Goal: Transaction & Acquisition: Purchase product/service

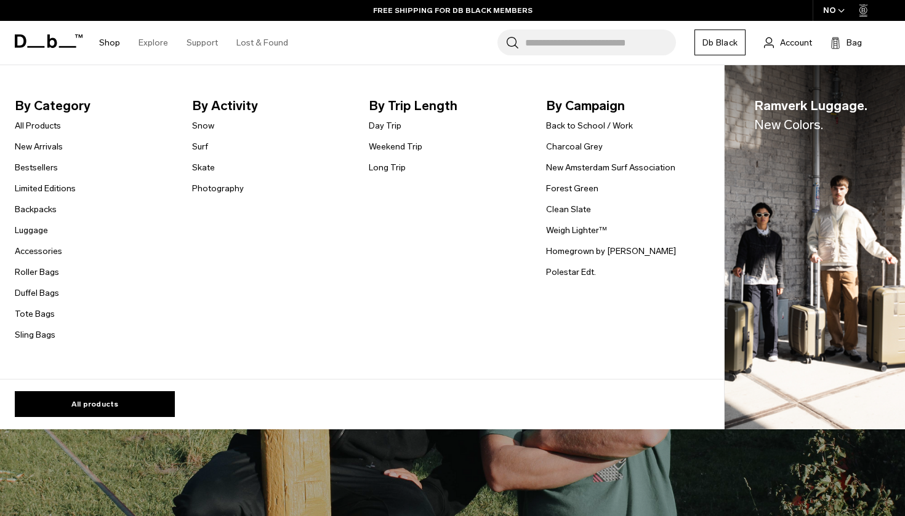
click at [40, 199] on ul "All Products New Arrivals Bestsellers Limited Editions Backpacks [GEOGRAPHIC_DA…" at bounding box center [45, 230] width 61 height 224
click at [40, 207] on link "Backpacks" at bounding box center [36, 209] width 42 height 13
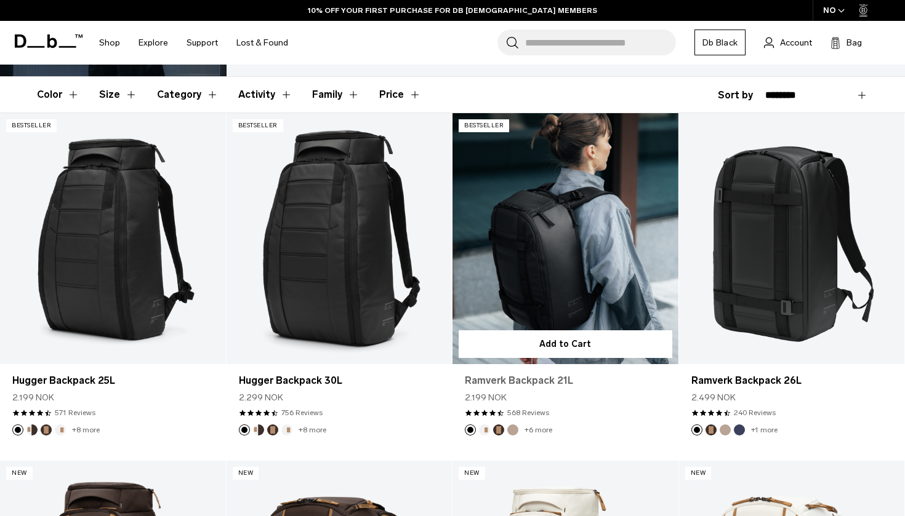
click at [552, 379] on link "Ramverk Backpack 21L" at bounding box center [565, 381] width 201 height 15
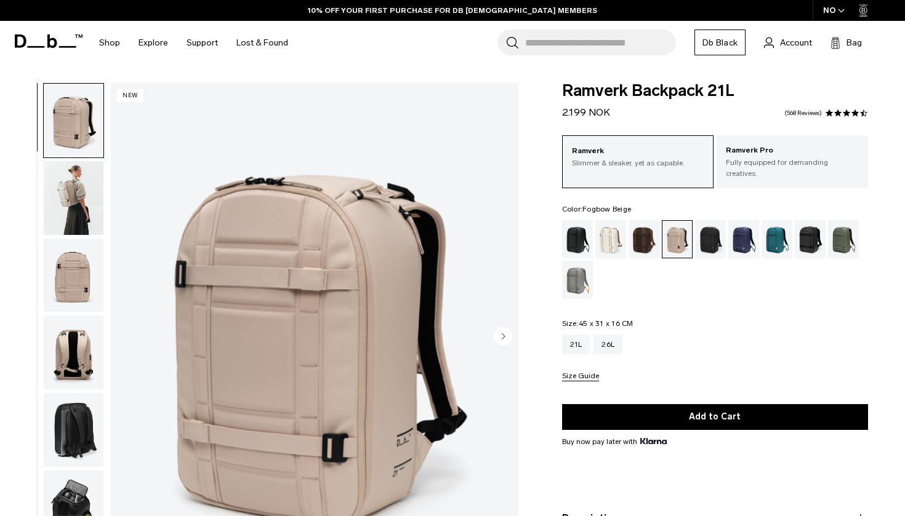
click at [72, 185] on img "button" at bounding box center [74, 198] width 60 height 74
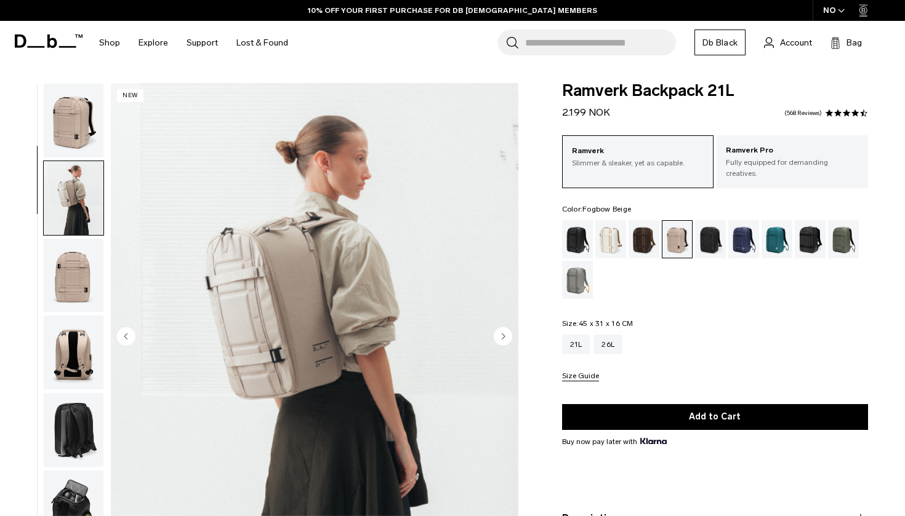
scroll to position [78, 0]
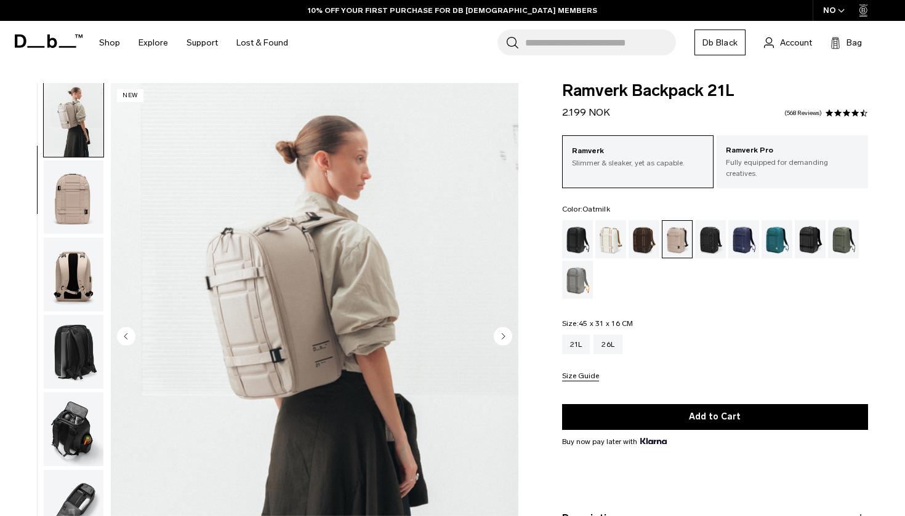
click at [614, 230] on div "Oatmilk" at bounding box center [610, 239] width 31 height 38
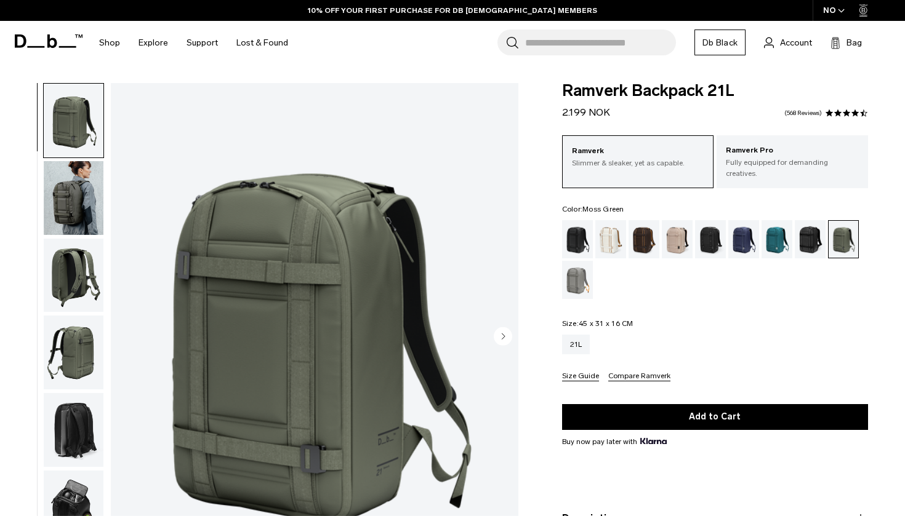
click at [68, 207] on img "button" at bounding box center [74, 198] width 60 height 74
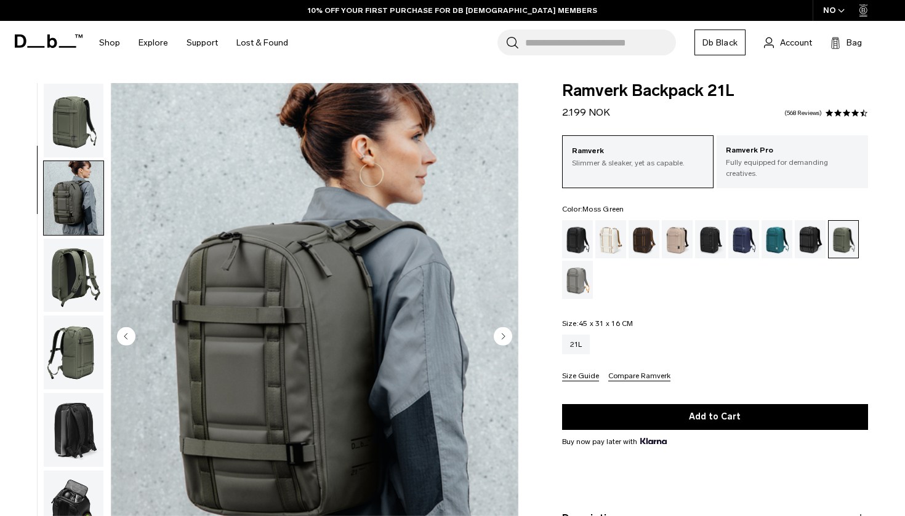
scroll to position [78, 0]
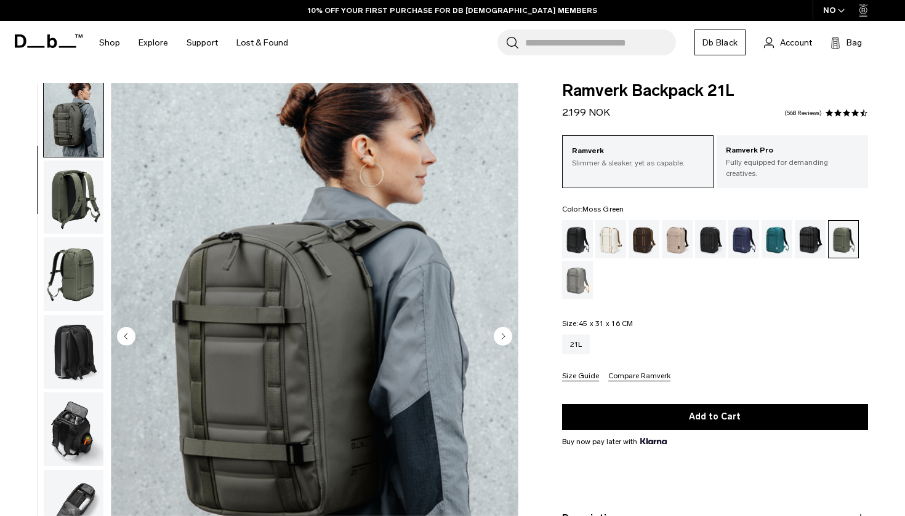
click at [66, 215] on img "button" at bounding box center [74, 198] width 60 height 74
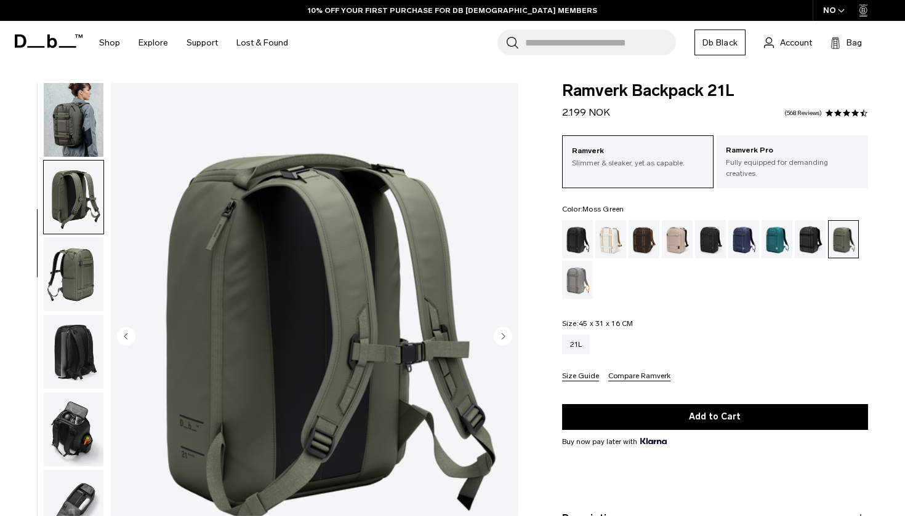
scroll to position [115, 0]
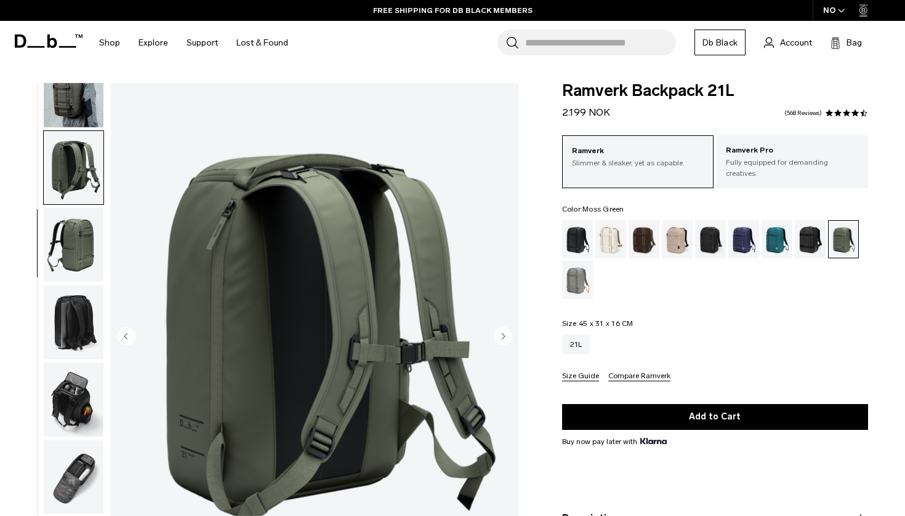
click at [68, 222] on img "button" at bounding box center [74, 245] width 60 height 74
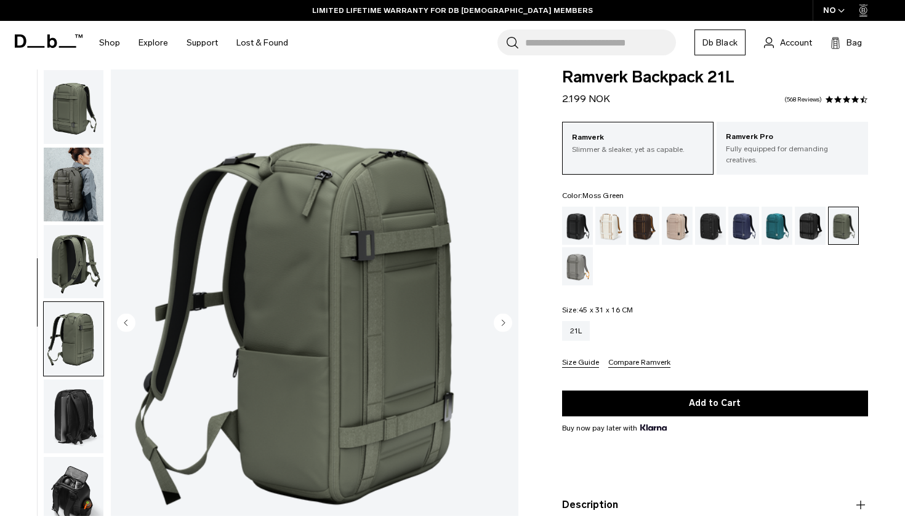
scroll to position [12, 0]
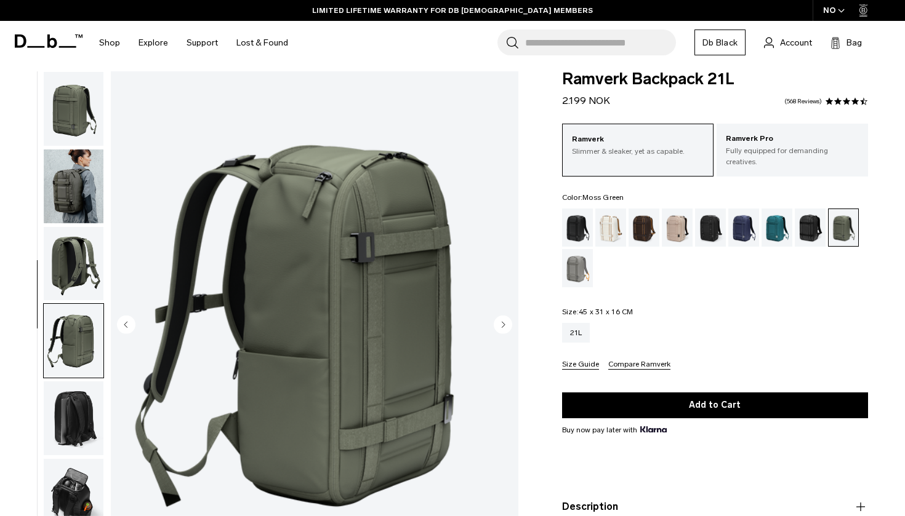
click at [76, 198] on img "button" at bounding box center [74, 187] width 60 height 74
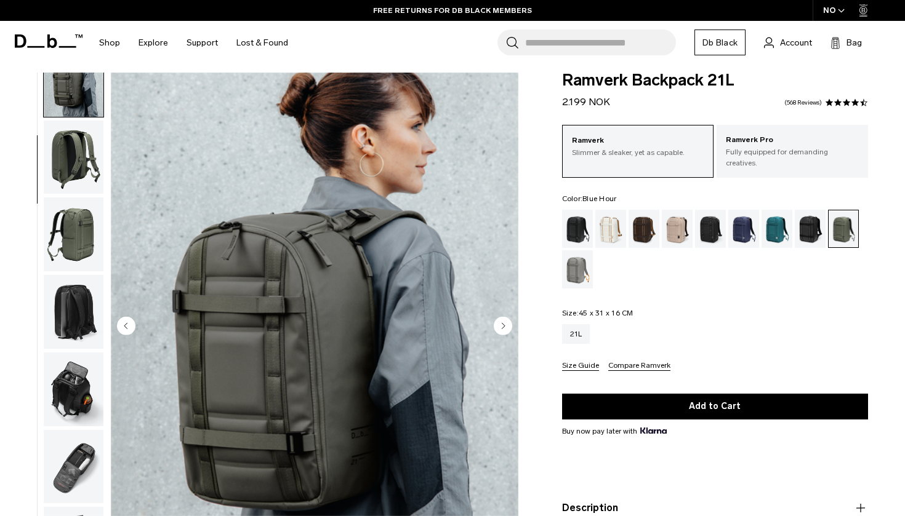
scroll to position [5, 0]
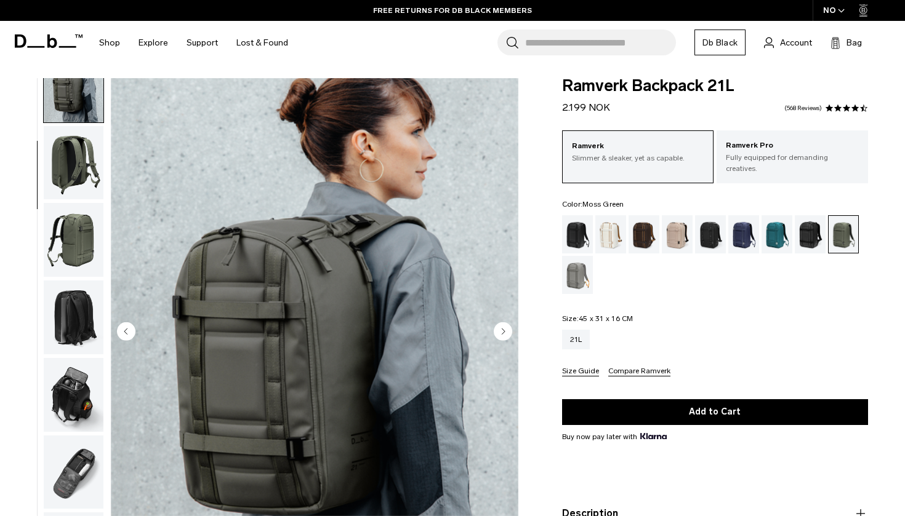
click at [501, 332] on circle "Next slide" at bounding box center [503, 331] width 18 height 18
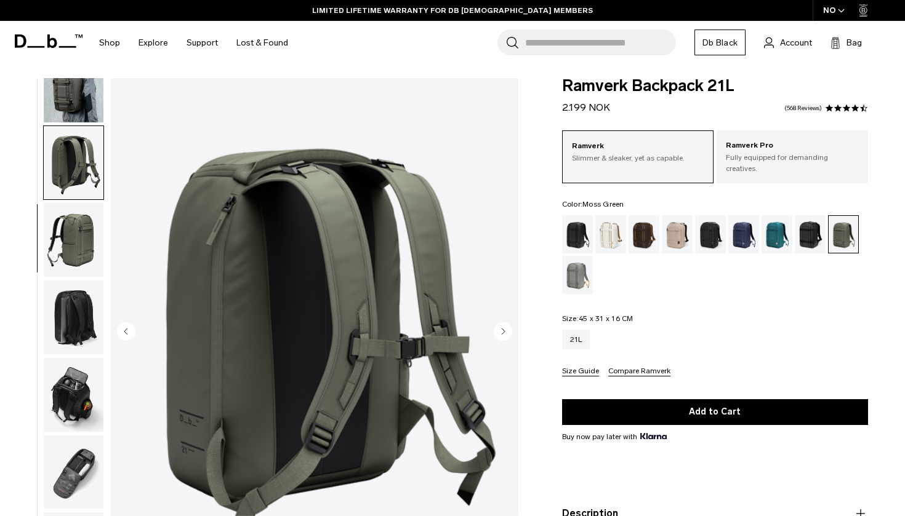
click at [501, 332] on circle "Next slide" at bounding box center [503, 331] width 18 height 18
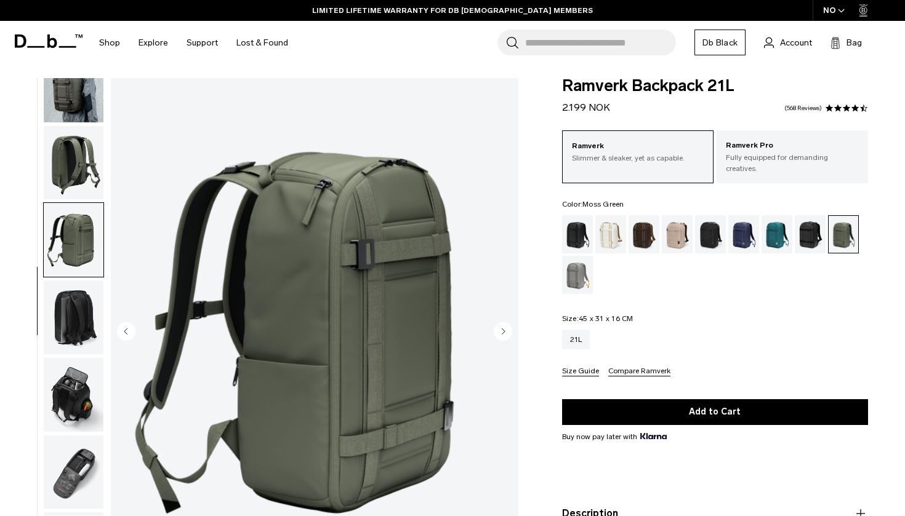
click at [501, 332] on circle "Next slide" at bounding box center [503, 331] width 18 height 18
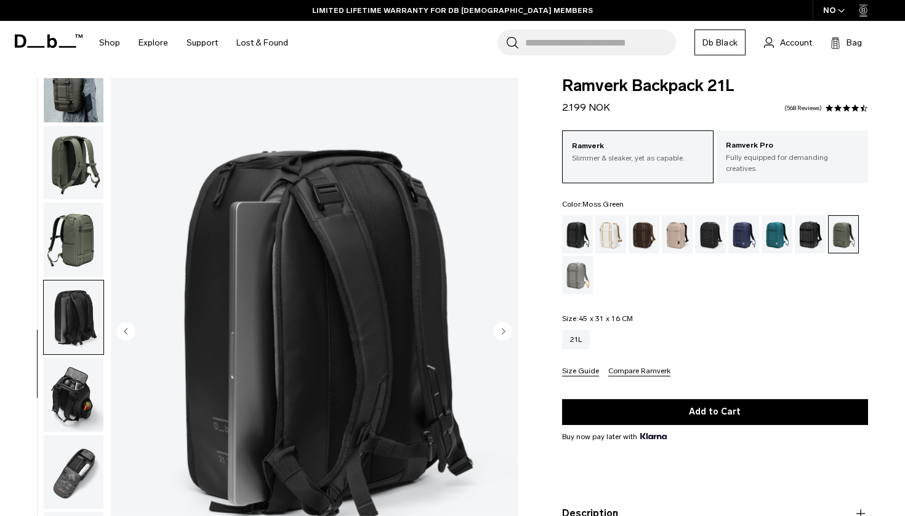
click at [501, 332] on circle "Next slide" at bounding box center [503, 331] width 18 height 18
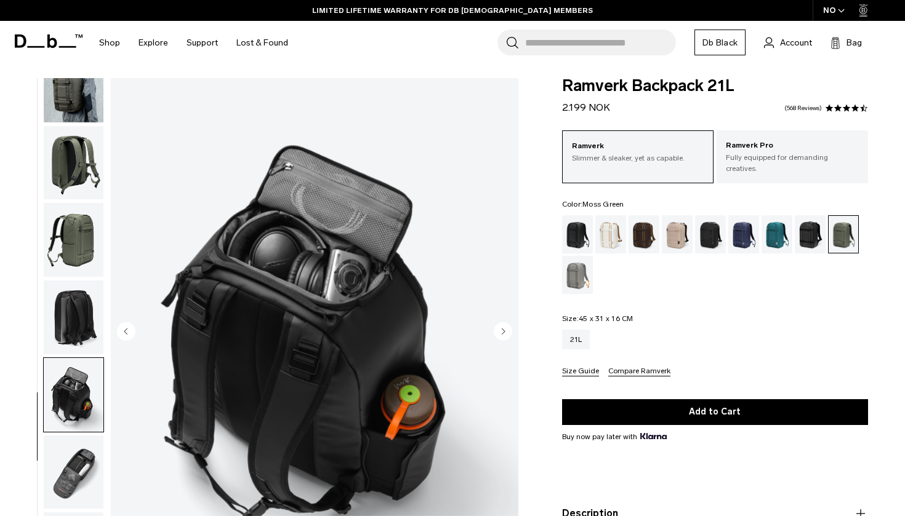
click at [501, 332] on circle "Next slide" at bounding box center [503, 331] width 18 height 18
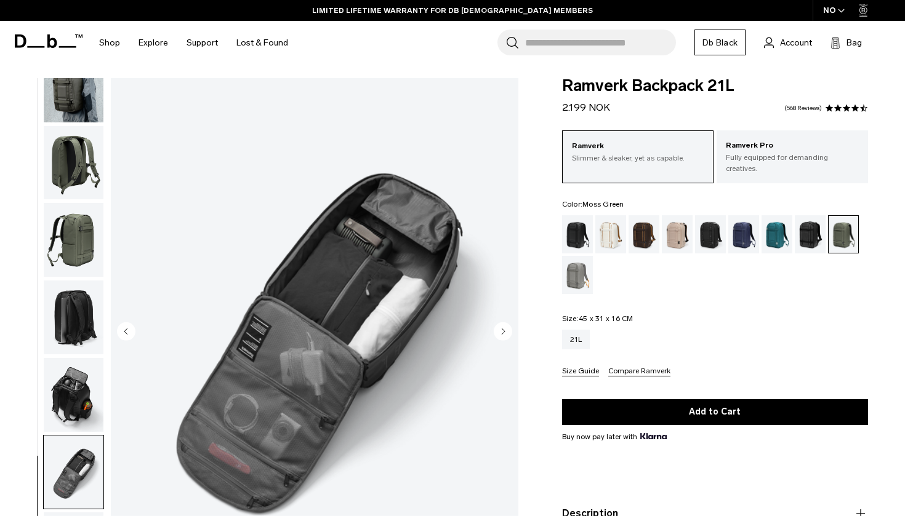
click at [501, 332] on circle "Next slide" at bounding box center [503, 331] width 18 height 18
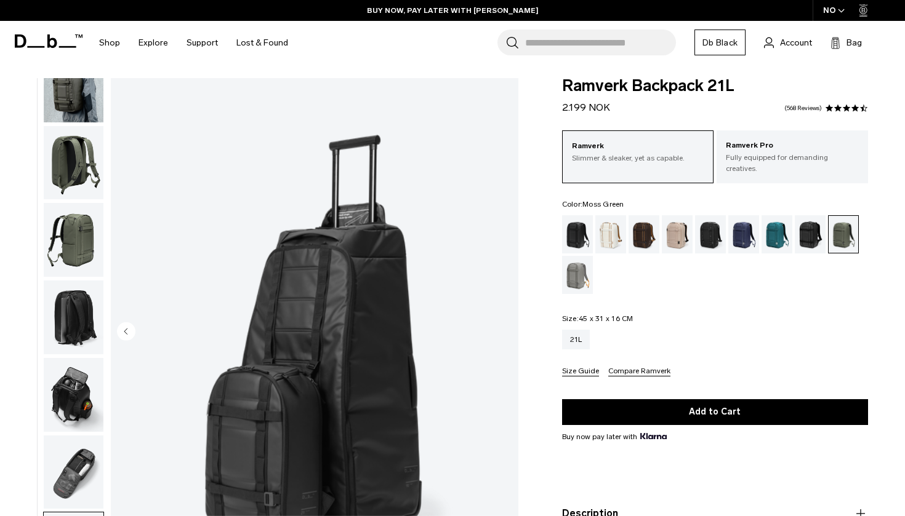
click at [501, 332] on img "8 / 8" at bounding box center [314, 332] width 407 height 509
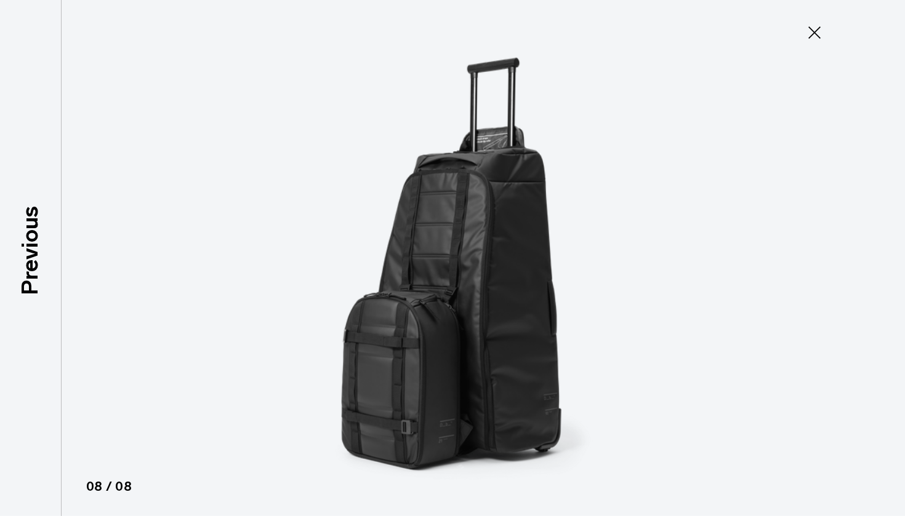
click at [811, 37] on icon at bounding box center [814, 33] width 20 height 20
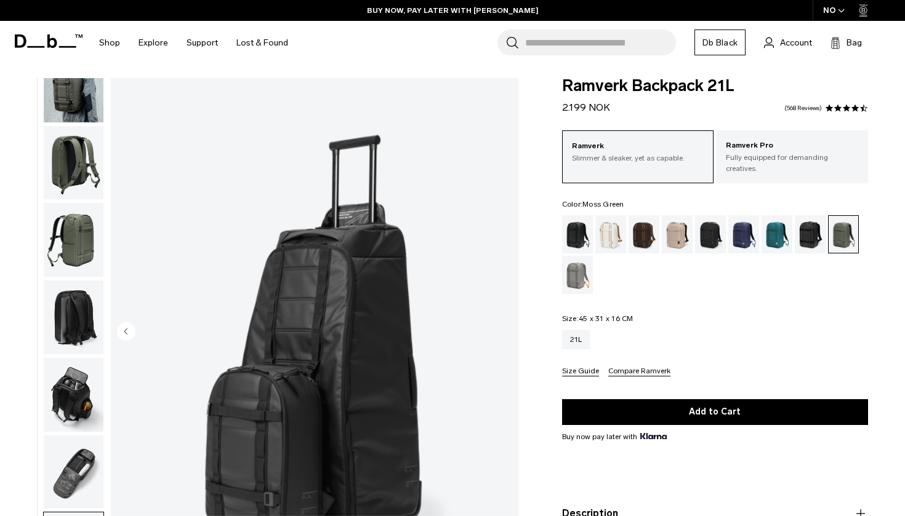
click at [81, 237] on img "button" at bounding box center [74, 240] width 60 height 74
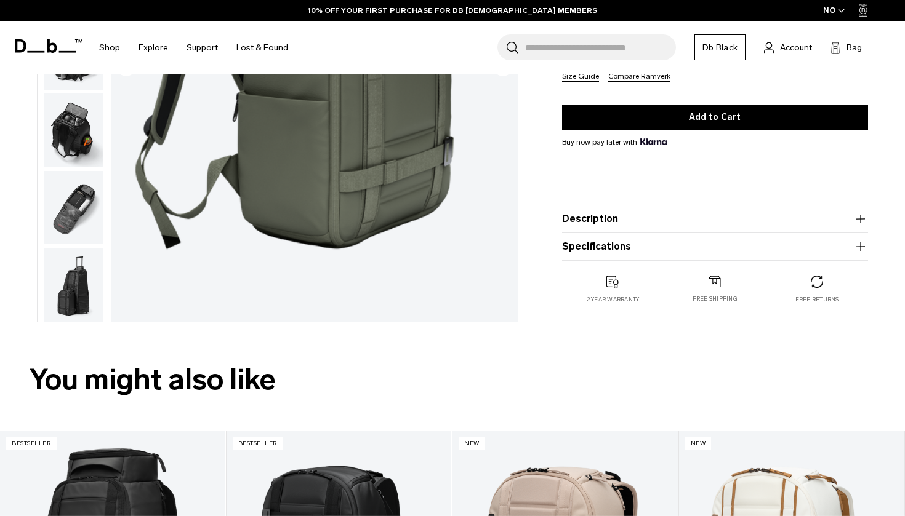
scroll to position [303, 0]
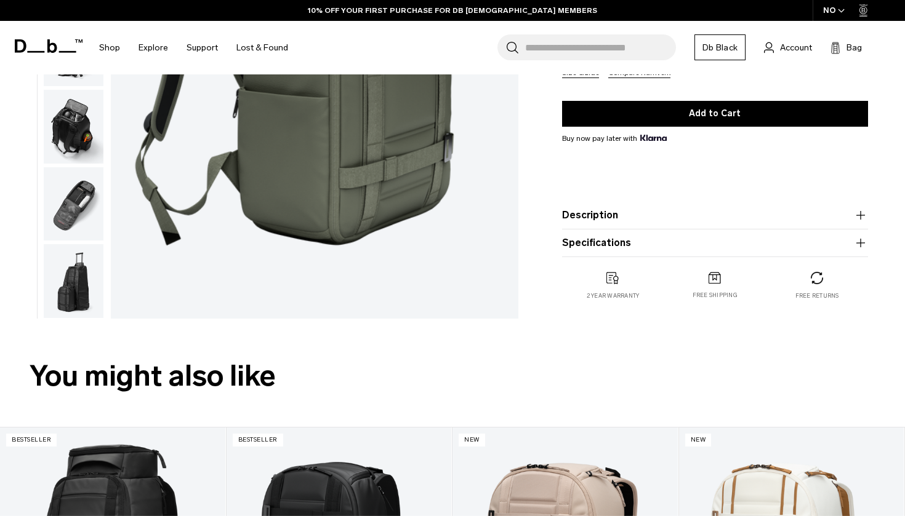
click at [635, 210] on button "Description" at bounding box center [715, 215] width 306 height 15
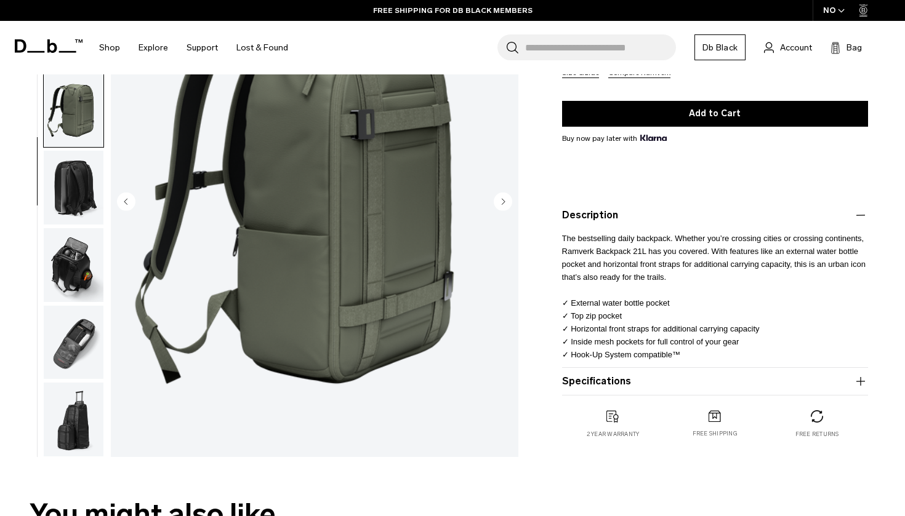
click at [644, 374] on button "Specifications" at bounding box center [715, 381] width 306 height 15
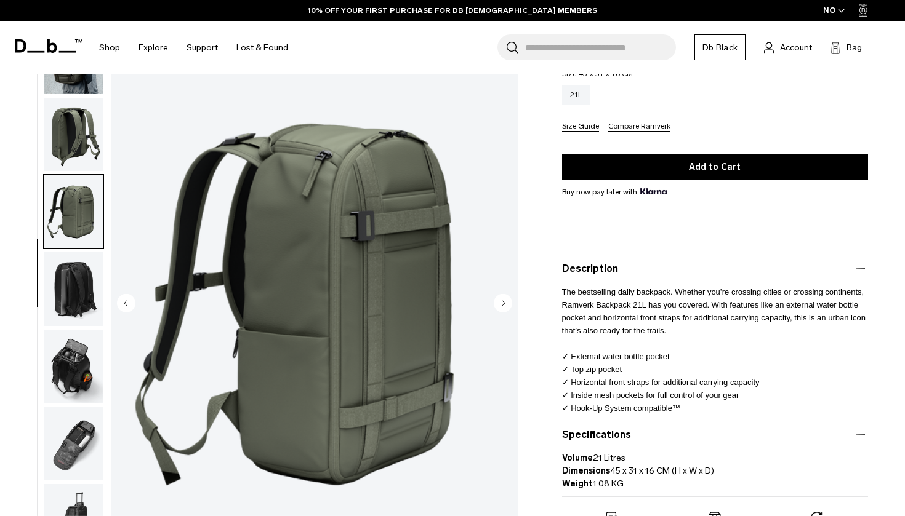
scroll to position [250, 0]
click at [507, 283] on img "4 / 8" at bounding box center [314, 304] width 407 height 509
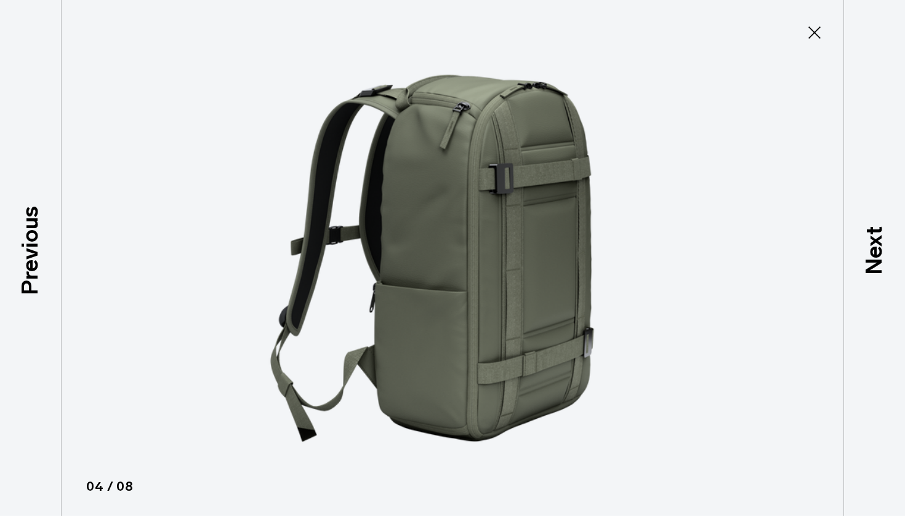
click at [812, 31] on icon at bounding box center [814, 33] width 20 height 20
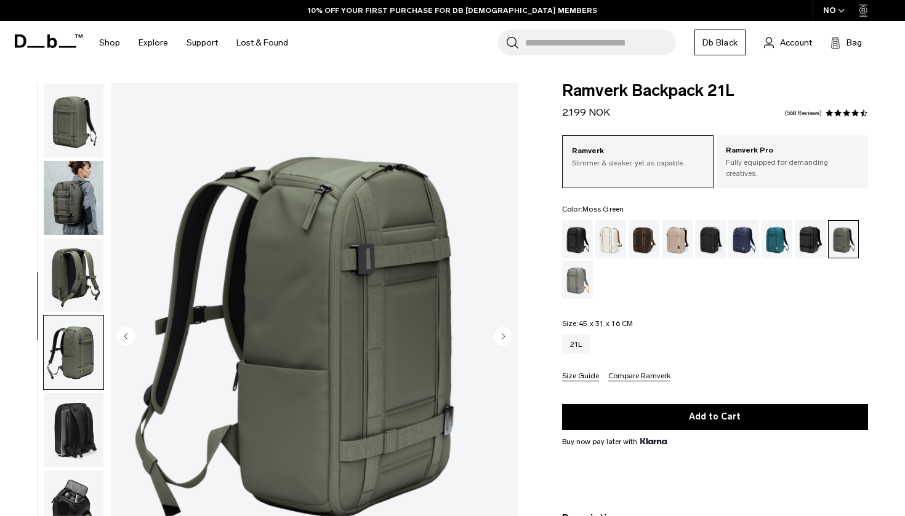
scroll to position [0, 0]
click at [613, 235] on div "Oatmilk" at bounding box center [610, 239] width 31 height 38
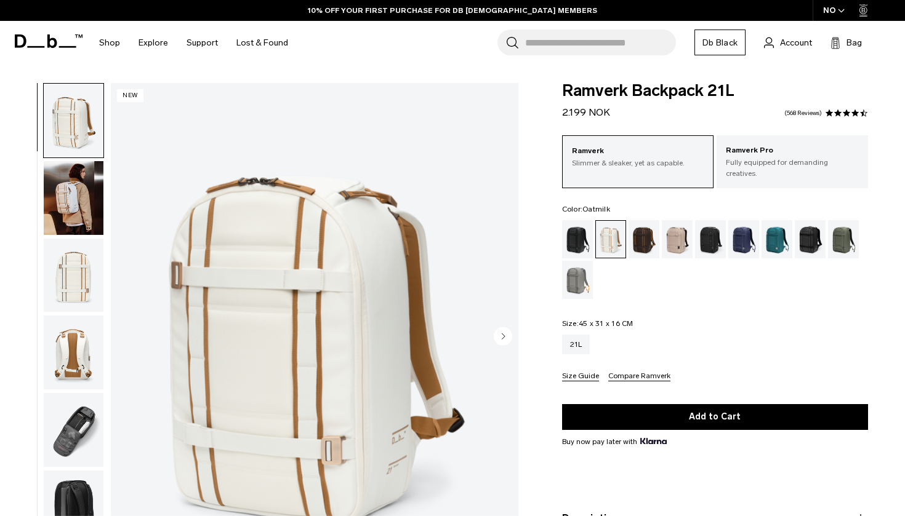
click at [40, 207] on div at bounding box center [70, 337] width 67 height 509
click at [68, 198] on img "button" at bounding box center [74, 198] width 60 height 74
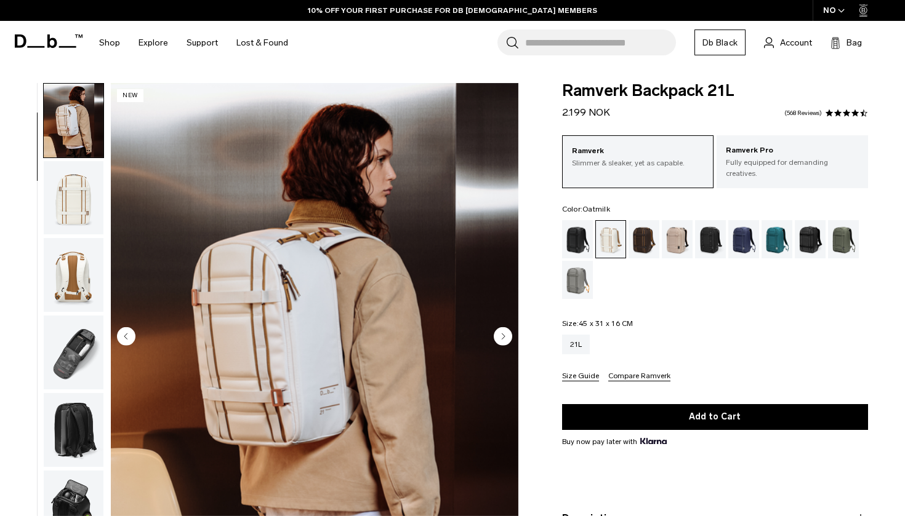
scroll to position [78, 0]
click at [503, 337] on icon "Next slide" at bounding box center [503, 337] width 3 height 6
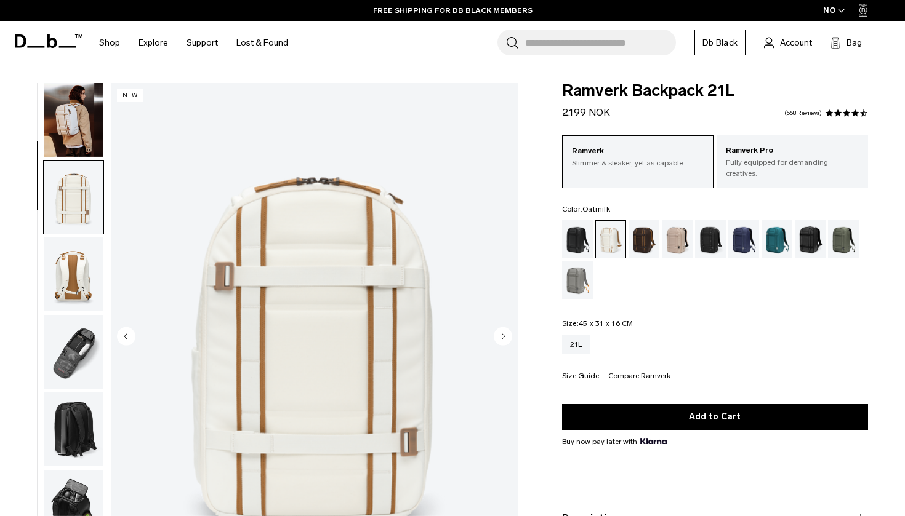
scroll to position [157, 0]
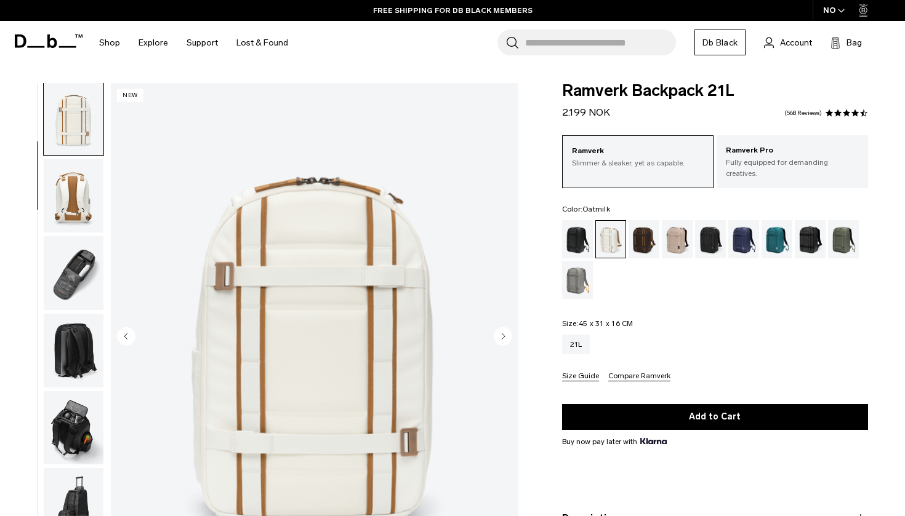
click at [503, 337] on icon "Next slide" at bounding box center [503, 337] width 3 height 6
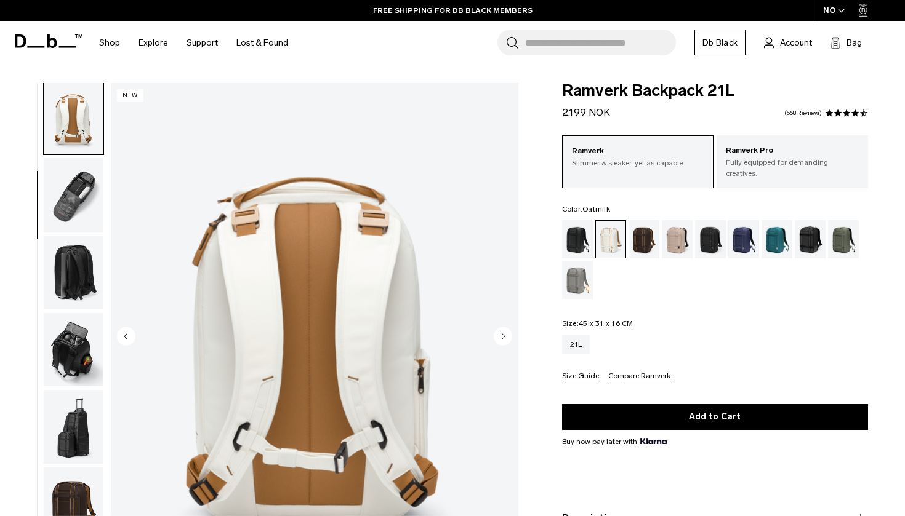
click at [503, 337] on icon "Next slide" at bounding box center [503, 337] width 3 height 6
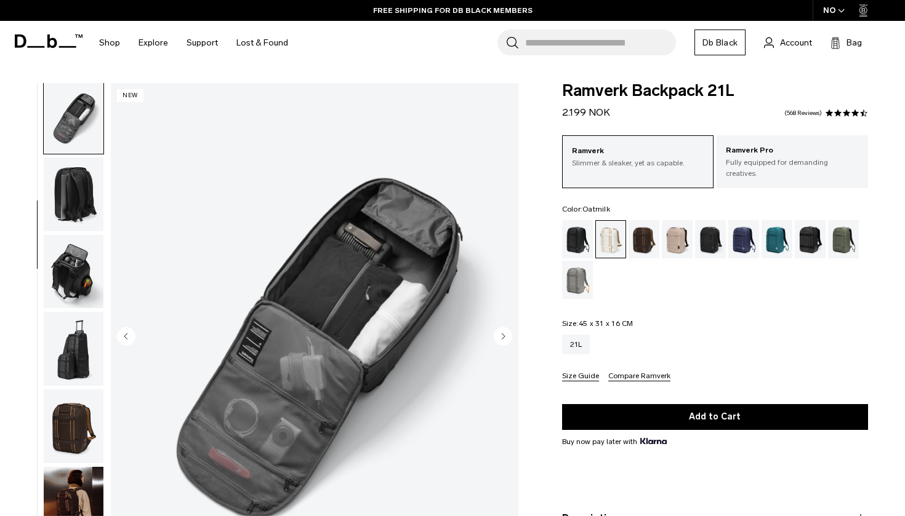
click at [503, 337] on icon "Next slide" at bounding box center [503, 337] width 3 height 6
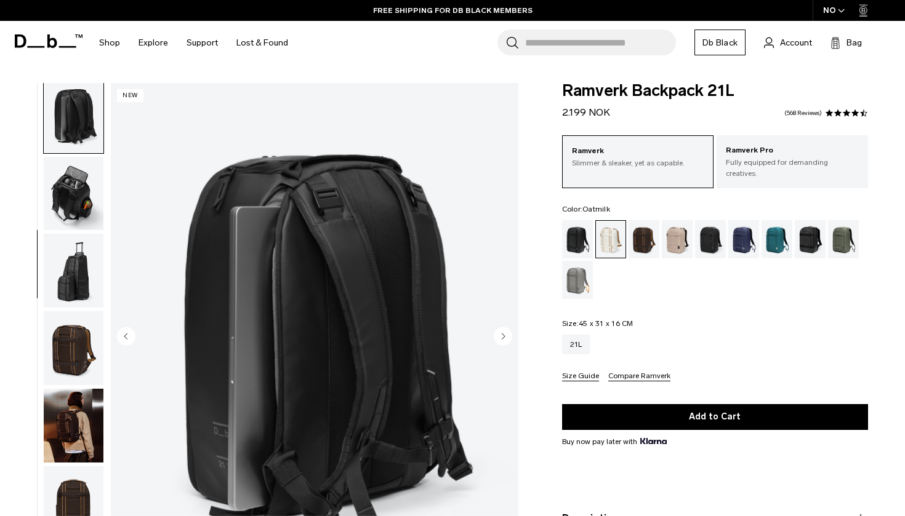
click at [503, 337] on icon "Next slide" at bounding box center [503, 337] width 3 height 6
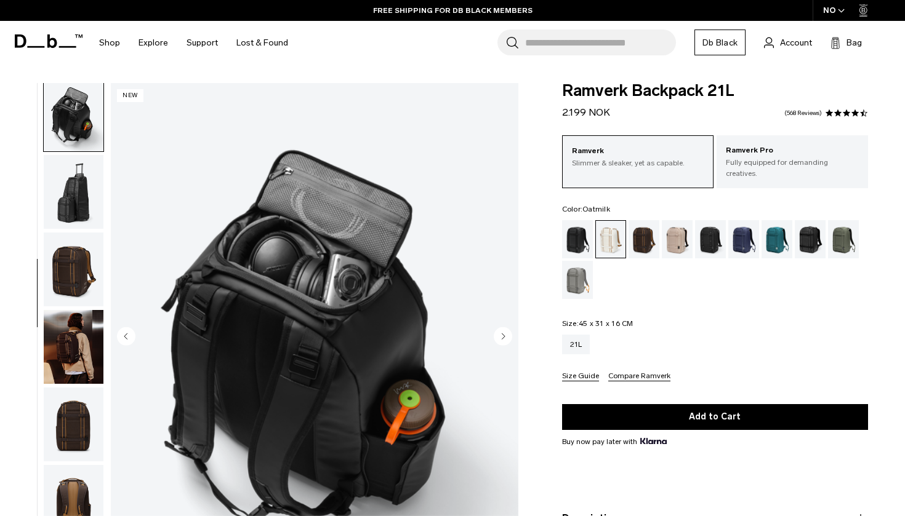
click at [503, 337] on icon "Next slide" at bounding box center [503, 337] width 3 height 6
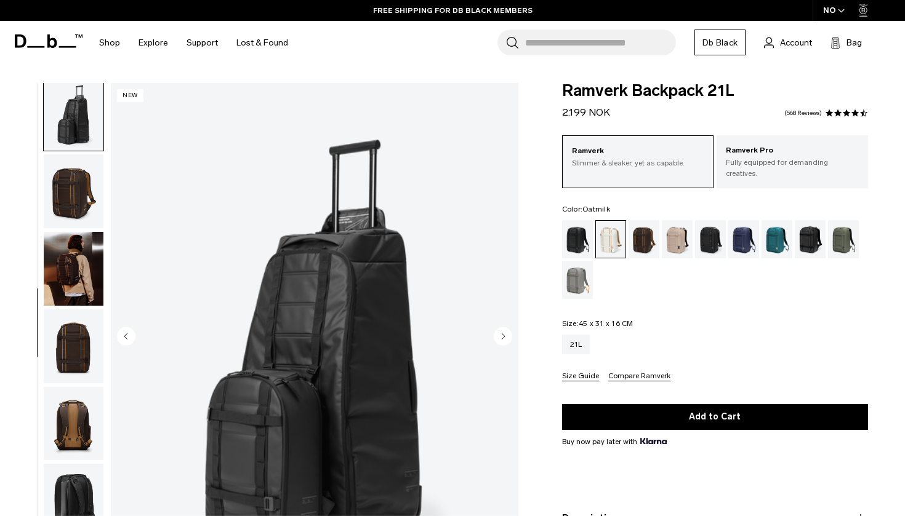
click at [503, 337] on icon "Next slide" at bounding box center [503, 337] width 3 height 6
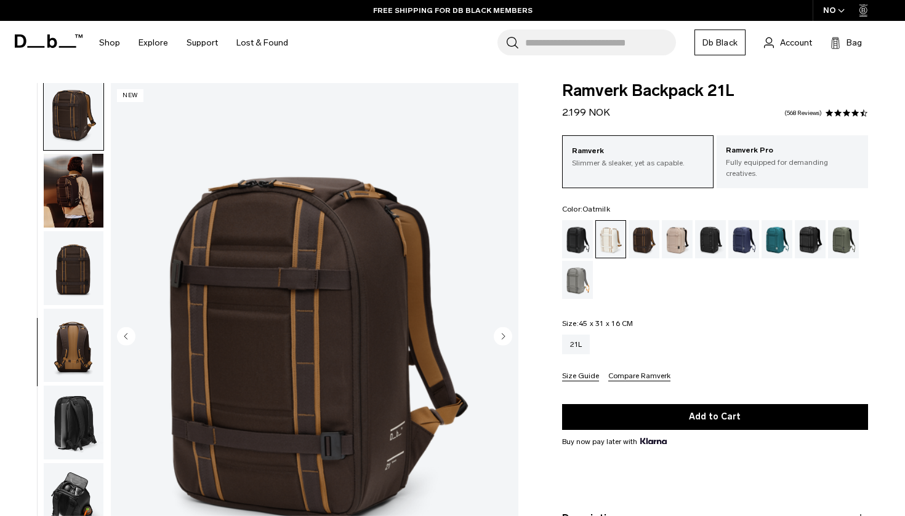
click at [503, 337] on icon "Next slide" at bounding box center [503, 337] width 3 height 6
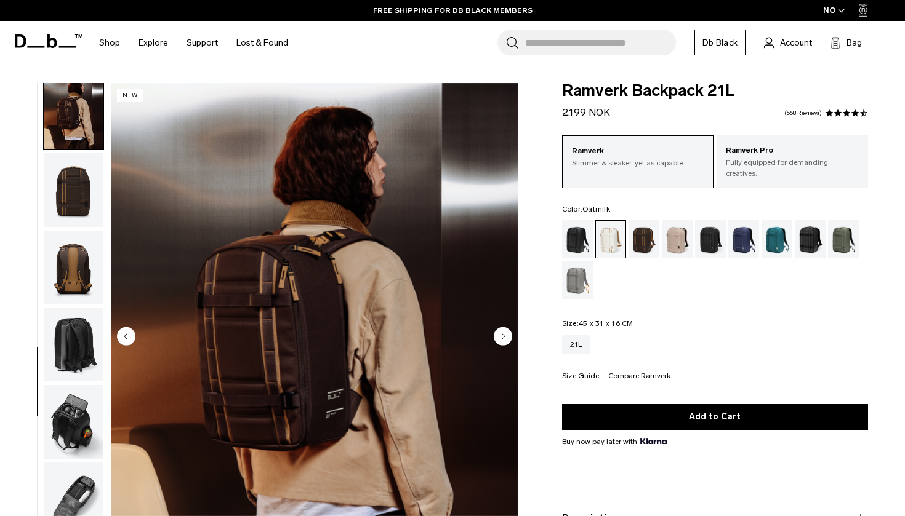
click at [503, 337] on icon "Next slide" at bounding box center [503, 337] width 3 height 6
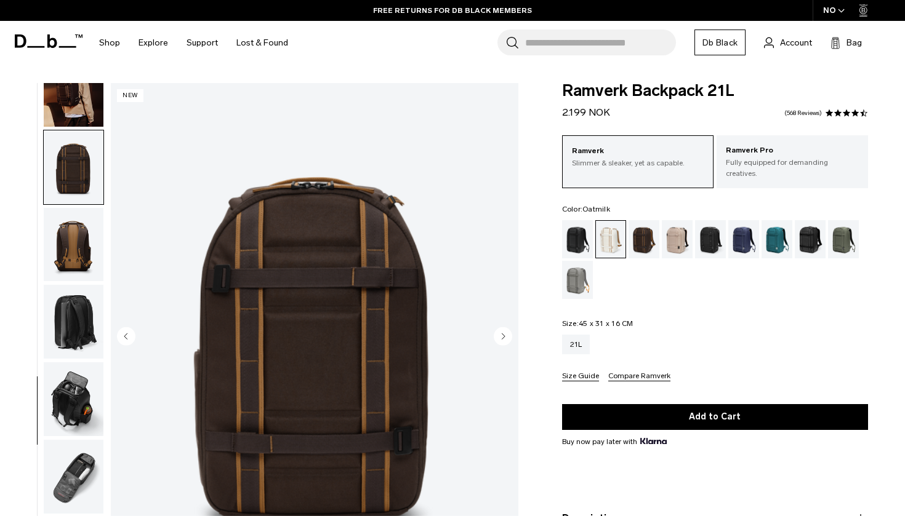
click at [503, 337] on icon "Next slide" at bounding box center [503, 337] width 3 height 6
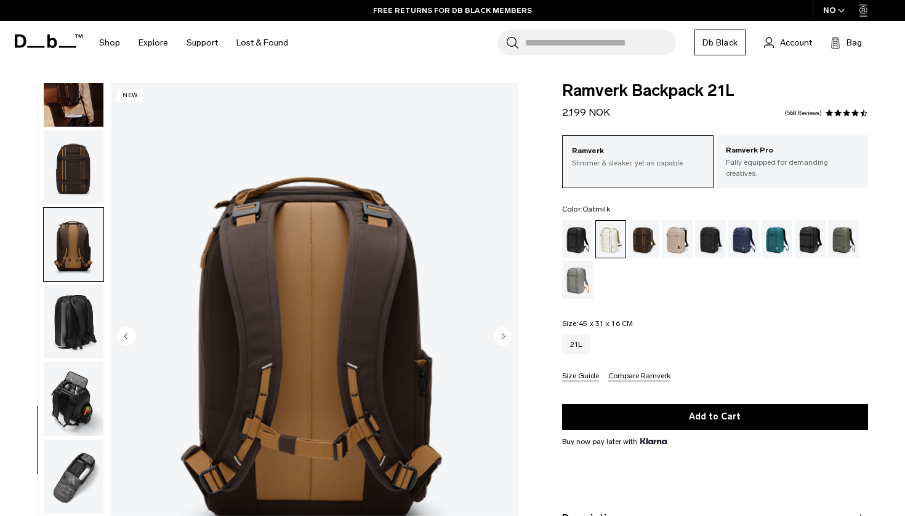
click at [503, 337] on icon "Next slide" at bounding box center [503, 337] width 3 height 6
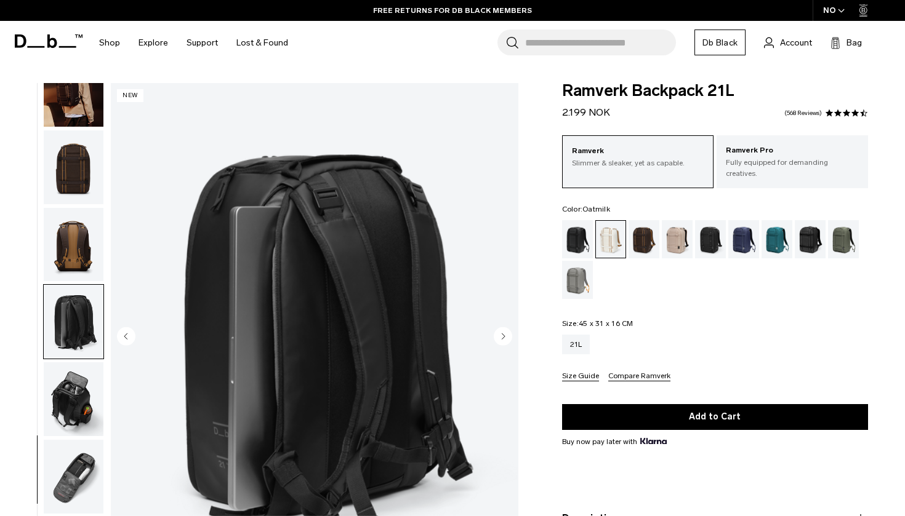
click at [503, 337] on icon "Next slide" at bounding box center [503, 337] width 3 height 6
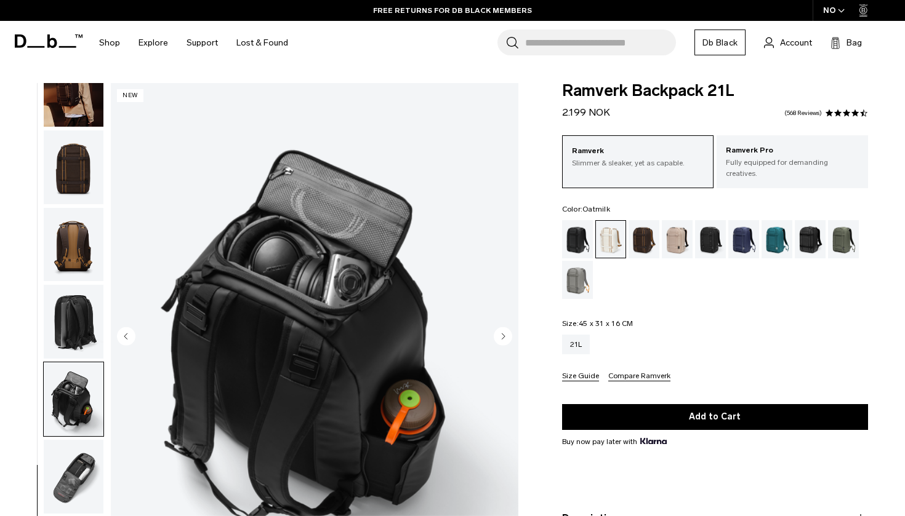
click at [503, 337] on icon "Next slide" at bounding box center [503, 337] width 3 height 6
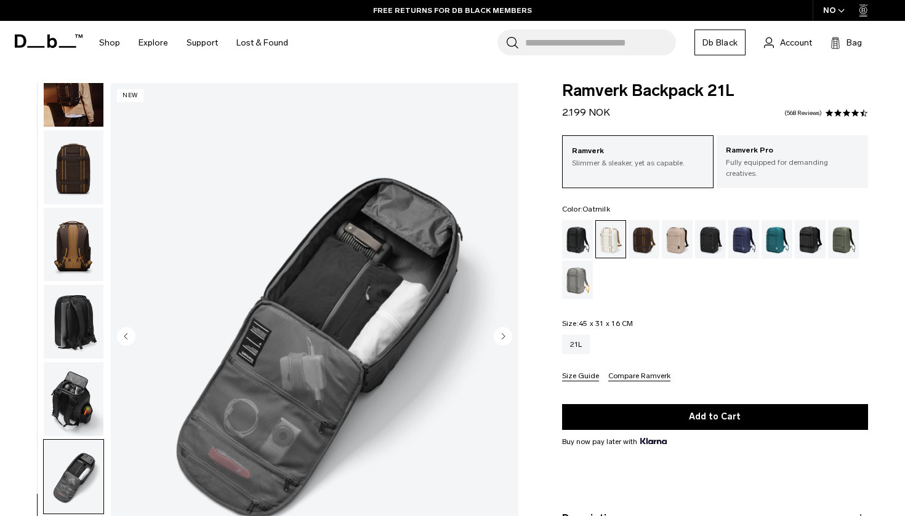
click at [503, 337] on icon "Next slide" at bounding box center [503, 337] width 3 height 6
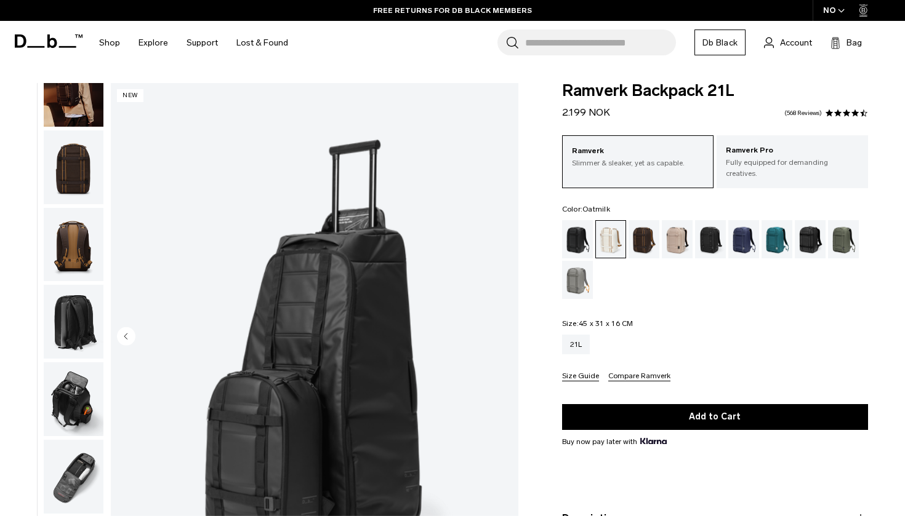
click at [503, 337] on img "16 / 16" at bounding box center [314, 337] width 407 height 509
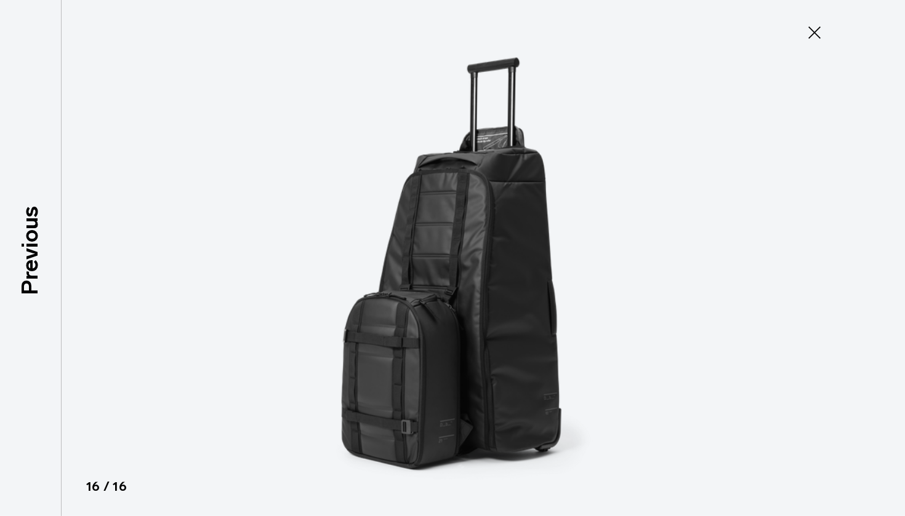
click at [816, 30] on icon at bounding box center [814, 32] width 12 height 12
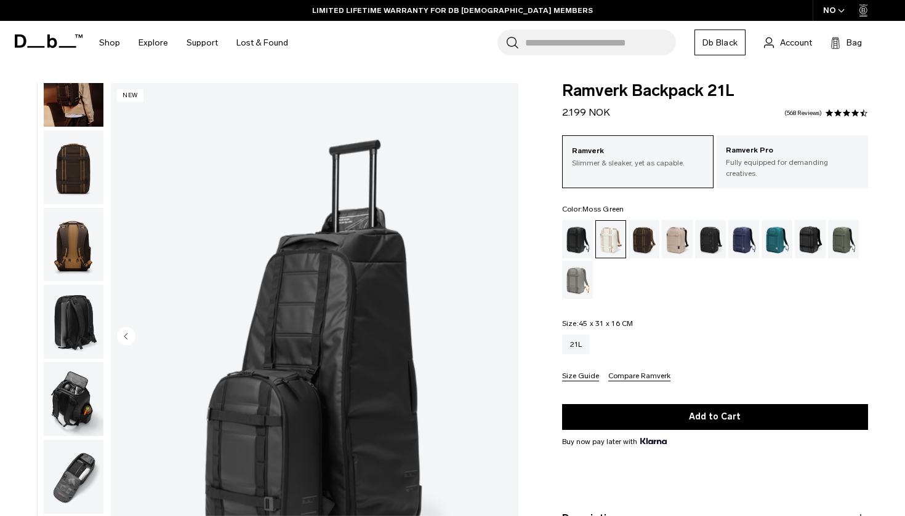
click at [839, 235] on div "Moss Green" at bounding box center [843, 239] width 31 height 38
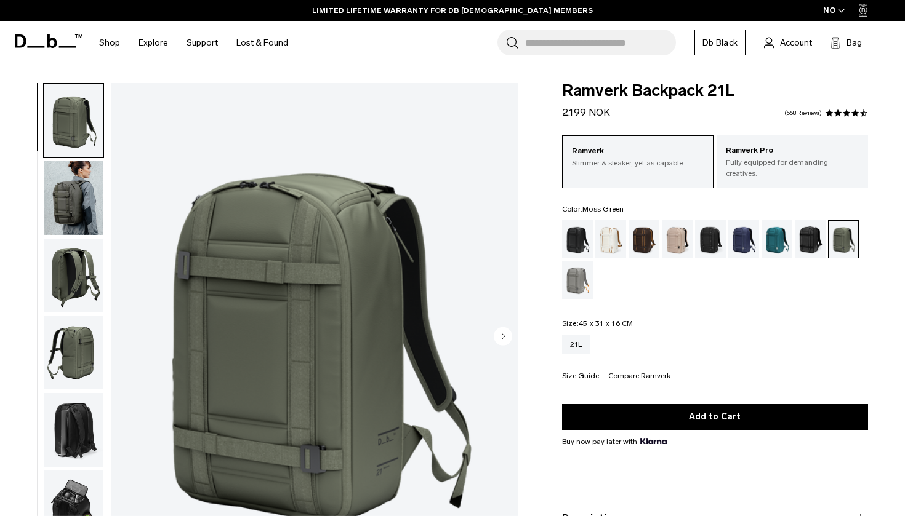
click at [76, 195] on img "button" at bounding box center [74, 198] width 60 height 74
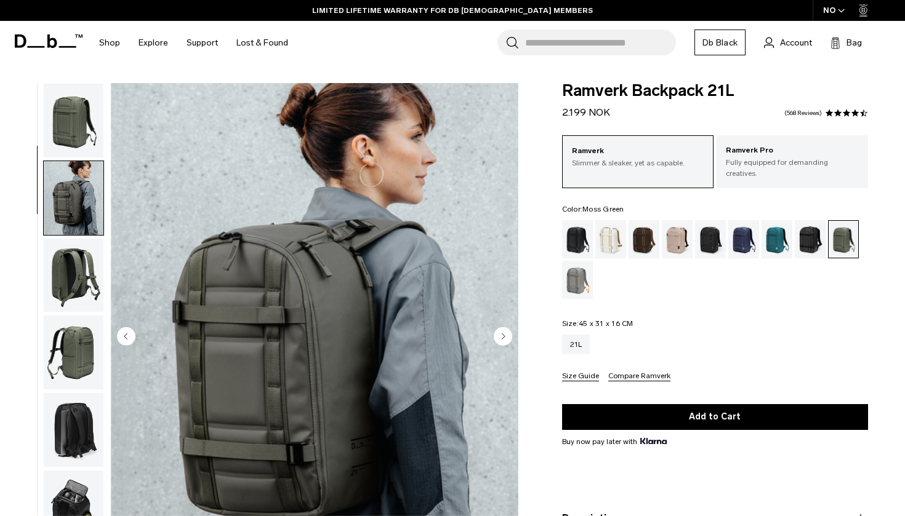
scroll to position [78, 0]
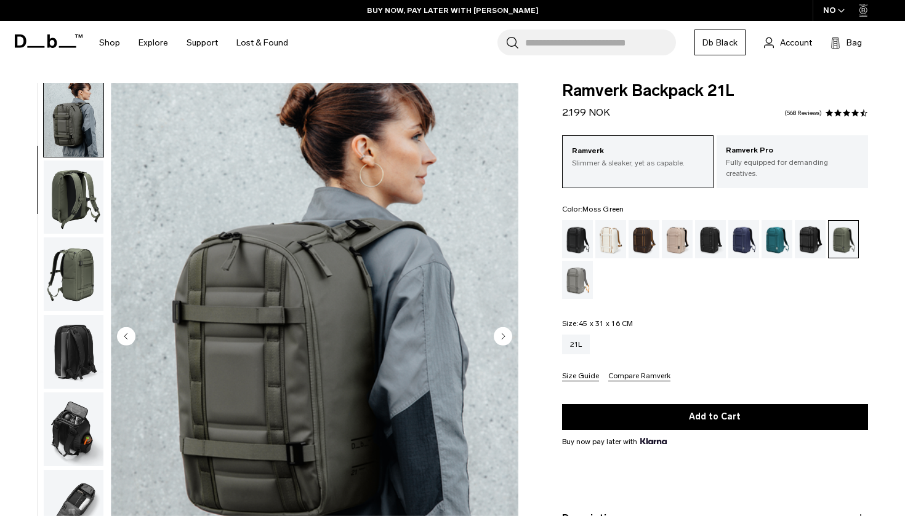
click at [79, 215] on img "button" at bounding box center [74, 198] width 60 height 74
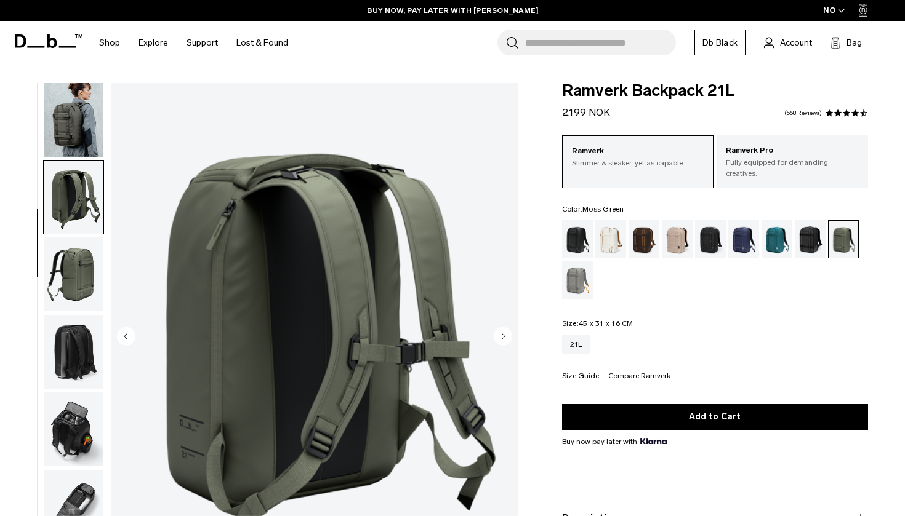
scroll to position [115, 0]
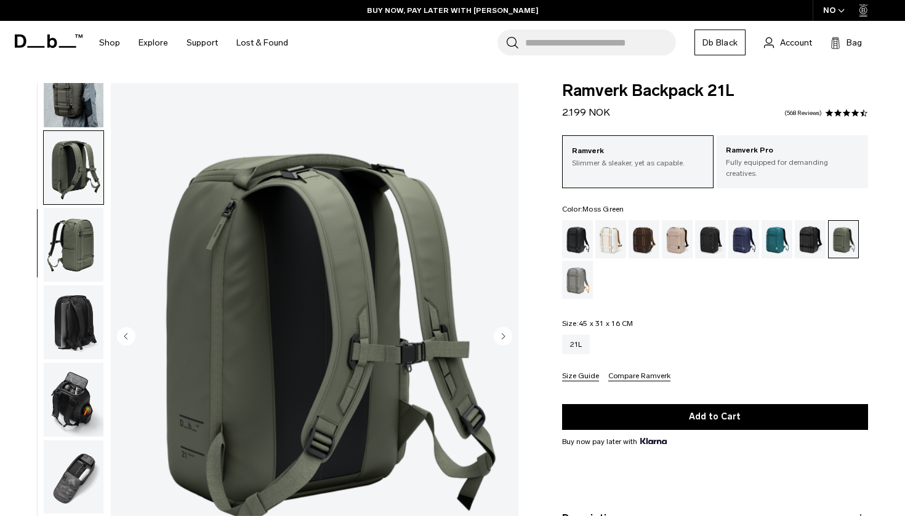
click at [81, 236] on img "button" at bounding box center [74, 245] width 60 height 74
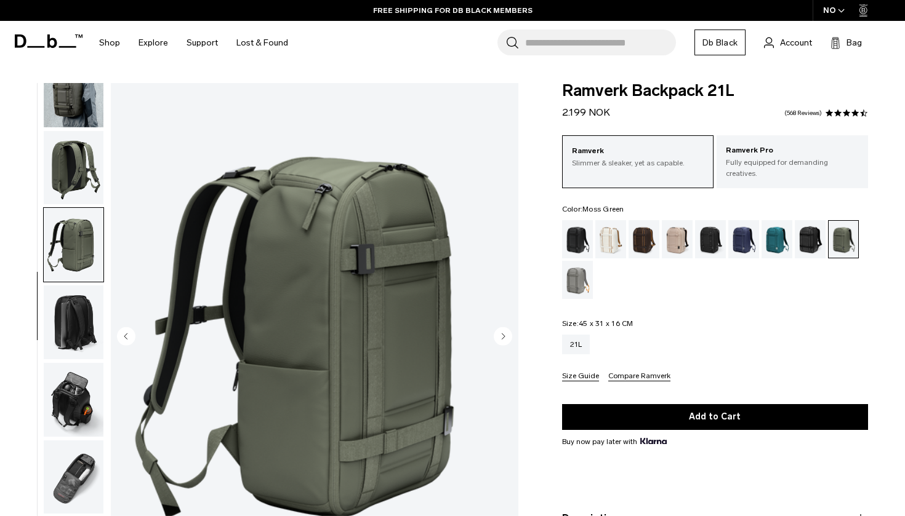
scroll to position [0, 0]
click at [589, 277] on div "Sand Grey" at bounding box center [577, 280] width 31 height 38
click at [569, 267] on div "Sand Grey" at bounding box center [577, 280] width 31 height 38
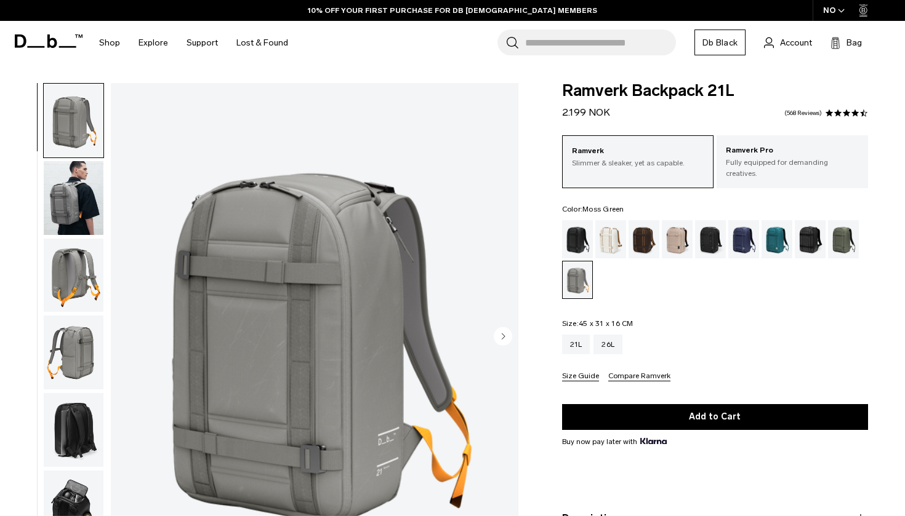
click at [844, 236] on div "Moss Green" at bounding box center [843, 239] width 31 height 38
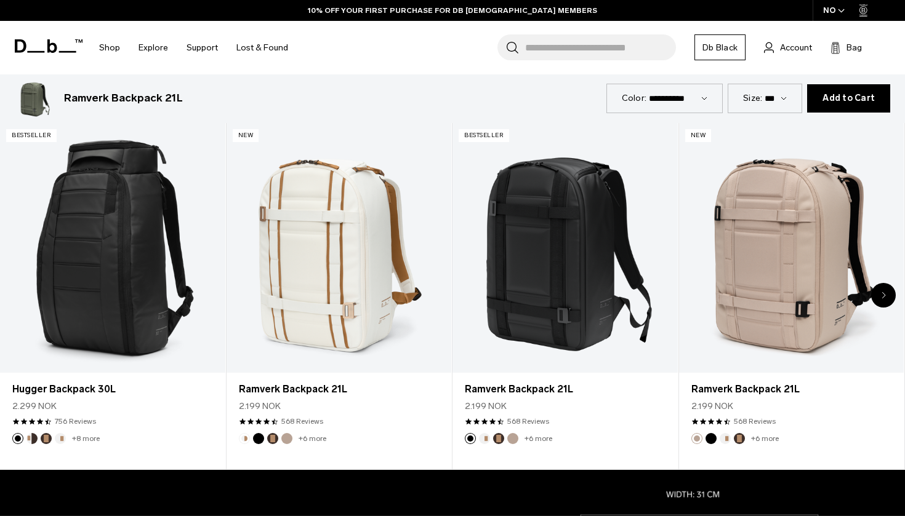
scroll to position [613, 0]
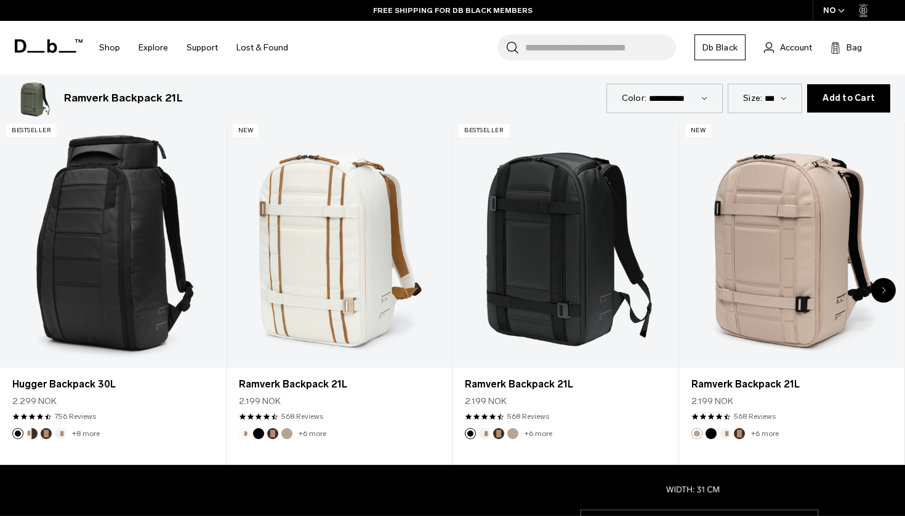
click at [884, 287] on icon "Next slide" at bounding box center [883, 290] width 3 height 6
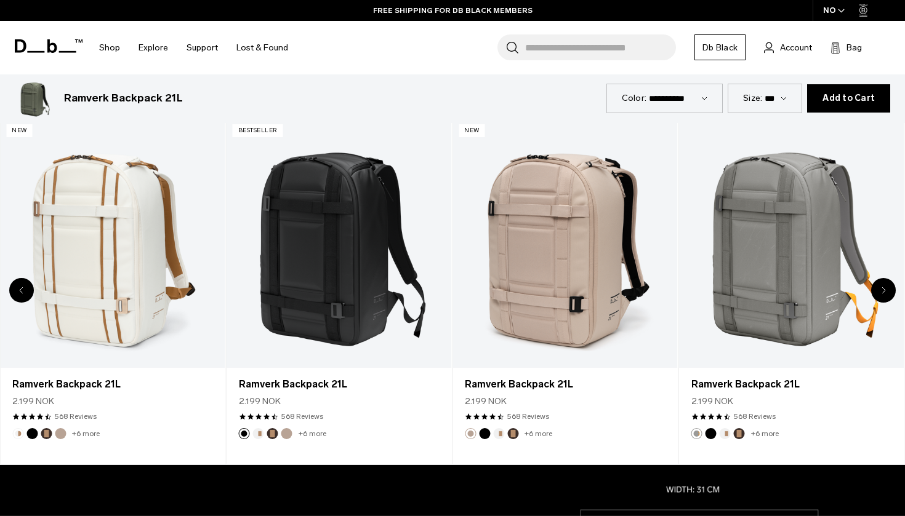
click at [884, 287] on icon "Next slide" at bounding box center [883, 290] width 3 height 6
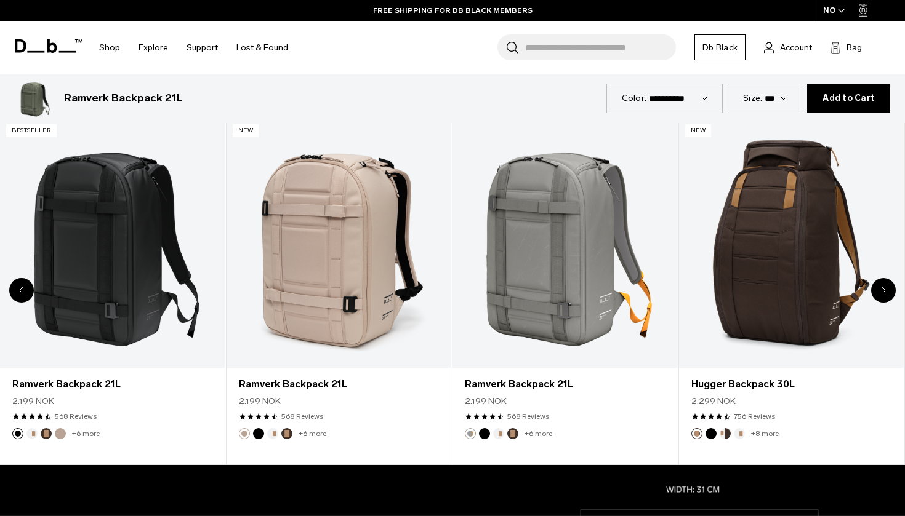
click at [884, 287] on icon "Next slide" at bounding box center [883, 290] width 3 height 6
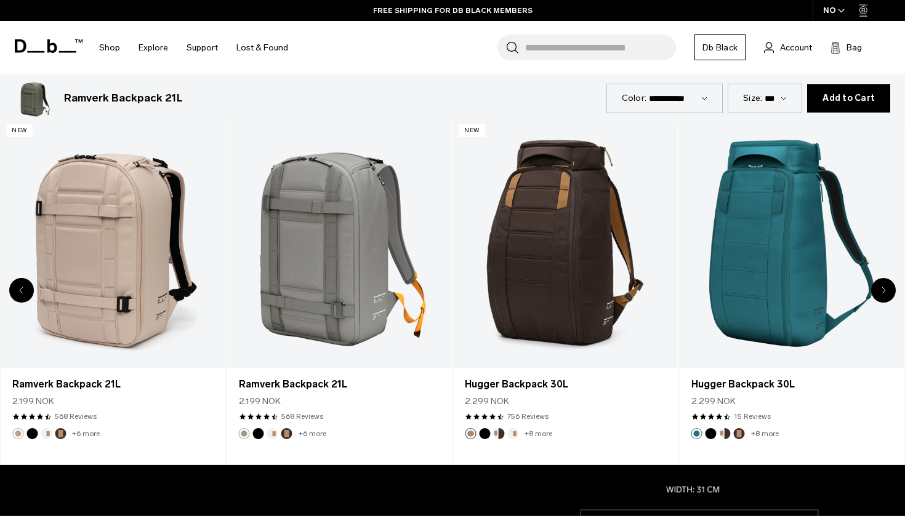
click at [884, 287] on icon "Next slide" at bounding box center [883, 290] width 3 height 6
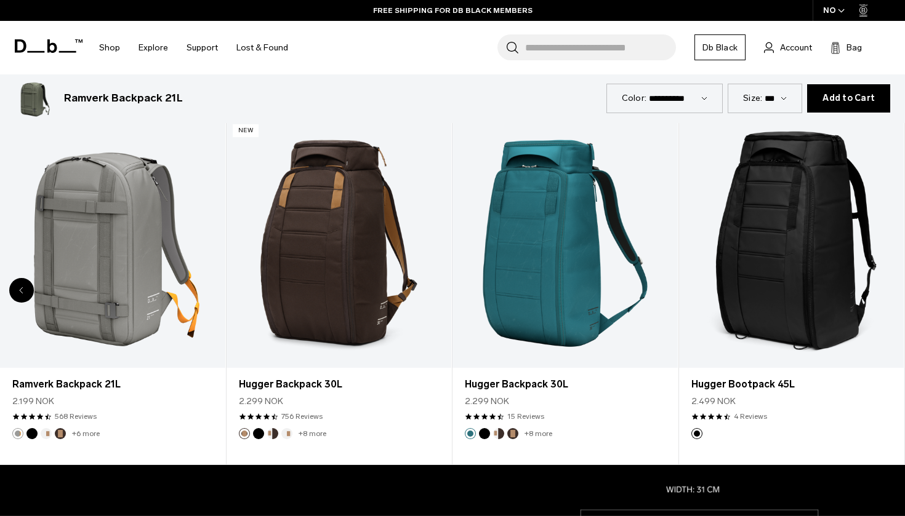
click at [884, 279] on div "8 / 8" at bounding box center [791, 243] width 225 height 250
click at [884, 279] on link "Hugger Bootpack 45L" at bounding box center [791, 243] width 225 height 250
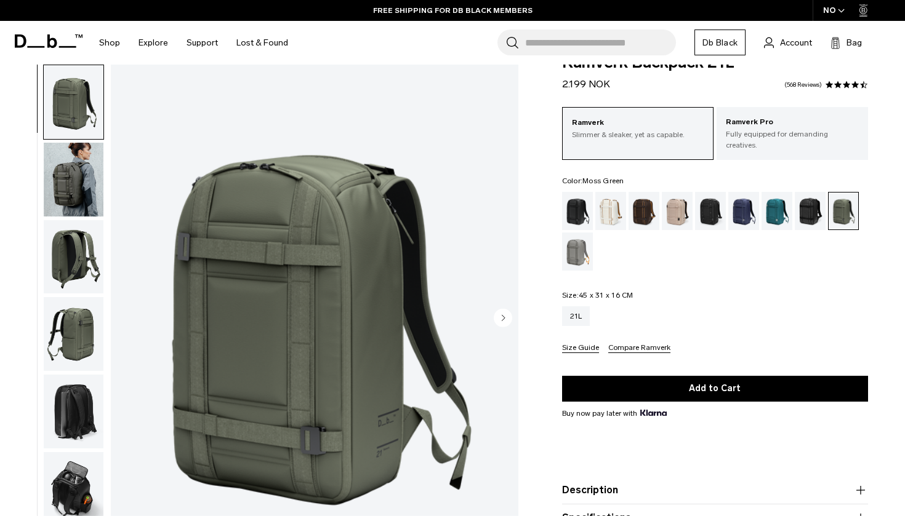
scroll to position [30, 0]
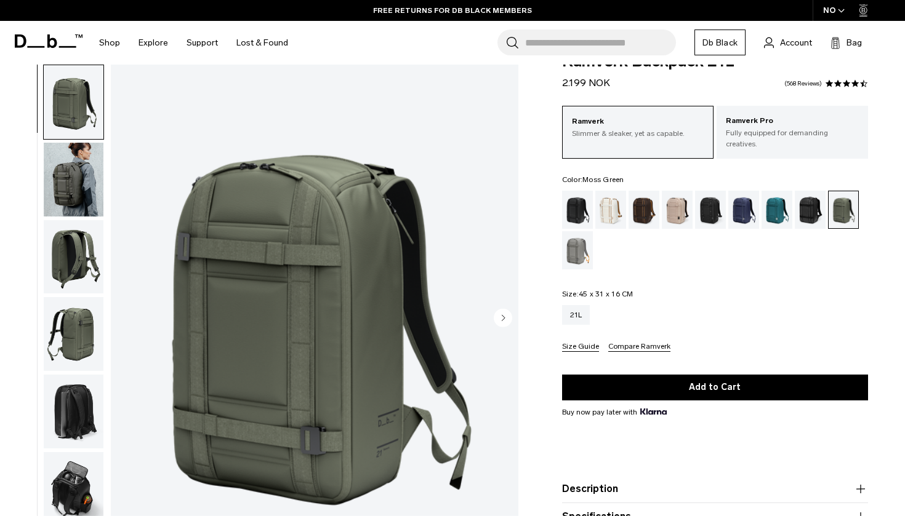
click at [503, 313] on circle "Next slide" at bounding box center [503, 317] width 18 height 18
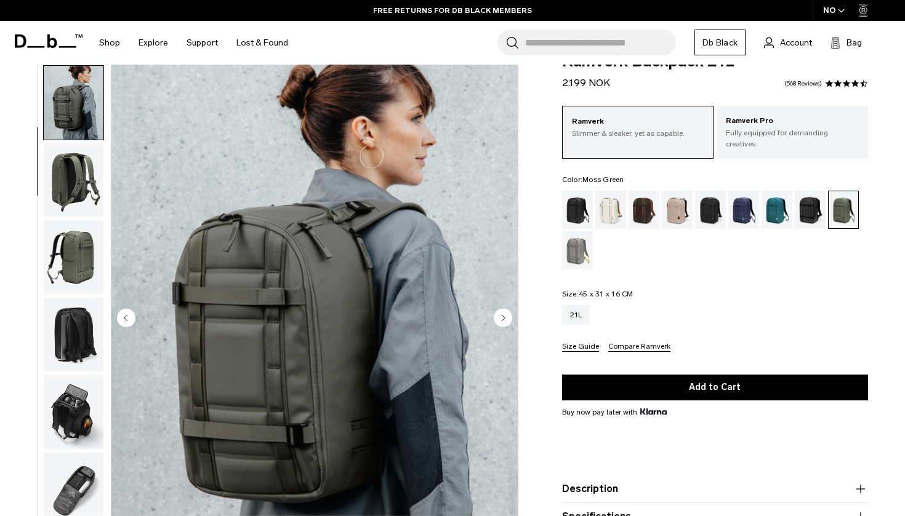
scroll to position [78, 0]
click at [503, 313] on circle "Next slide" at bounding box center [503, 317] width 18 height 18
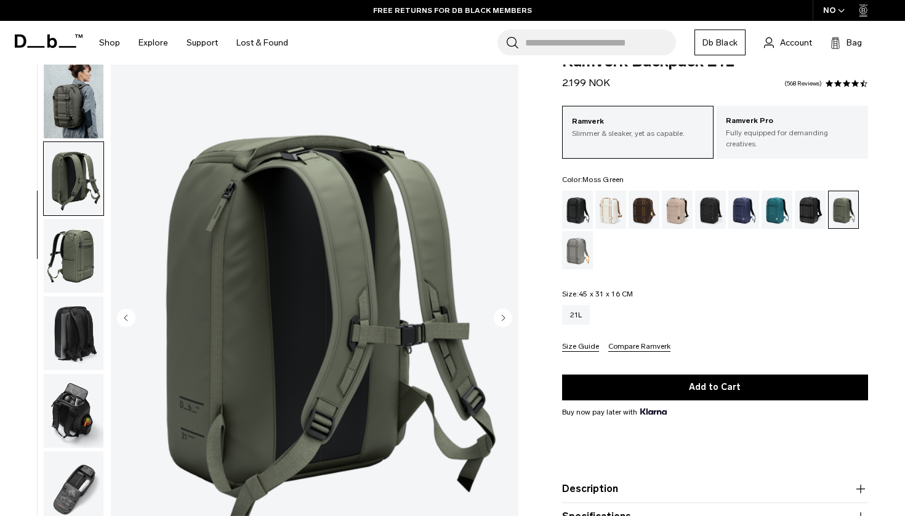
scroll to position [115, 0]
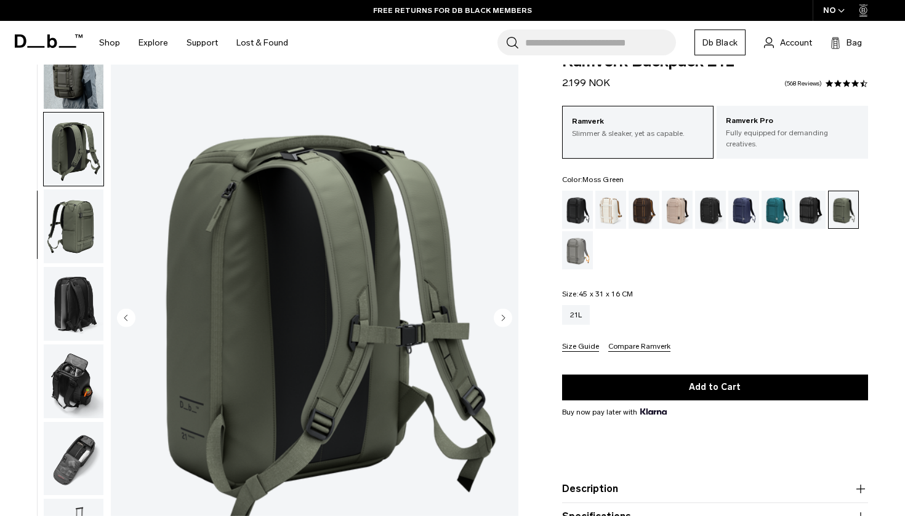
click at [503, 313] on circle "Next slide" at bounding box center [503, 317] width 18 height 18
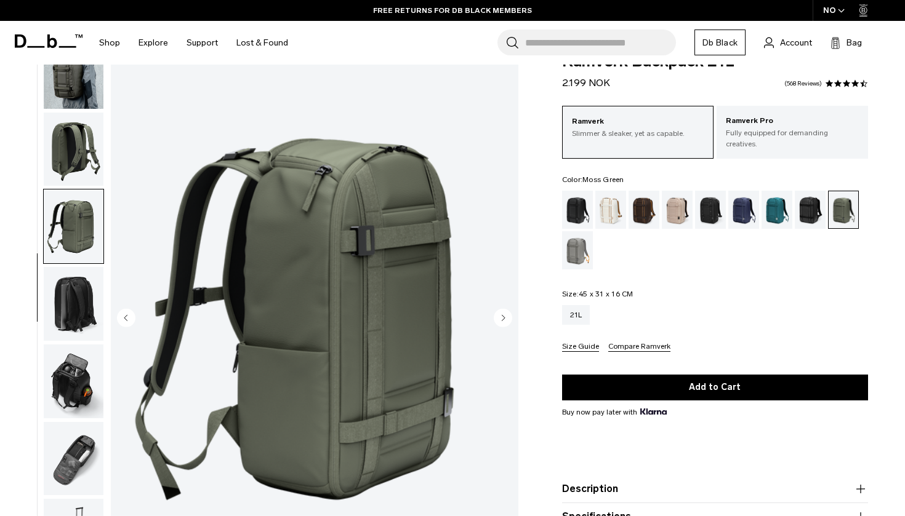
click at [503, 313] on circle "Next slide" at bounding box center [503, 317] width 18 height 18
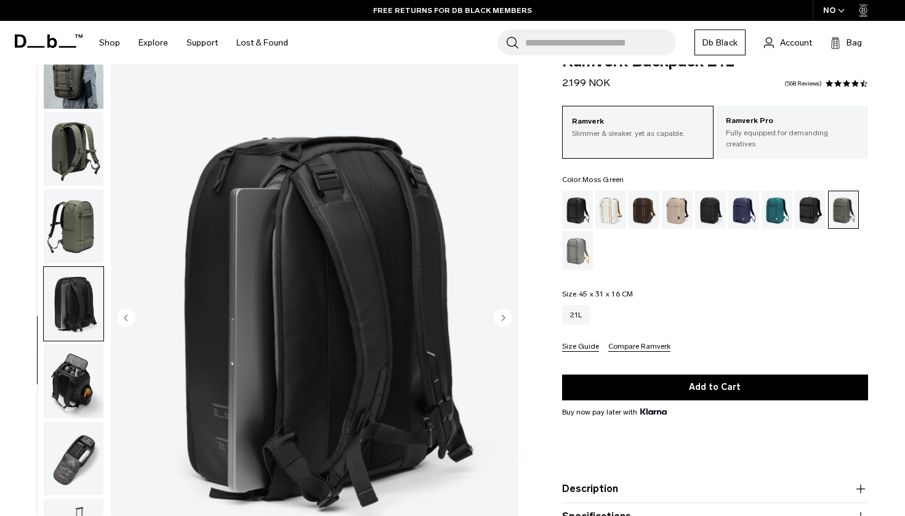
click at [503, 313] on circle "Next slide" at bounding box center [503, 317] width 18 height 18
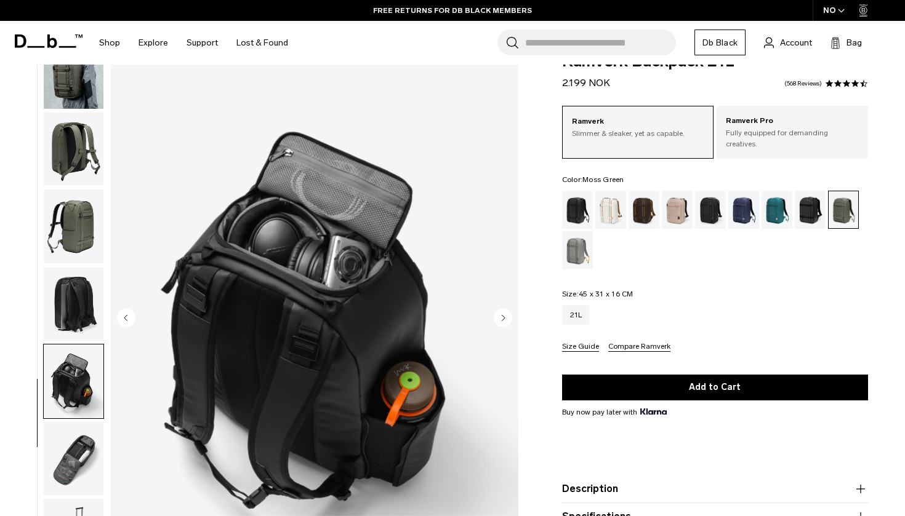
click at [503, 313] on circle "Next slide" at bounding box center [503, 317] width 18 height 18
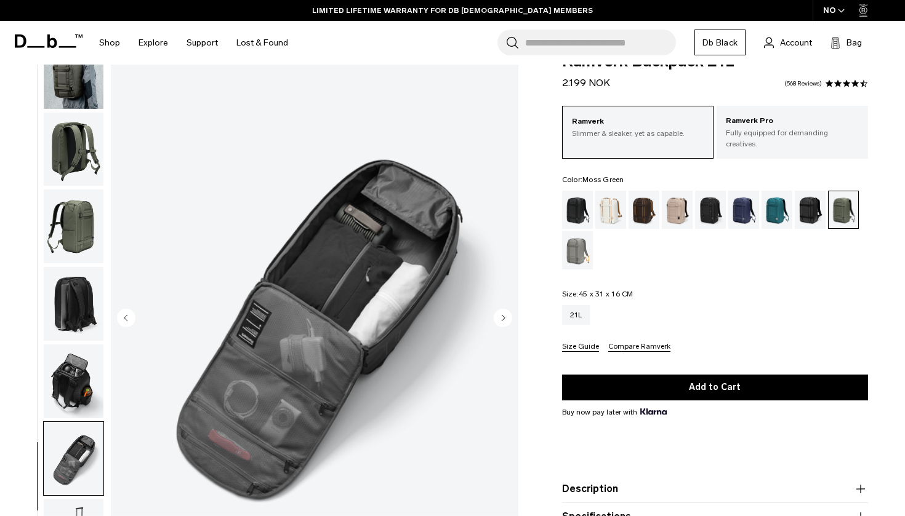
click at [503, 313] on circle "Next slide" at bounding box center [503, 317] width 18 height 18
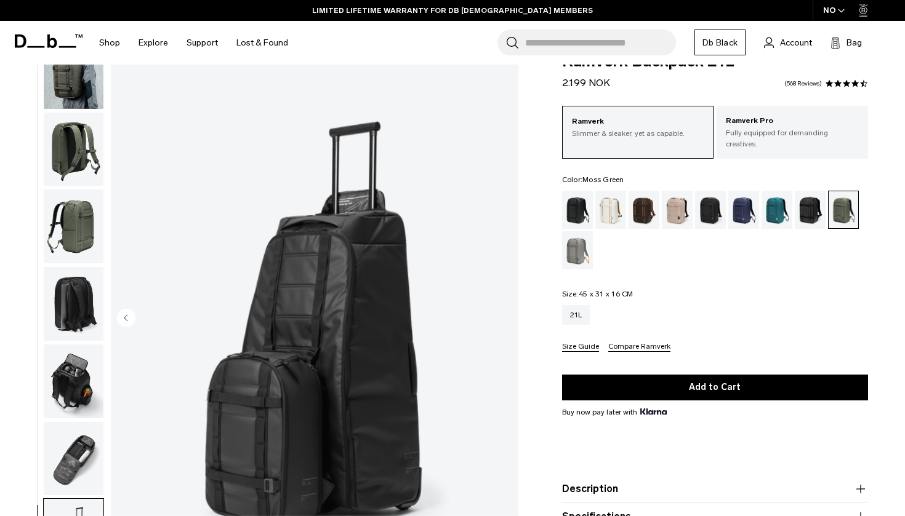
click at [503, 313] on img "8 / 8" at bounding box center [314, 319] width 407 height 509
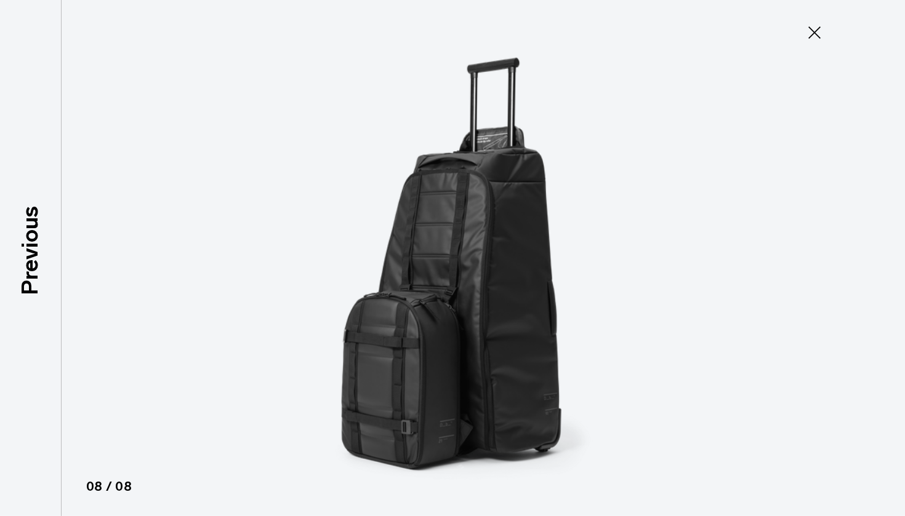
click at [815, 30] on icon at bounding box center [814, 33] width 20 height 20
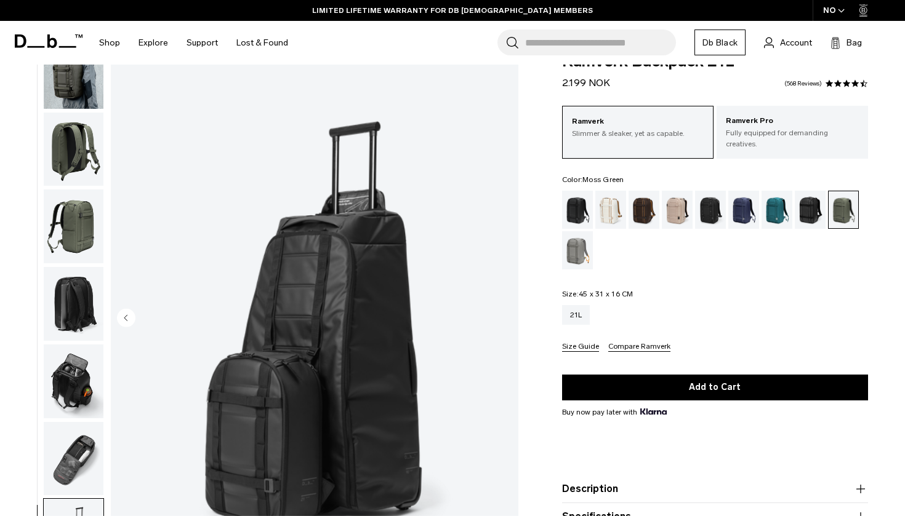
click at [703, 271] on div "Ramverk Slimmer & sleaker, yet as capable. Ramverk Pro Fully equipped for deman…" at bounding box center [715, 229] width 306 height 246
click at [133, 317] on circle "Previous slide" at bounding box center [126, 317] width 18 height 18
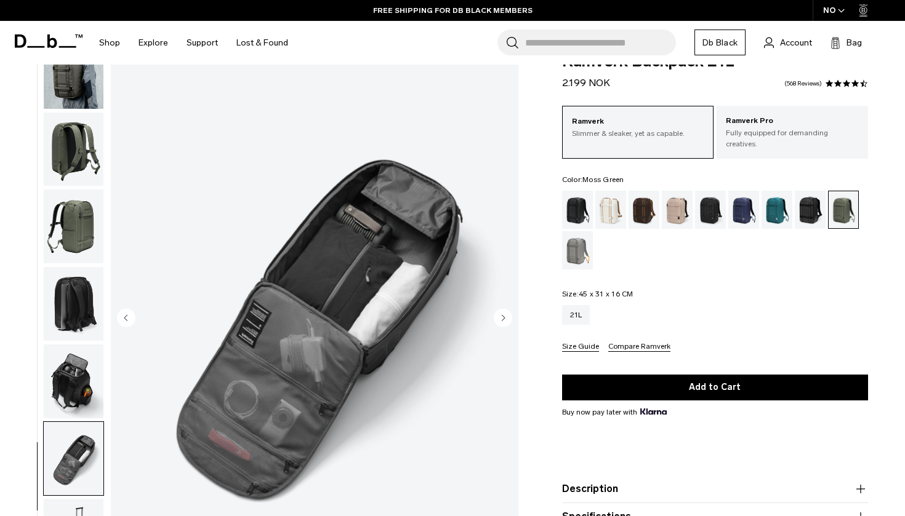
click at [133, 317] on circle "Previous slide" at bounding box center [126, 317] width 18 height 18
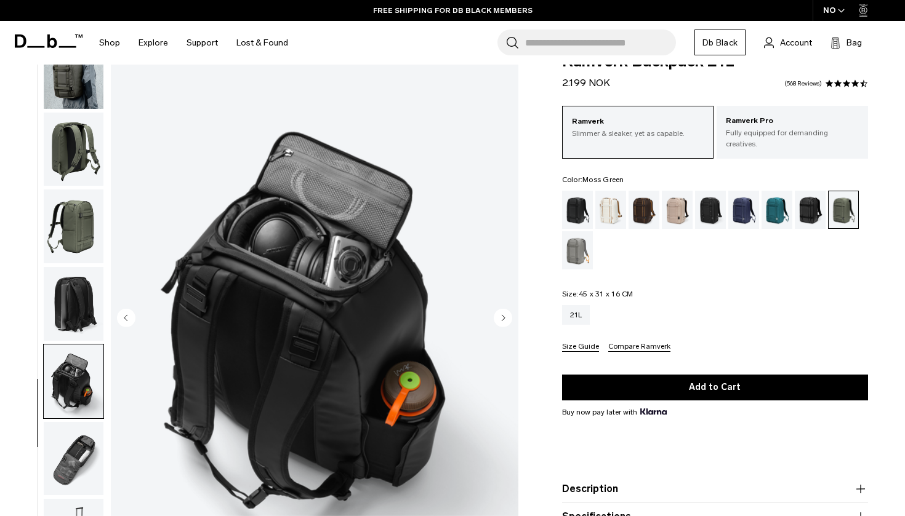
click at [133, 317] on circle "Previous slide" at bounding box center [126, 317] width 18 height 18
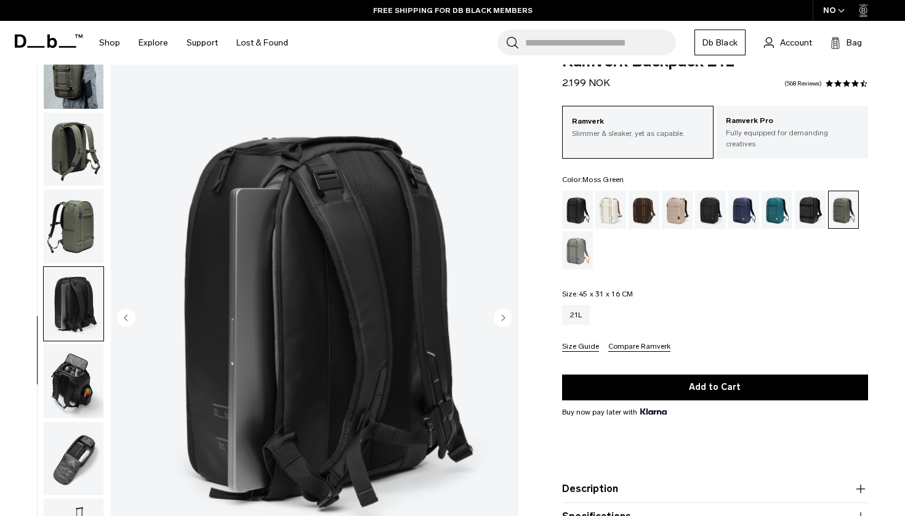
click at [133, 317] on circle "Previous slide" at bounding box center [126, 317] width 18 height 18
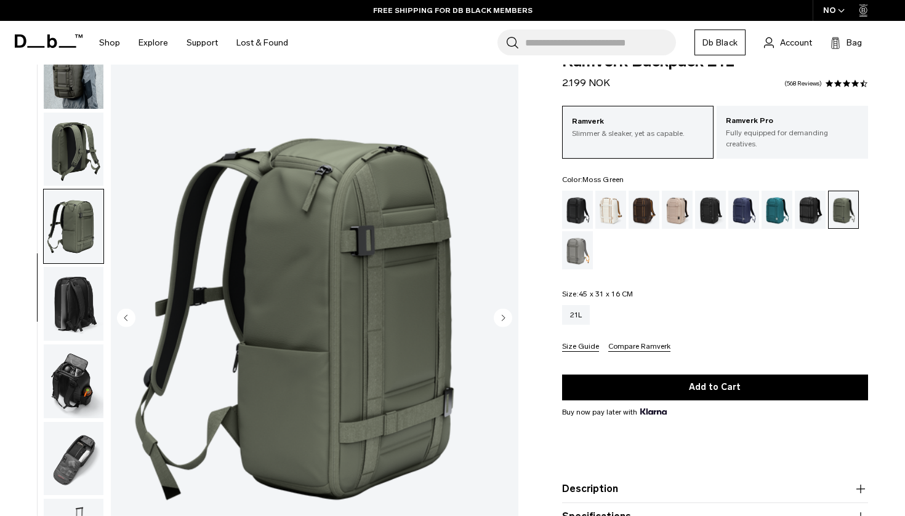
click at [133, 317] on circle "Previous slide" at bounding box center [126, 317] width 18 height 18
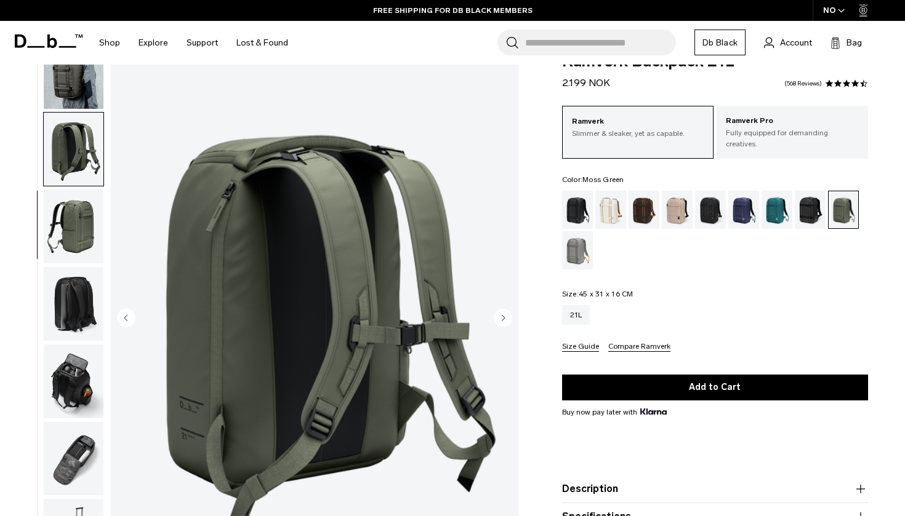
click at [133, 317] on circle "Previous slide" at bounding box center [126, 317] width 18 height 18
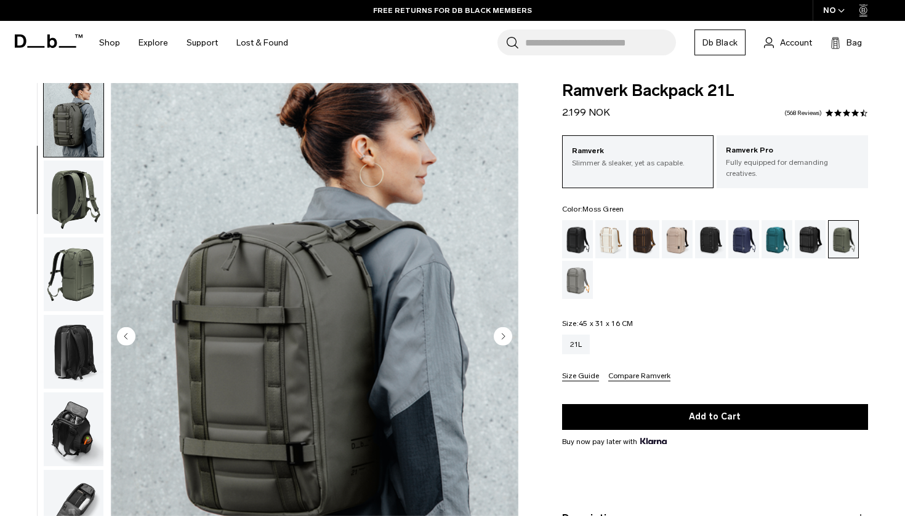
scroll to position [0, 0]
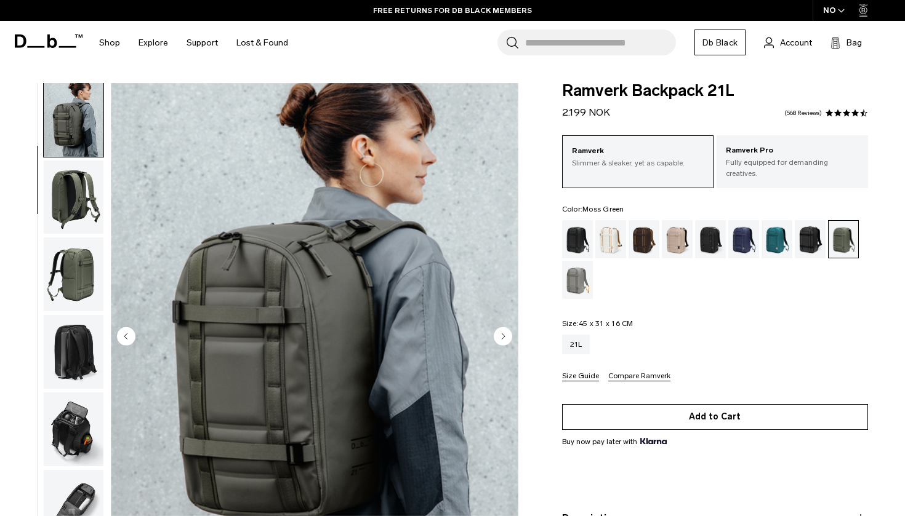
click at [723, 405] on button "Add to Cart" at bounding box center [715, 417] width 306 height 26
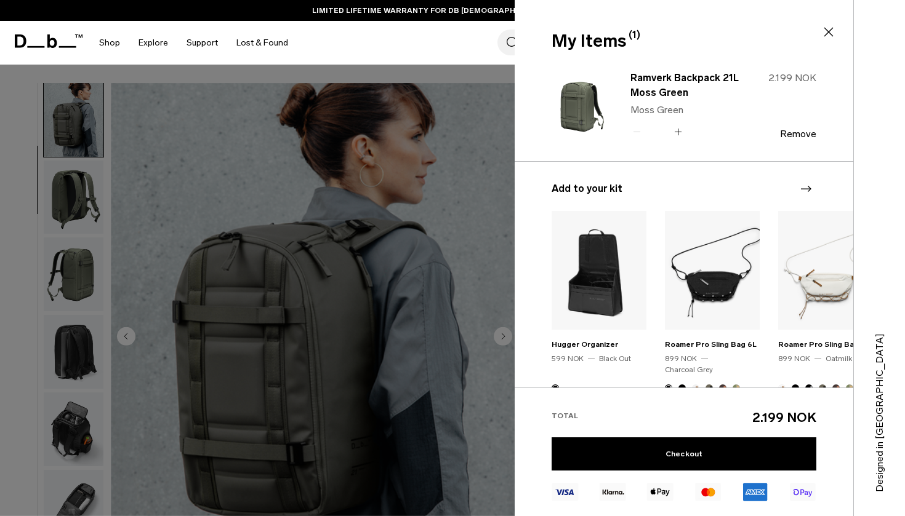
click at [825, 28] on icon at bounding box center [828, 32] width 15 height 15
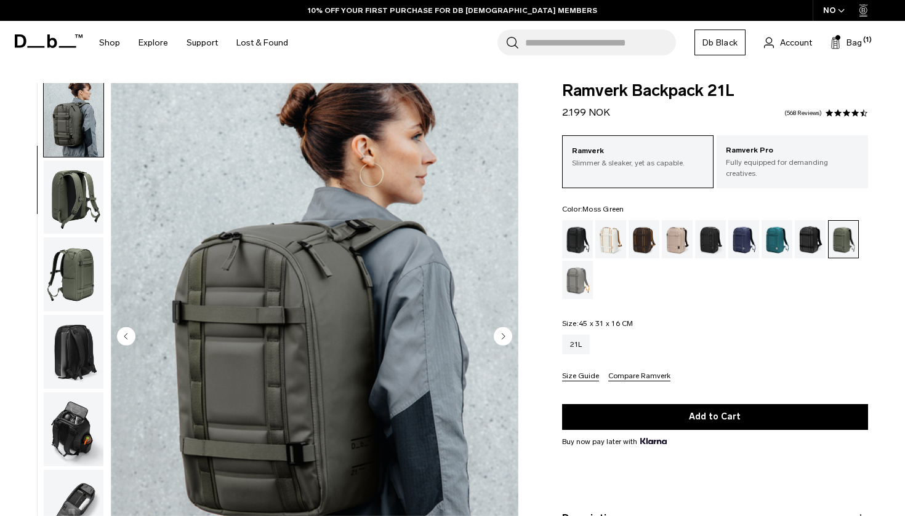
click at [504, 335] on circle "Next slide" at bounding box center [503, 336] width 18 height 18
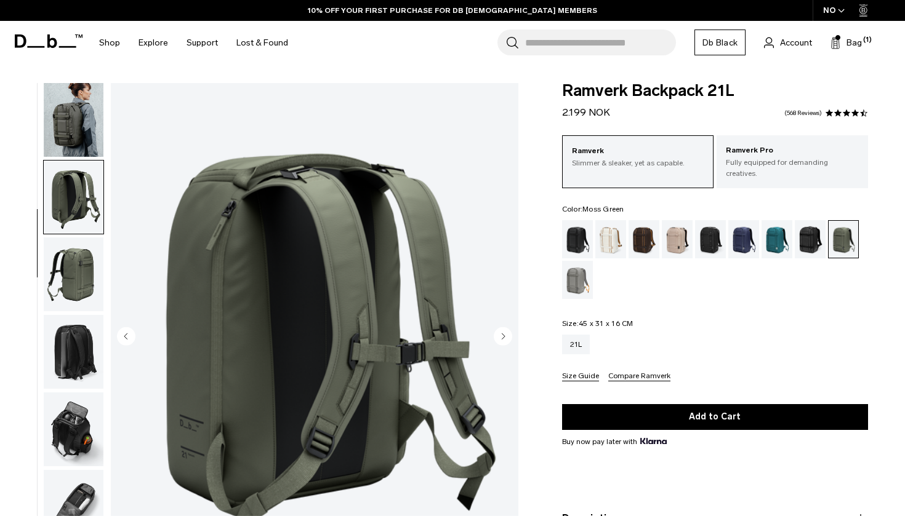
scroll to position [115, 0]
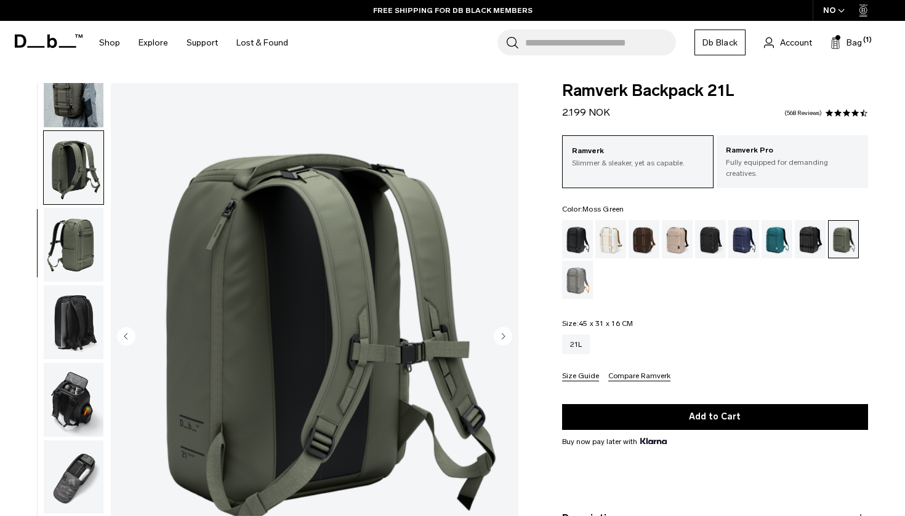
click at [504, 335] on circle "Next slide" at bounding box center [503, 336] width 18 height 18
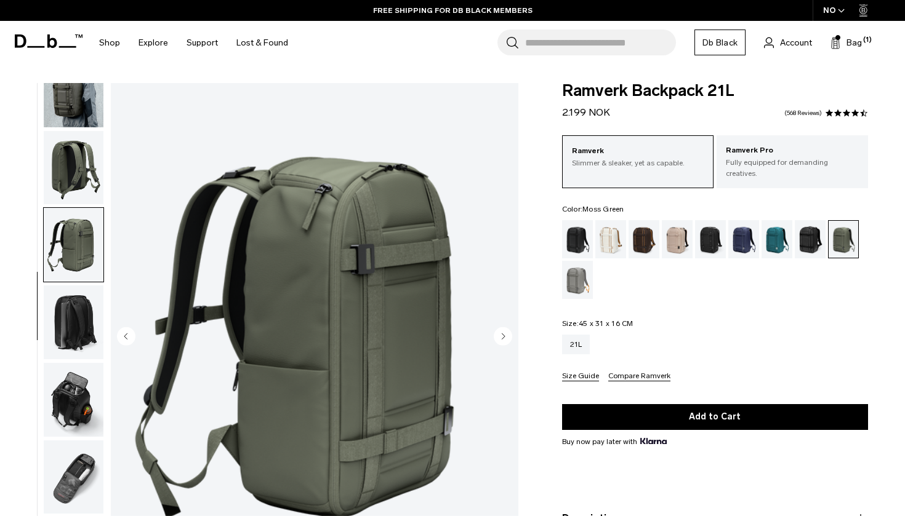
click at [504, 335] on circle "Next slide" at bounding box center [503, 336] width 18 height 18
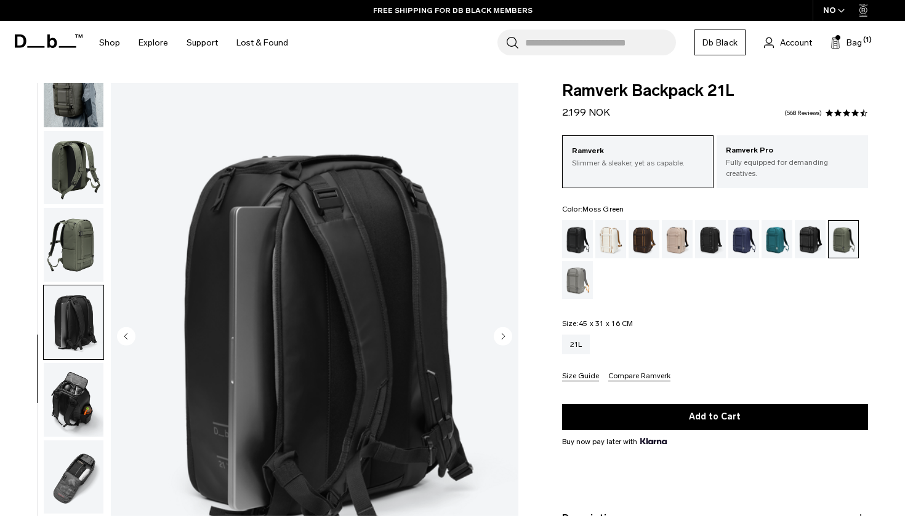
click at [504, 335] on circle "Next slide" at bounding box center [503, 336] width 18 height 18
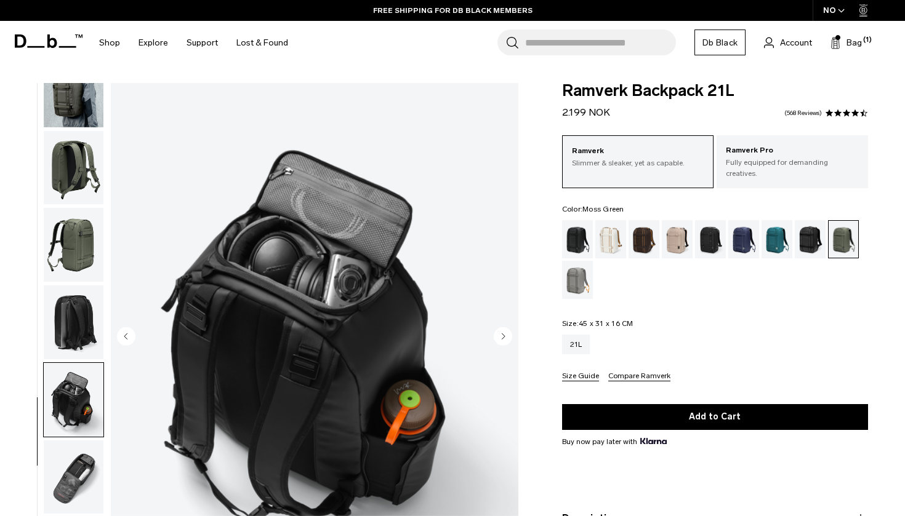
click at [504, 335] on circle "Next slide" at bounding box center [503, 336] width 18 height 18
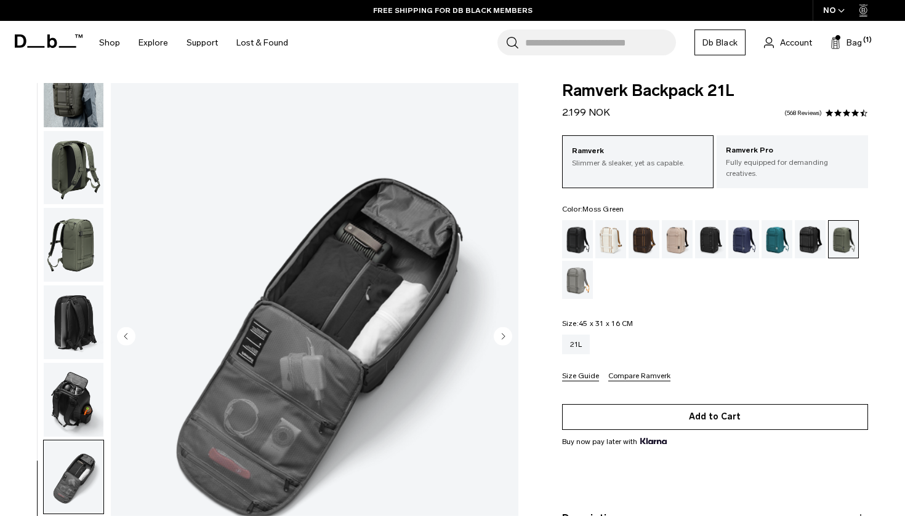
scroll to position [0, 0]
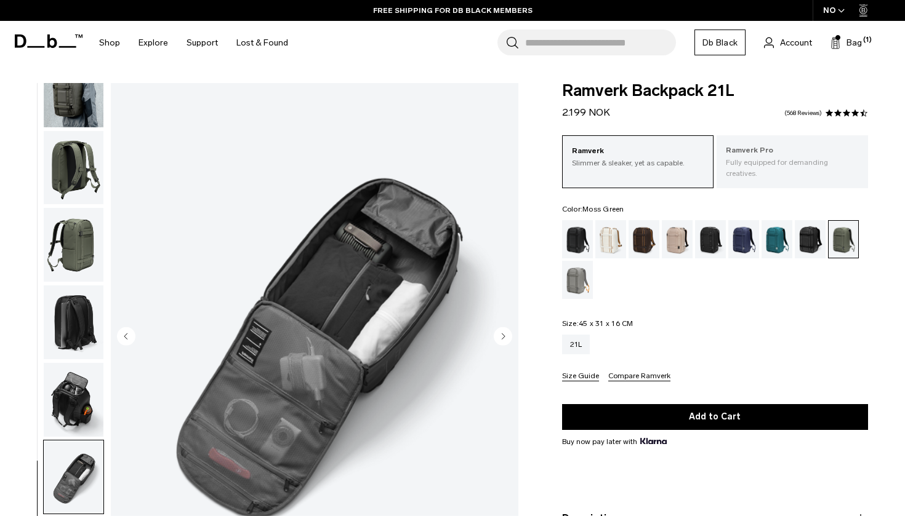
click at [766, 156] on p "Ramverk Pro" at bounding box center [792, 151] width 133 height 12
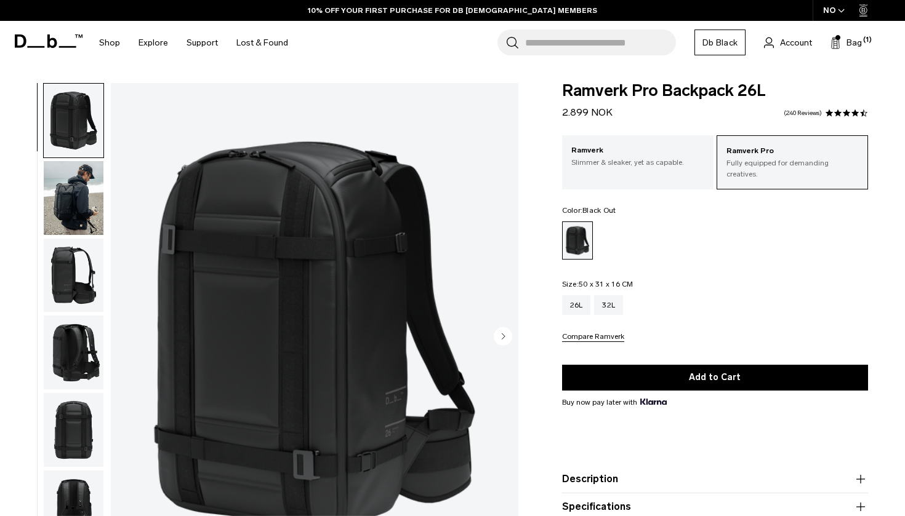
click at [504, 332] on circle "Next slide" at bounding box center [503, 336] width 18 height 18
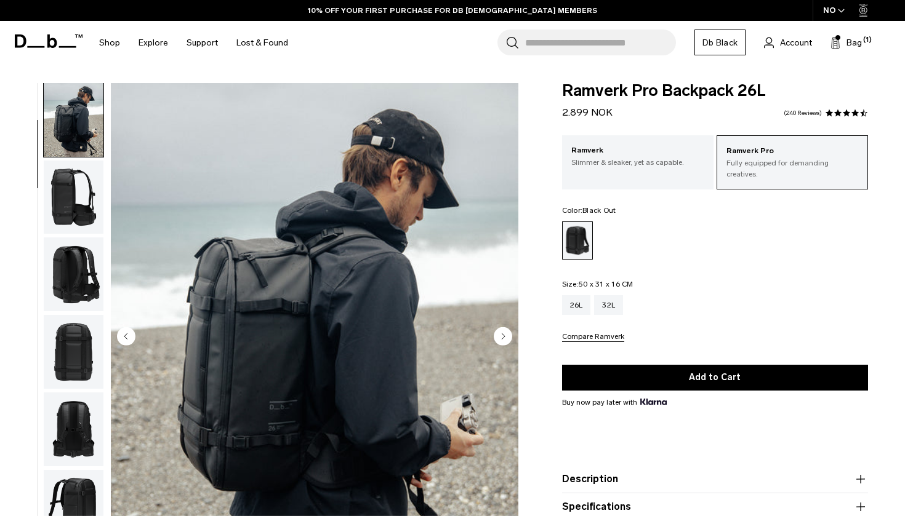
click at [504, 332] on circle "Next slide" at bounding box center [503, 336] width 18 height 18
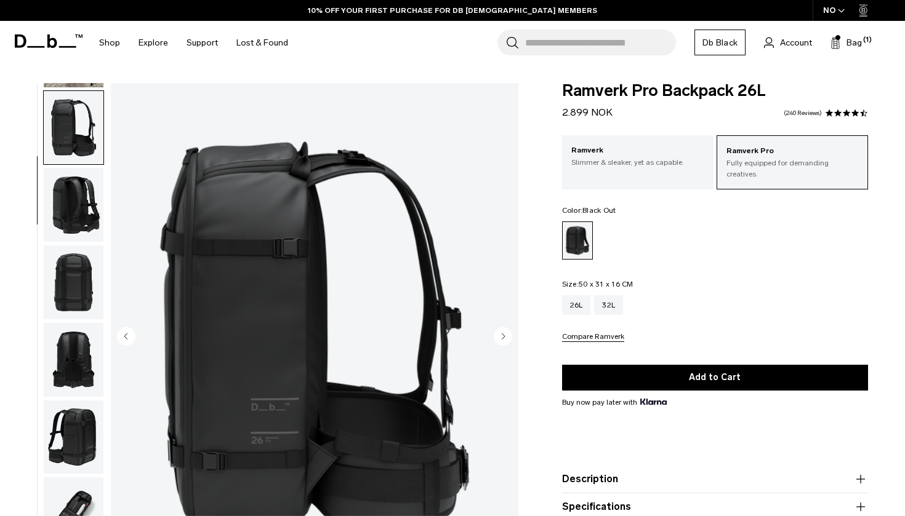
click at [504, 332] on circle "Next slide" at bounding box center [503, 336] width 18 height 18
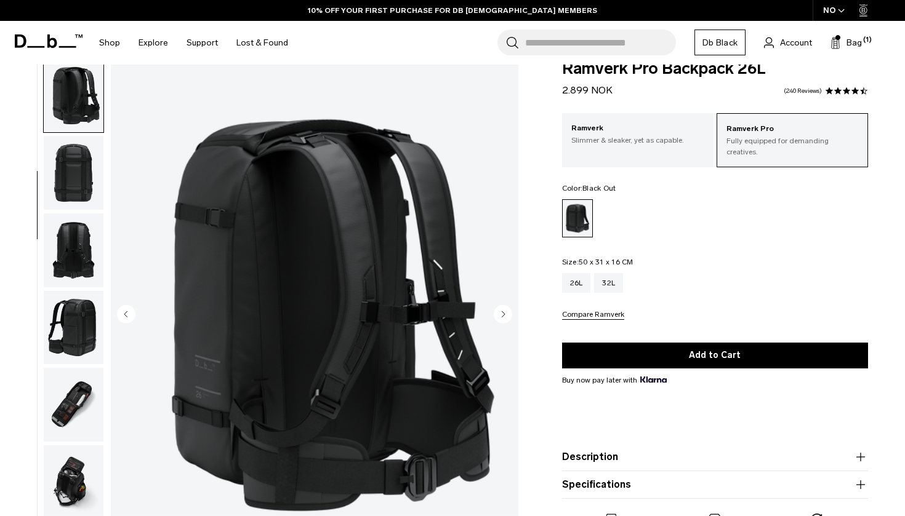
scroll to position [12, 0]
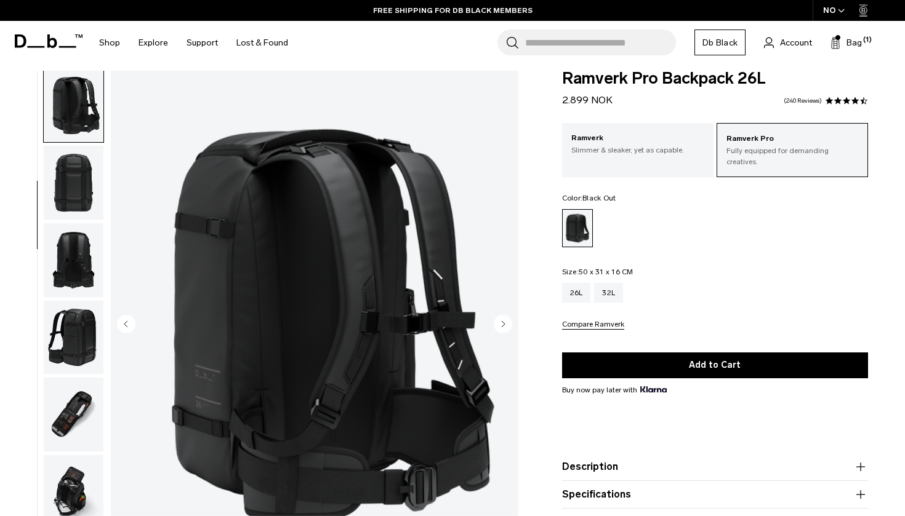
click at [504, 321] on circle "Next slide" at bounding box center [503, 324] width 18 height 18
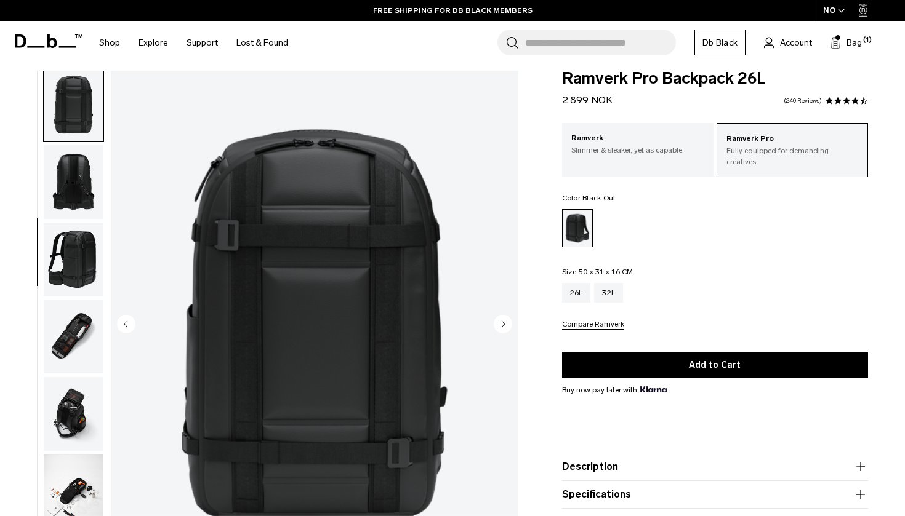
click at [504, 321] on circle "Next slide" at bounding box center [503, 324] width 18 height 18
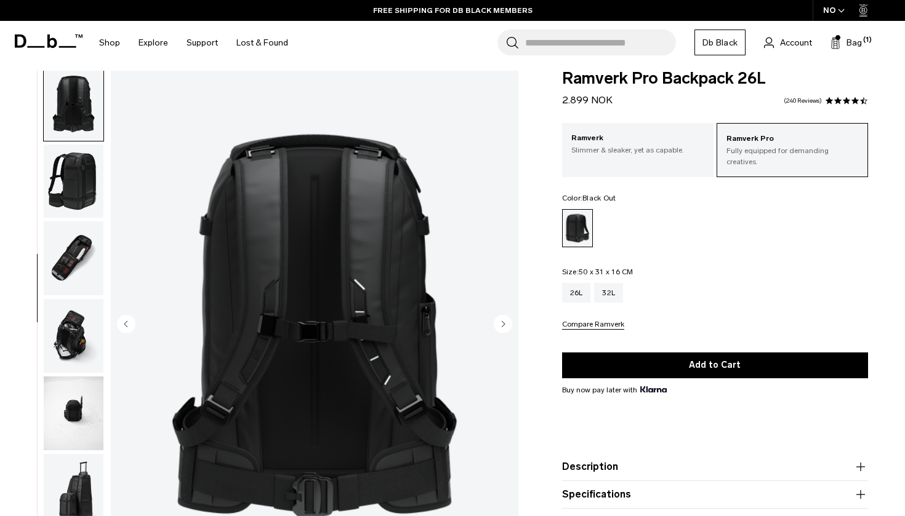
click at [504, 321] on circle "Next slide" at bounding box center [503, 324] width 18 height 18
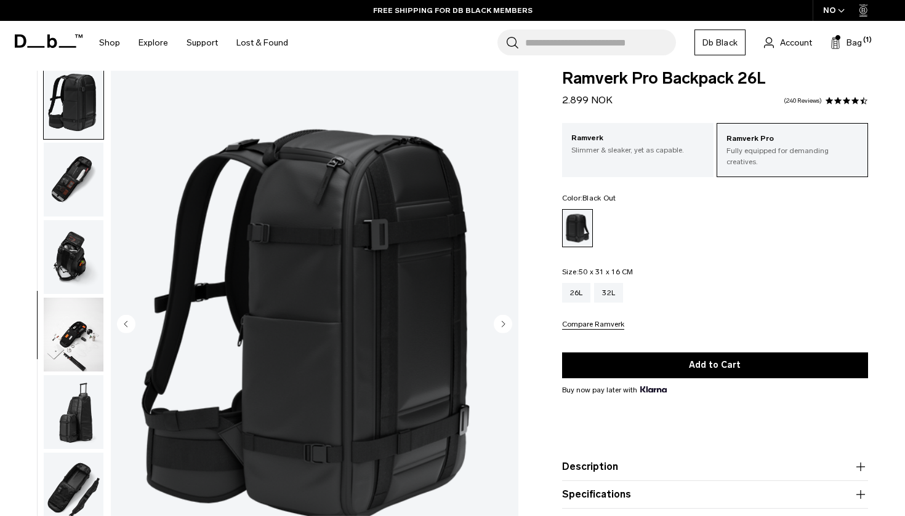
click at [504, 321] on circle "Next slide" at bounding box center [503, 324] width 18 height 18
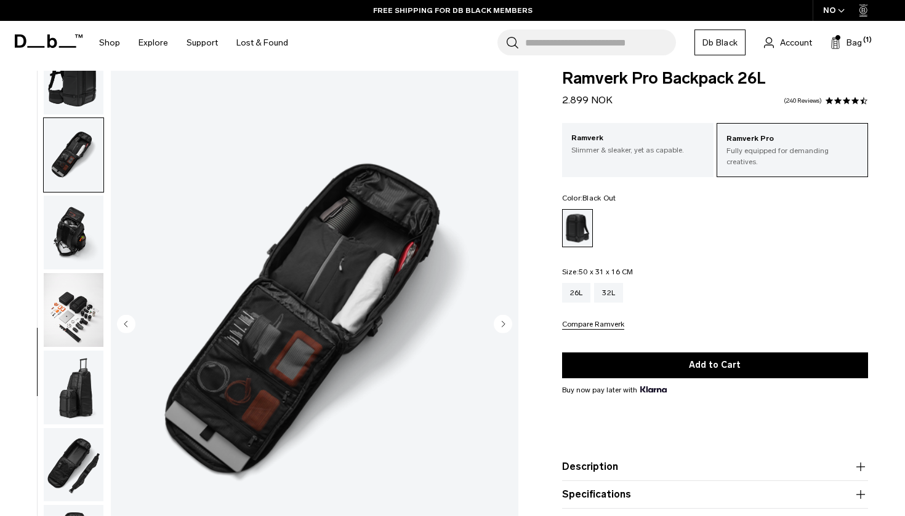
click at [506, 324] on circle "Next slide" at bounding box center [503, 324] width 18 height 18
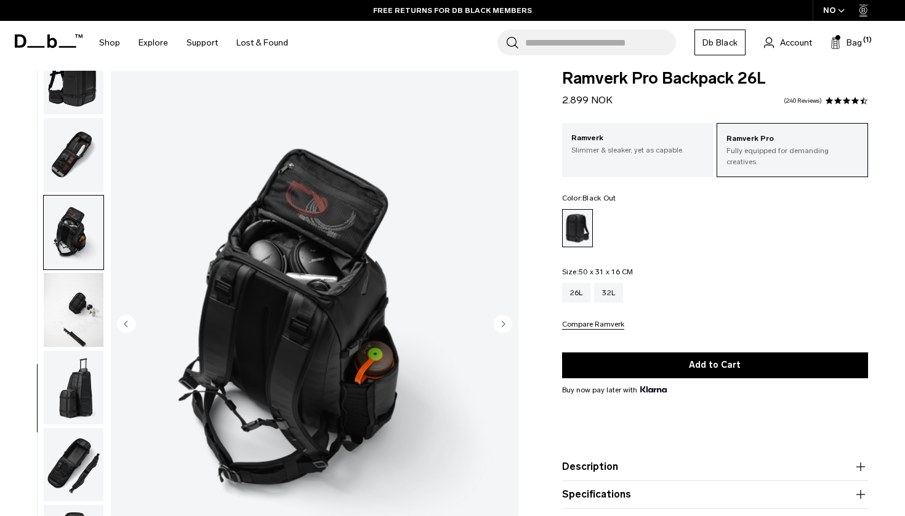
click at [506, 324] on circle "Next slide" at bounding box center [503, 324] width 18 height 18
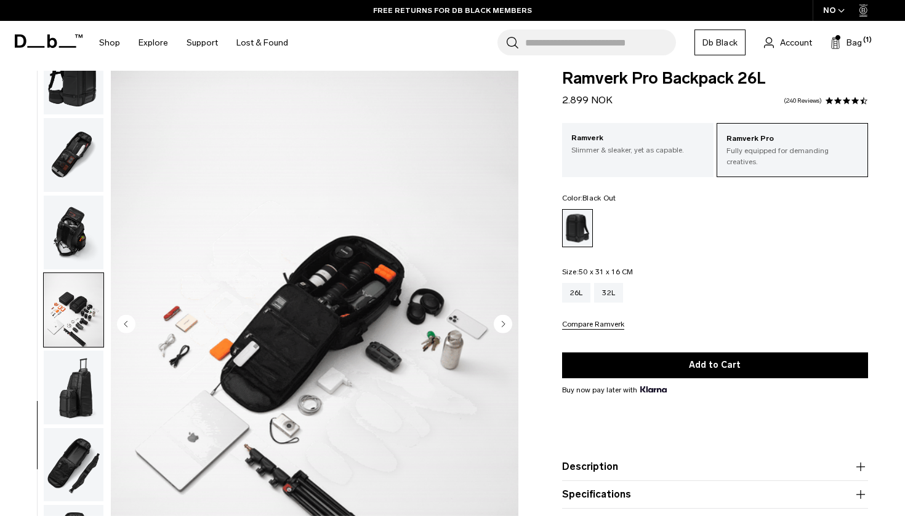
click at [506, 324] on circle "Next slide" at bounding box center [503, 324] width 18 height 18
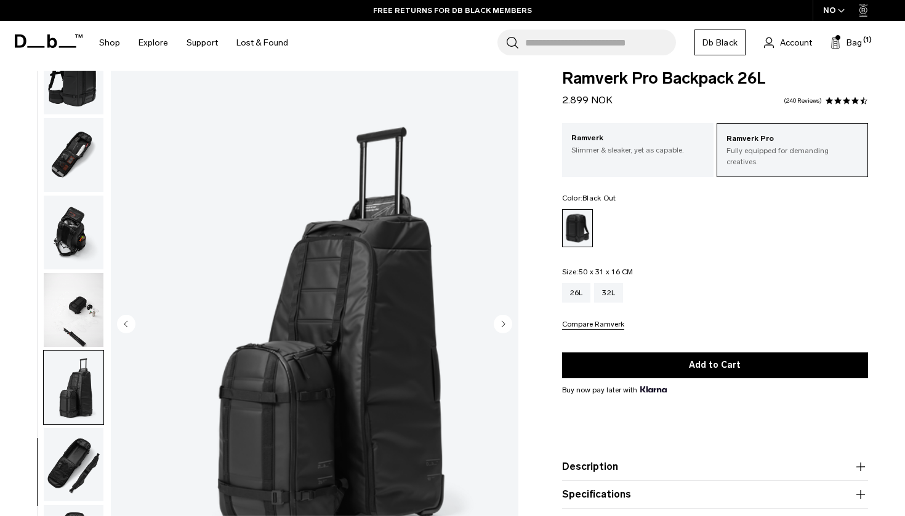
click at [506, 324] on circle "Next slide" at bounding box center [503, 324] width 18 height 18
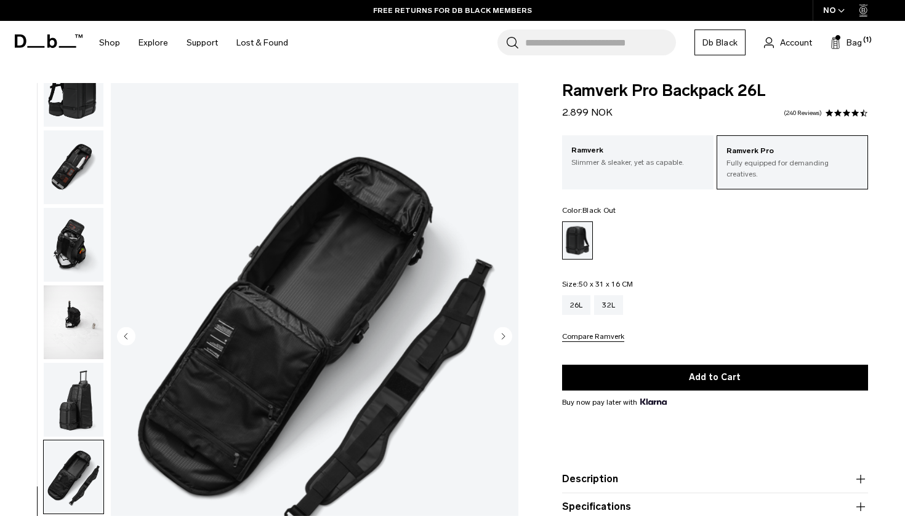
scroll to position [0, 0]
click at [614, 152] on p "Ramverk" at bounding box center [637, 151] width 133 height 12
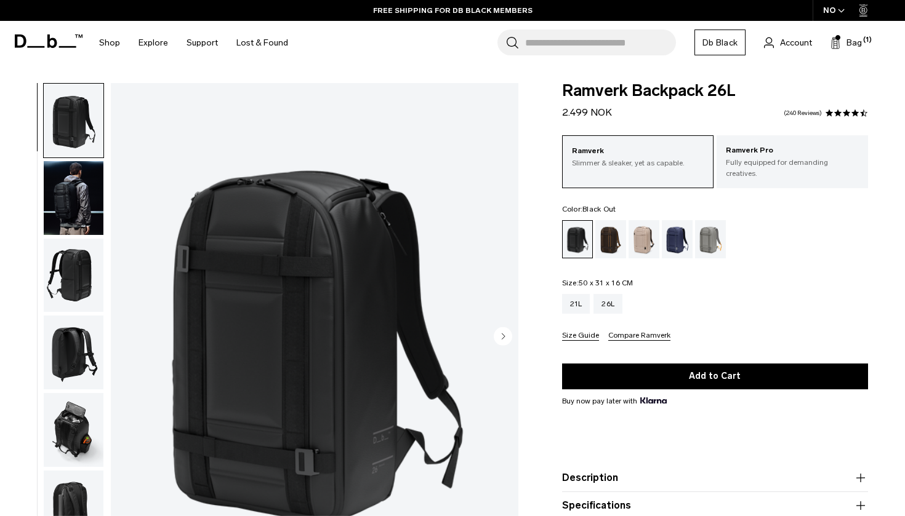
click at [502, 337] on icon "Next slide" at bounding box center [503, 337] width 3 height 6
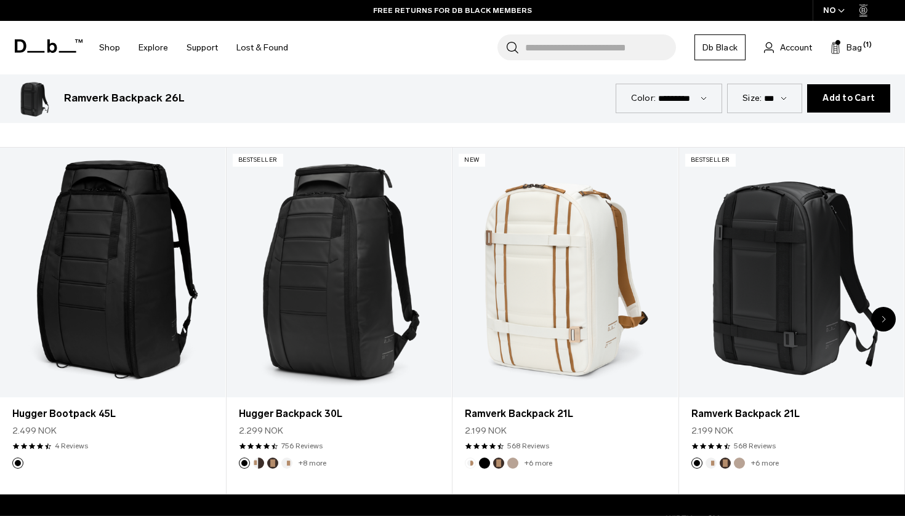
scroll to position [561, 0]
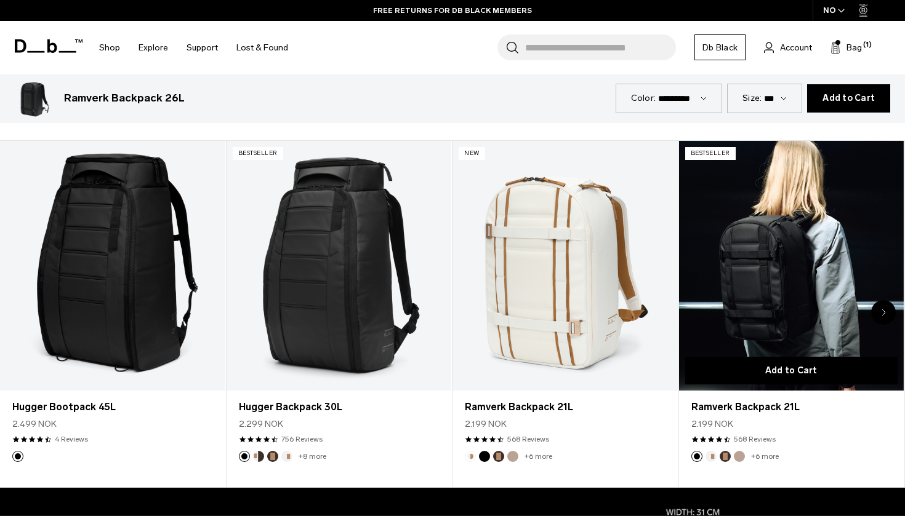
click at [782, 367] on button "Add to Cart" at bounding box center [791, 371] width 213 height 28
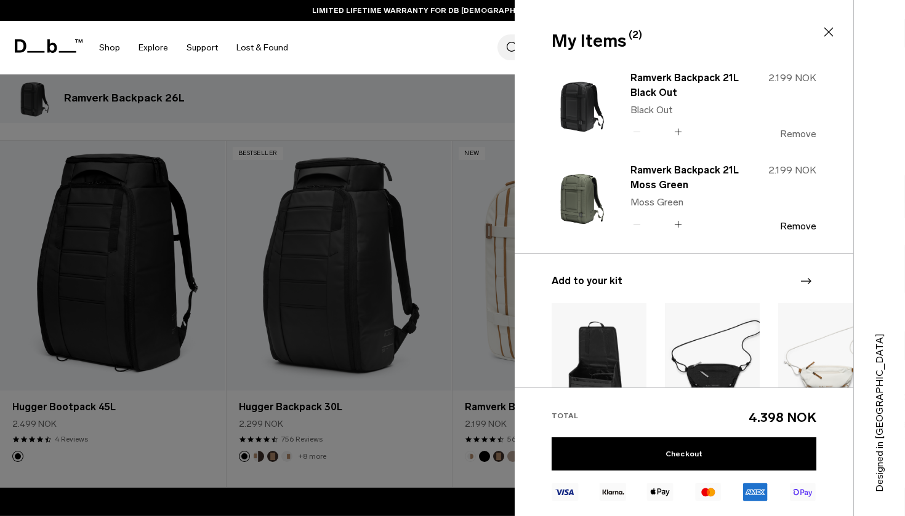
click at [786, 132] on button "Remove" at bounding box center [798, 134] width 36 height 11
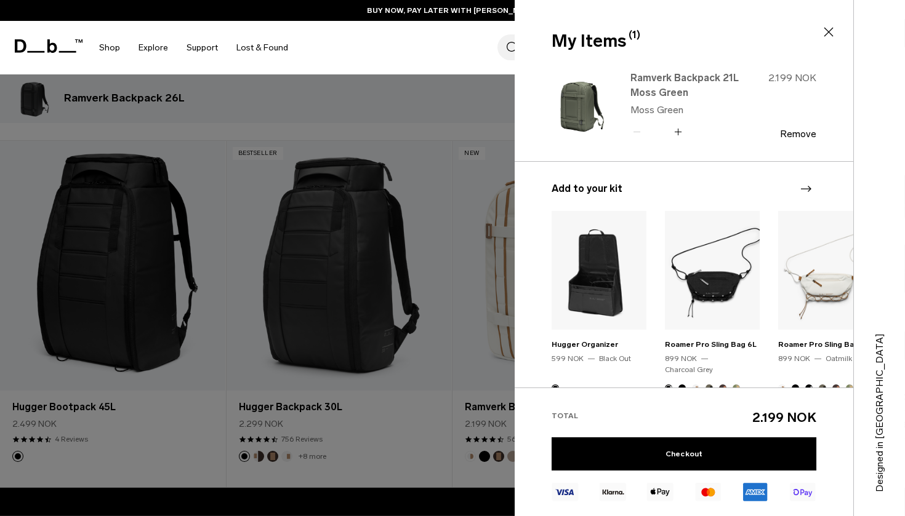
click at [652, 81] on link "Ramverk Backpack 21L Moss Green" at bounding box center [684, 86] width 108 height 30
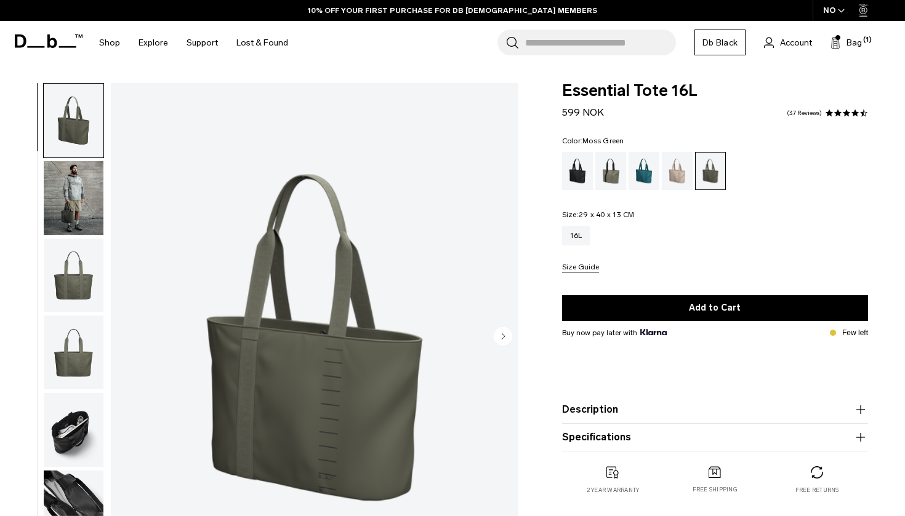
click at [499, 335] on circle "Next slide" at bounding box center [503, 336] width 18 height 18
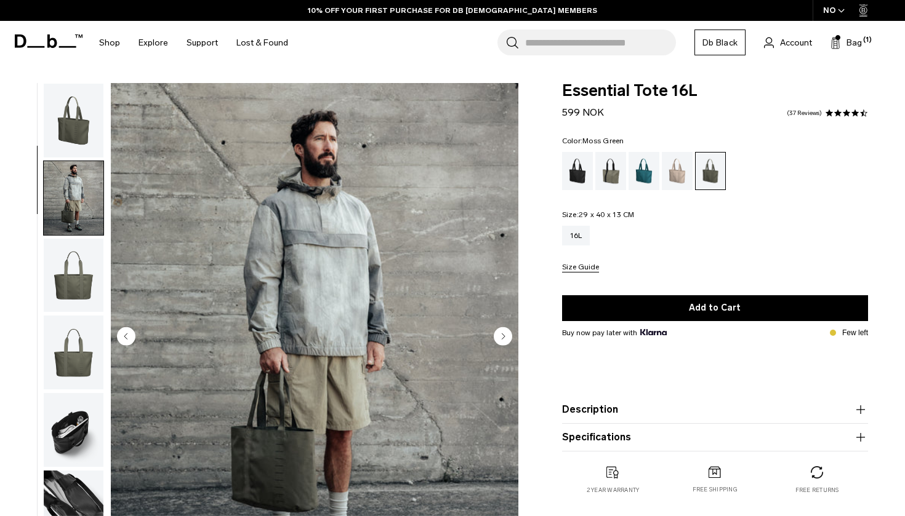
scroll to position [78, 0]
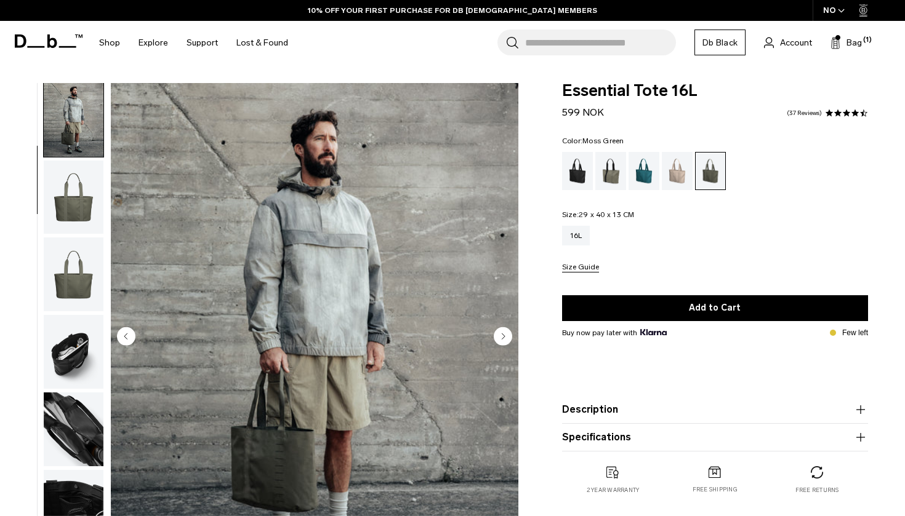
click at [499, 335] on circle "Next slide" at bounding box center [503, 336] width 18 height 18
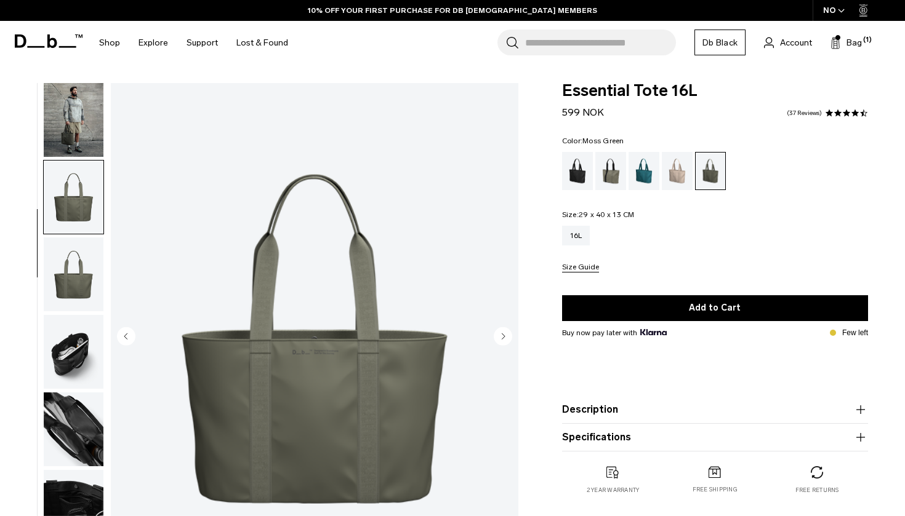
scroll to position [115, 0]
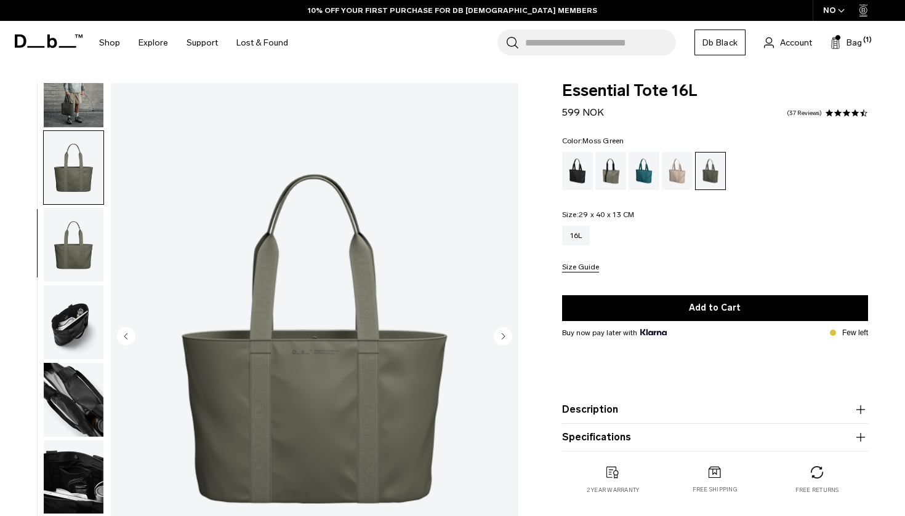
click at [499, 335] on circle "Next slide" at bounding box center [503, 336] width 18 height 18
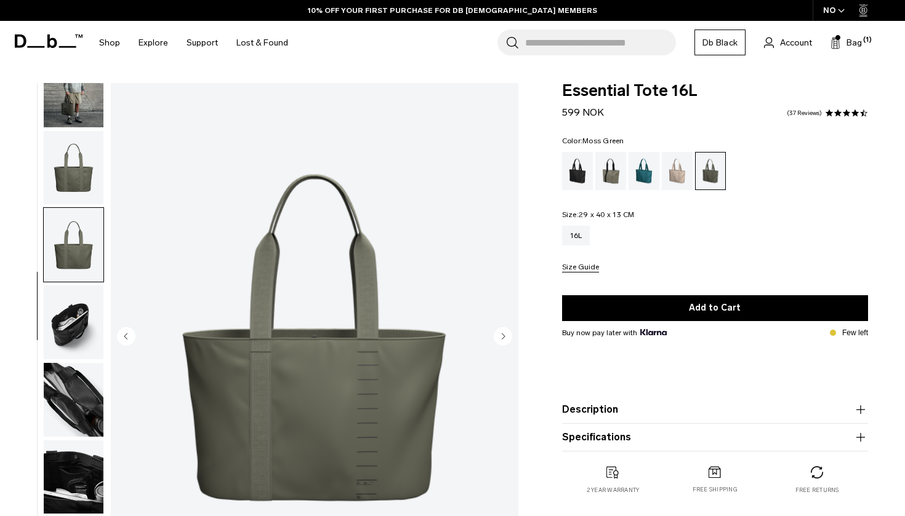
click at [499, 335] on circle "Next slide" at bounding box center [503, 336] width 18 height 18
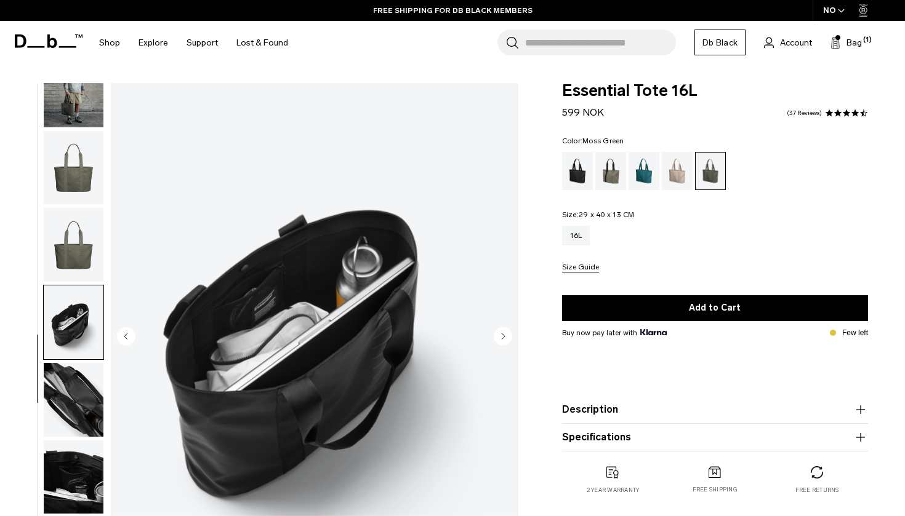
click at [499, 335] on circle "Next slide" at bounding box center [503, 336] width 18 height 18
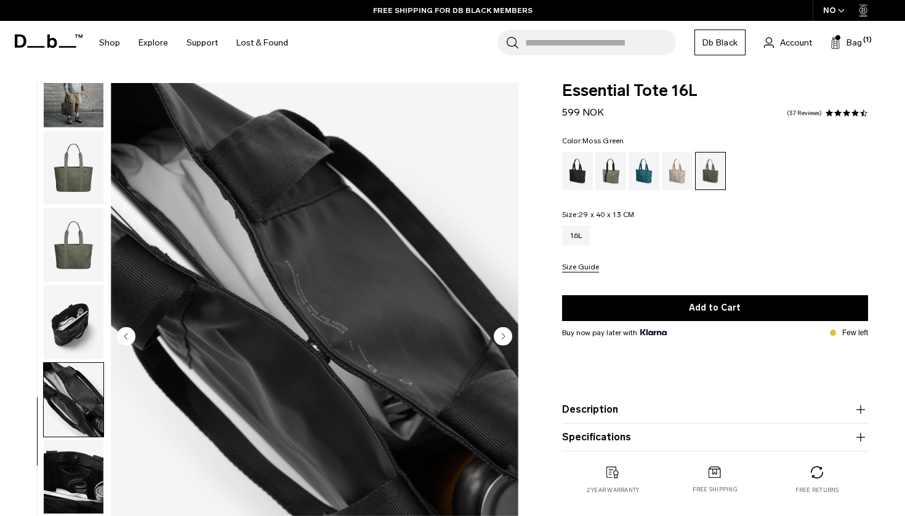
click at [499, 335] on circle "Next slide" at bounding box center [503, 336] width 18 height 18
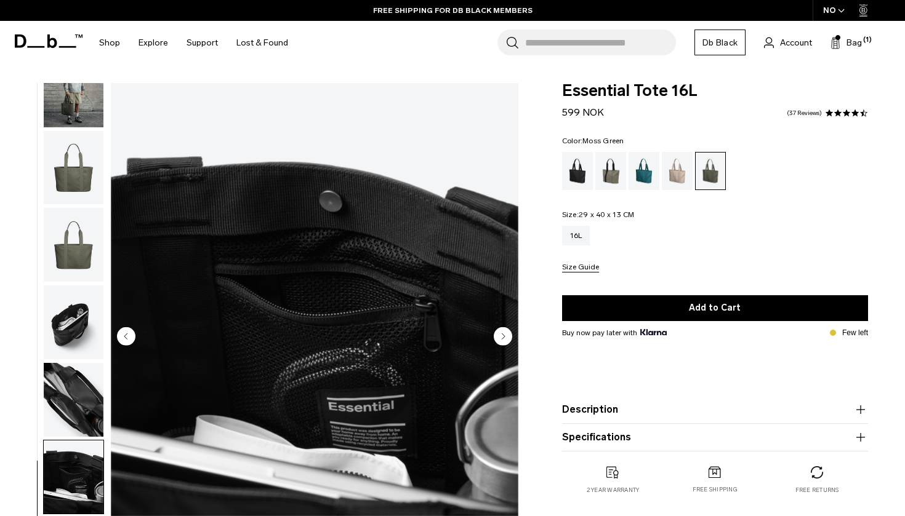
click at [499, 335] on circle "Next slide" at bounding box center [503, 336] width 18 height 18
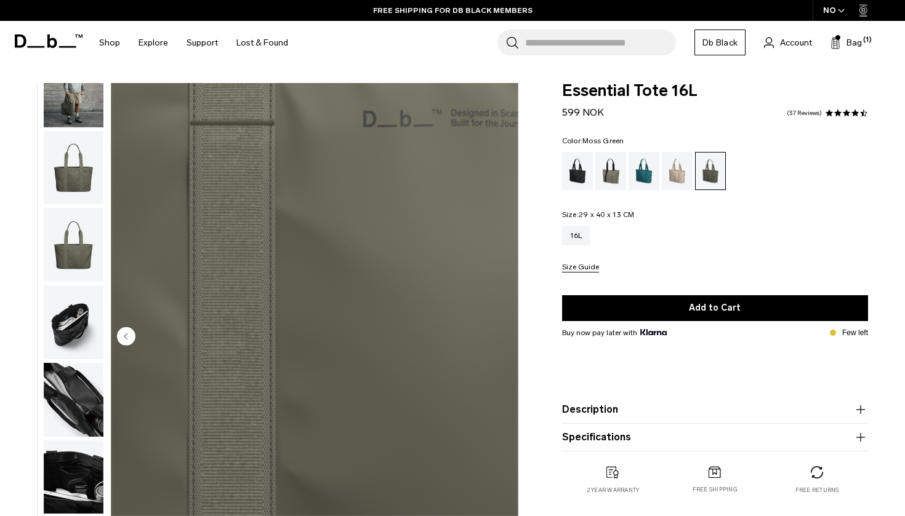
click at [499, 335] on img "8 / 8" at bounding box center [314, 337] width 407 height 509
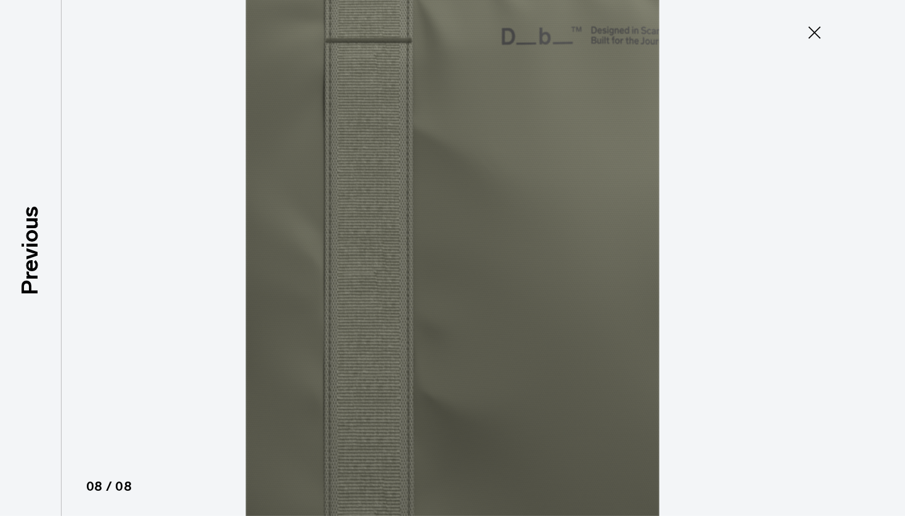
click at [814, 33] on icon at bounding box center [814, 32] width 12 height 12
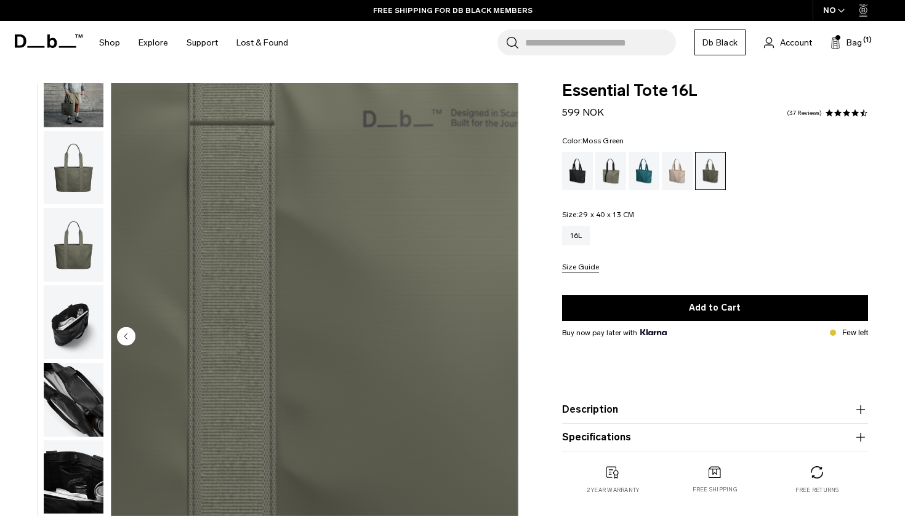
click at [84, 180] on img "button" at bounding box center [74, 168] width 60 height 74
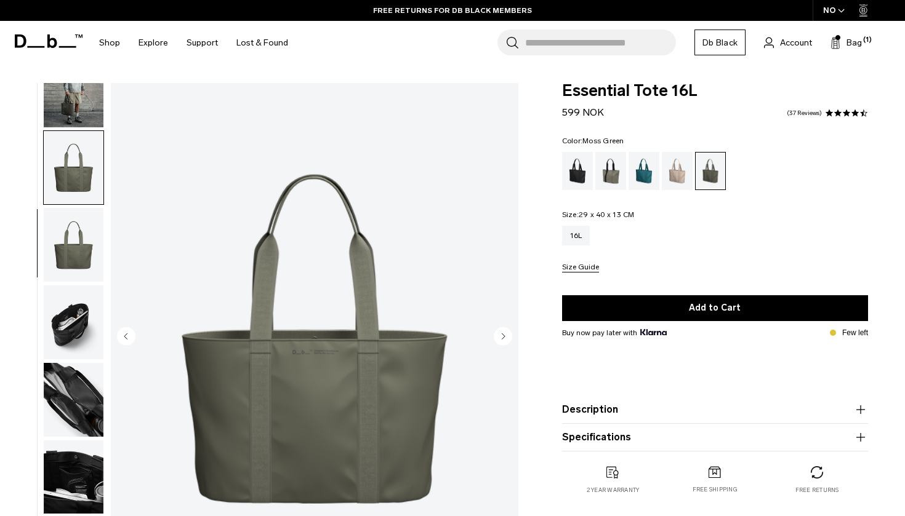
click at [71, 241] on img "button" at bounding box center [74, 245] width 60 height 74
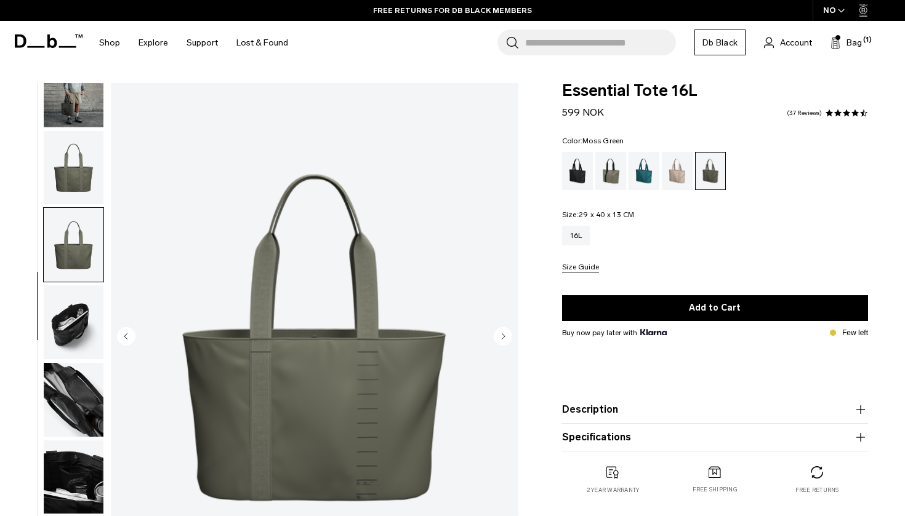
click at [84, 295] on img "button" at bounding box center [74, 323] width 60 height 74
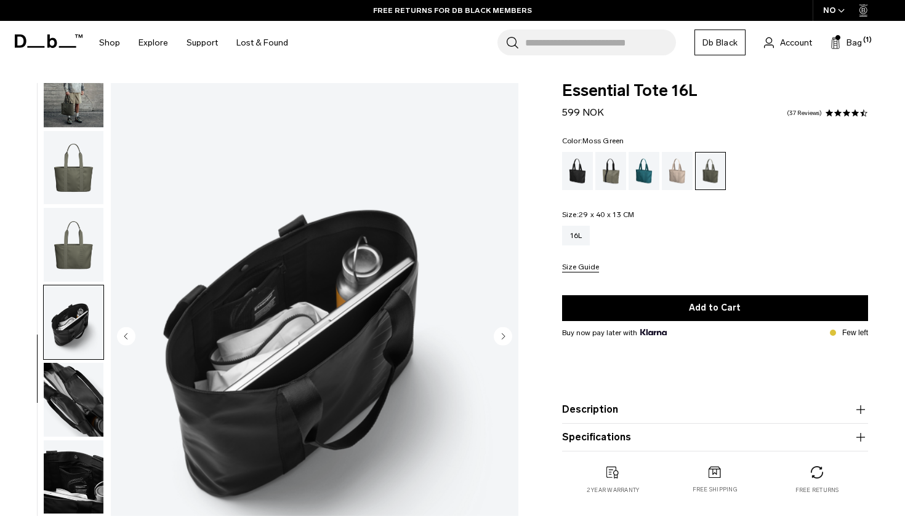
click at [81, 241] on img "button" at bounding box center [74, 245] width 60 height 74
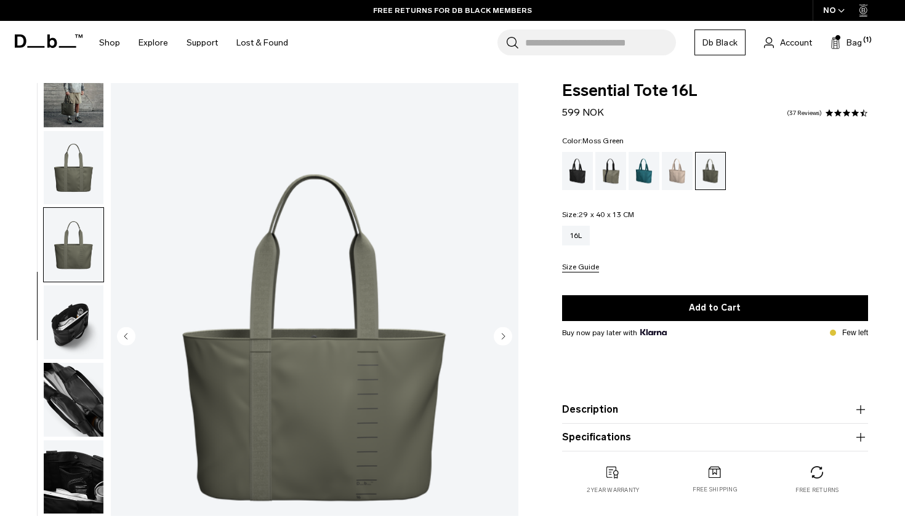
click at [63, 180] on img "button" at bounding box center [74, 168] width 60 height 74
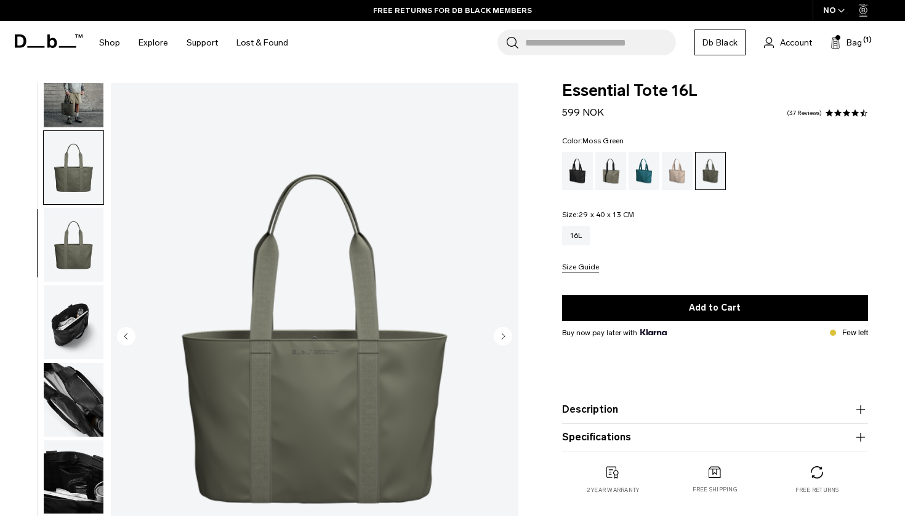
click at [60, 110] on img "button" at bounding box center [74, 91] width 60 height 74
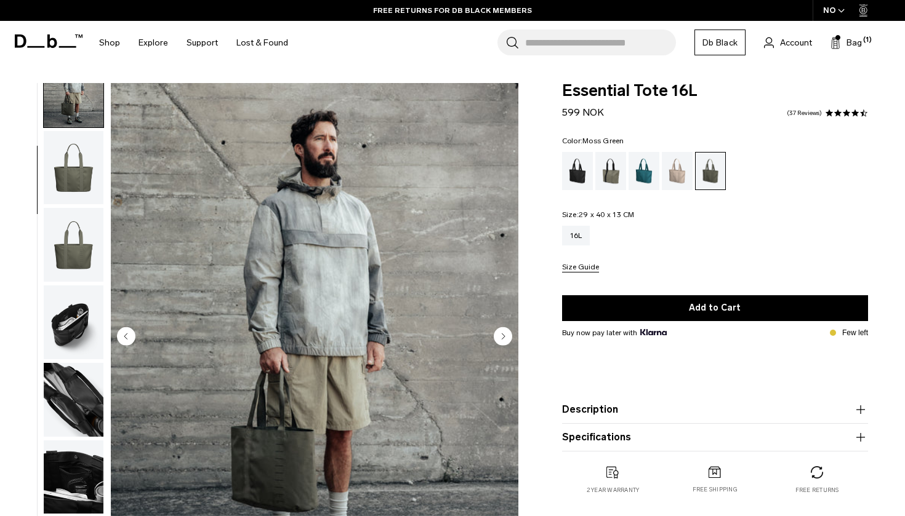
scroll to position [78, 0]
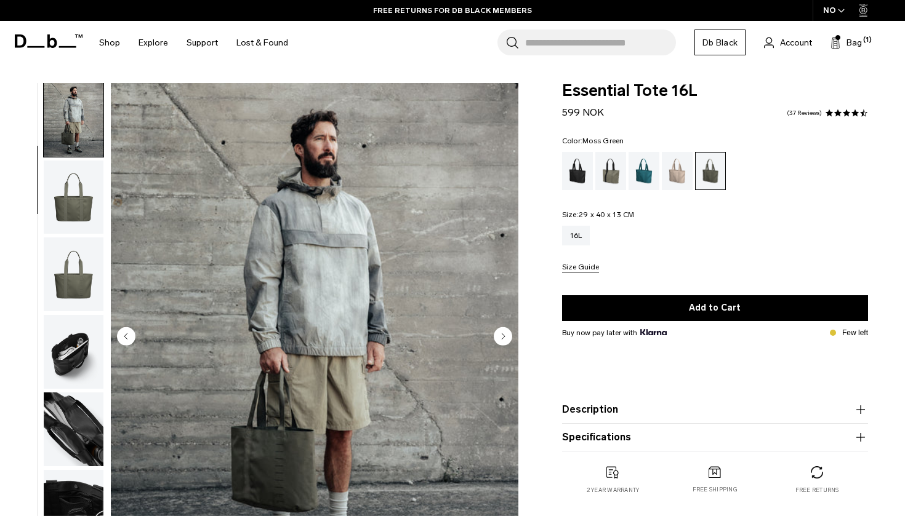
click at [71, 122] on img "button" at bounding box center [74, 120] width 60 height 74
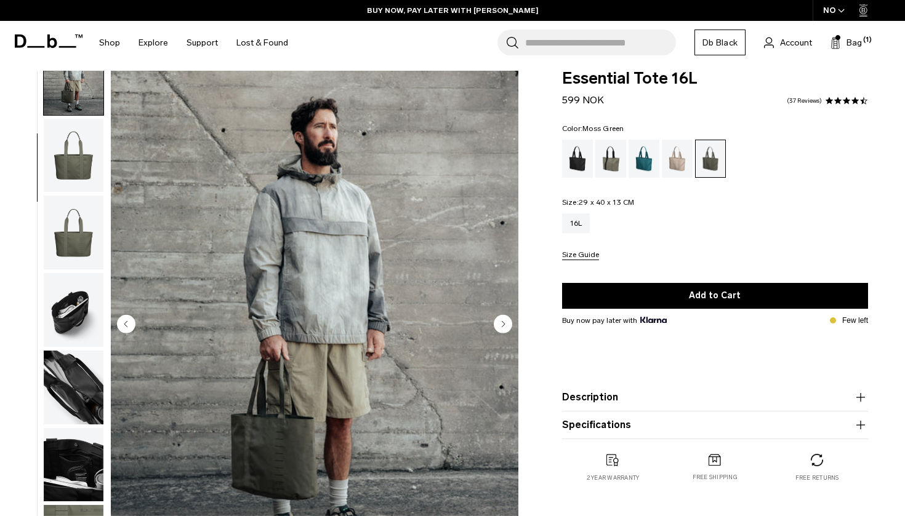
scroll to position [17, 0]
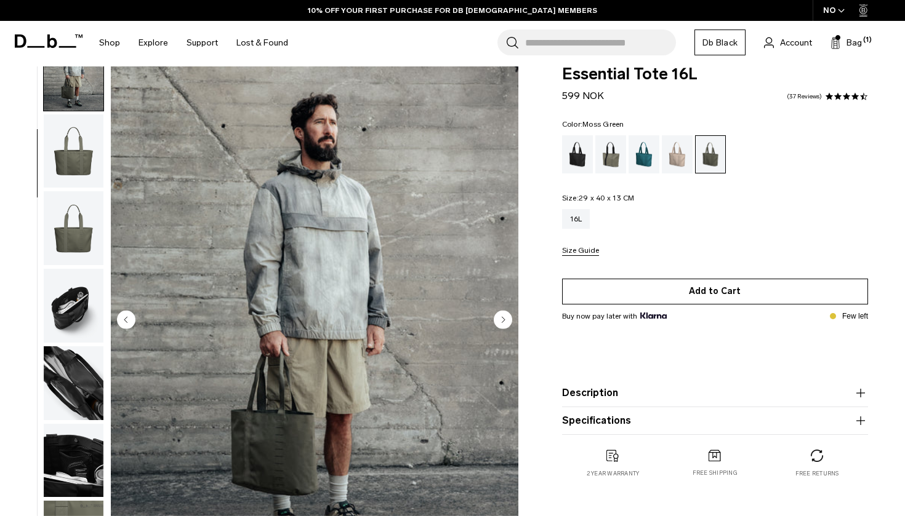
click at [619, 288] on button "Add to Cart" at bounding box center [715, 292] width 306 height 26
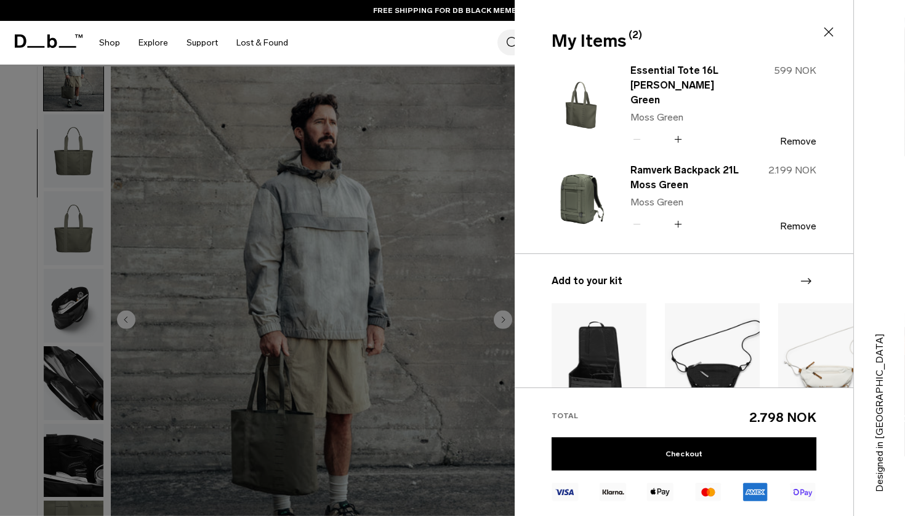
click at [323, 37] on div "Search for Bags, Luggage... Search Close Trending Products All Products Hugger …" at bounding box center [596, 43] width 598 height 44
click at [835, 34] on icon at bounding box center [828, 32] width 15 height 15
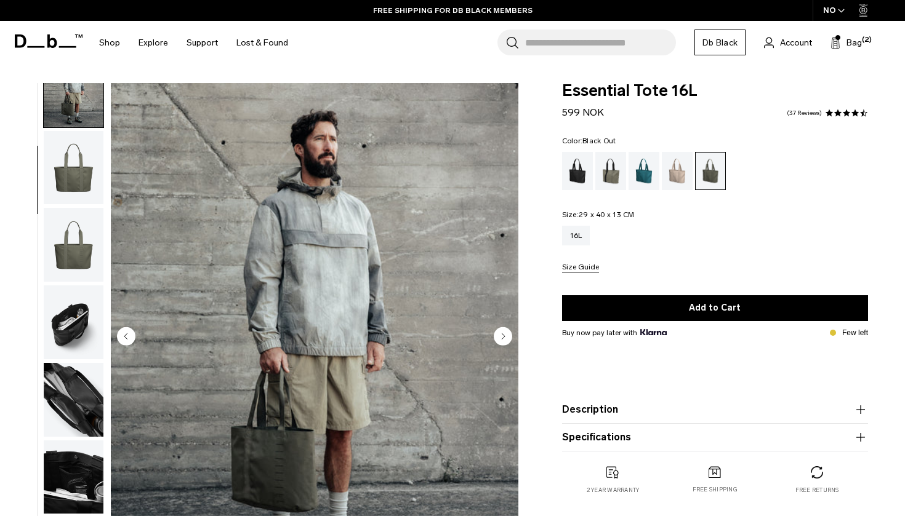
scroll to position [0, 0]
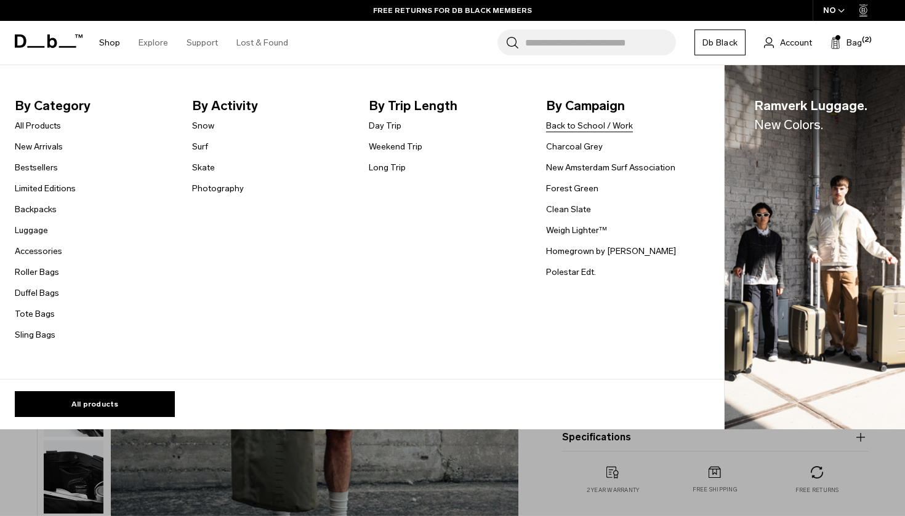
click at [565, 125] on link "Back to School / Work" at bounding box center [589, 125] width 87 height 13
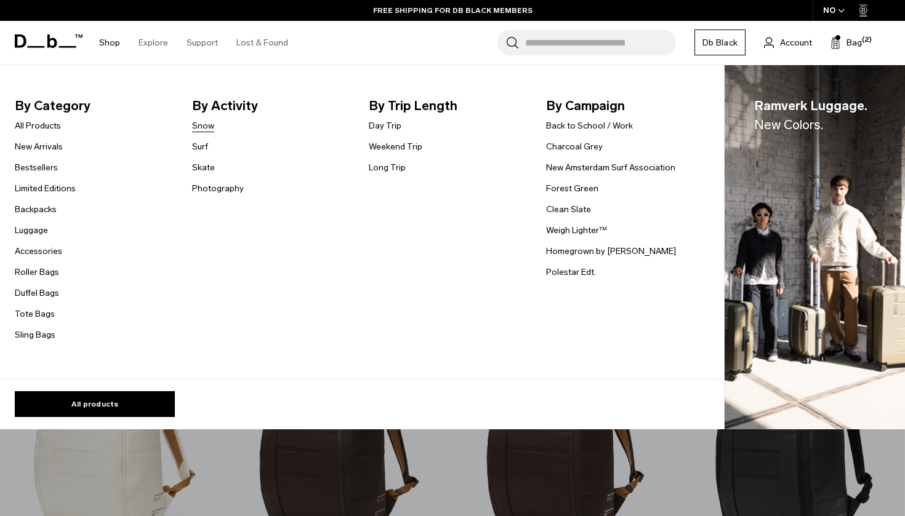
click at [206, 124] on link "Snow" at bounding box center [203, 125] width 22 height 13
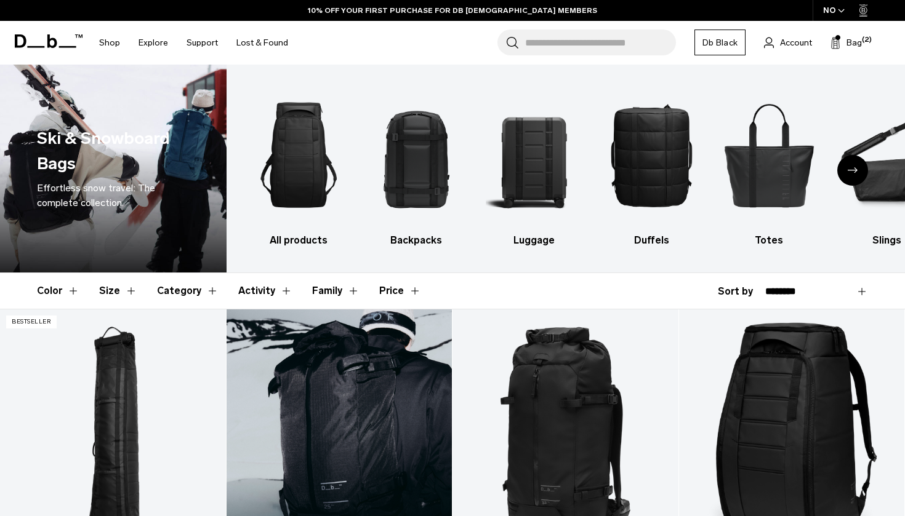
scroll to position [168, 0]
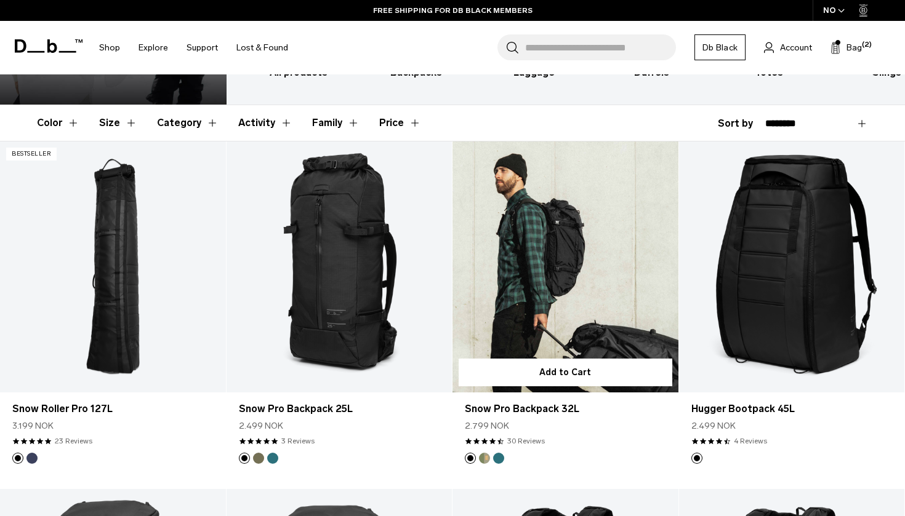
click at [483, 459] on button "Db x Beyond Medals" at bounding box center [484, 458] width 11 height 11
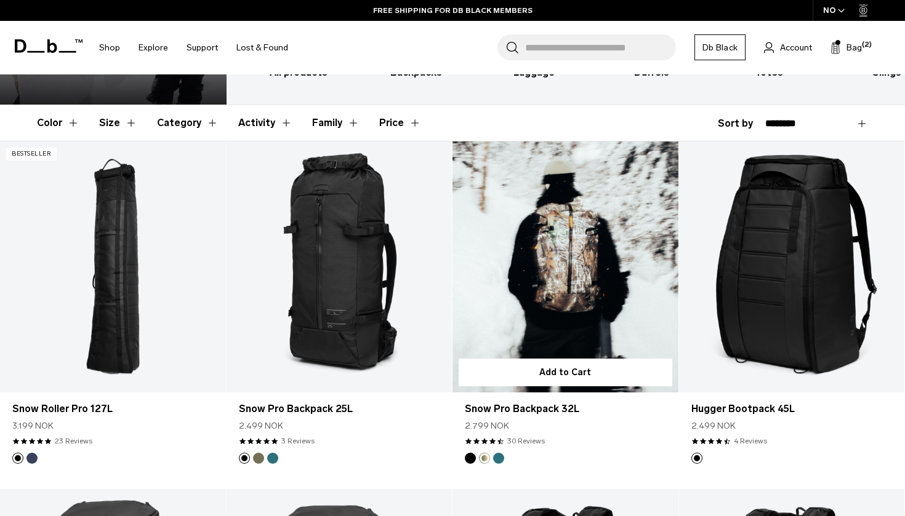
click at [499, 457] on button "Midnight Teal" at bounding box center [498, 458] width 11 height 11
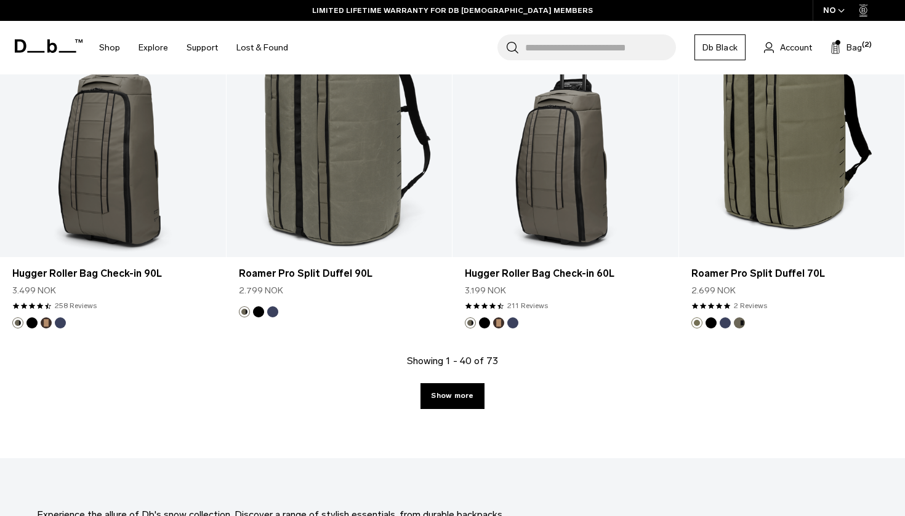
scroll to position [3457, 0]
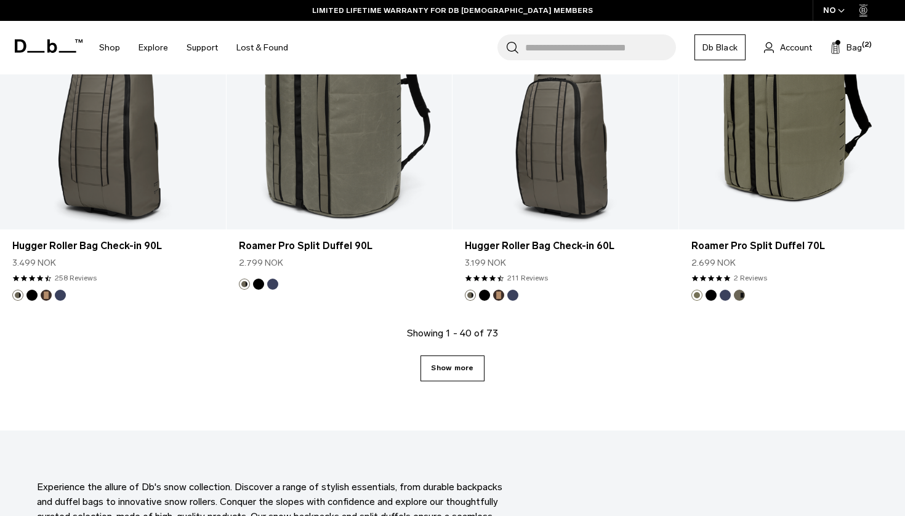
click at [462, 371] on link "Show more" at bounding box center [451, 369] width 63 height 26
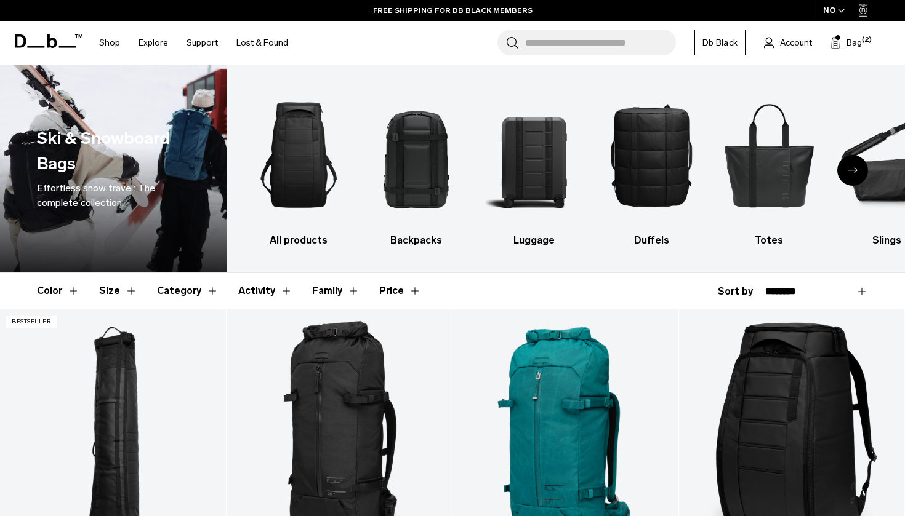
click at [854, 39] on span "Bag" at bounding box center [853, 42] width 15 height 13
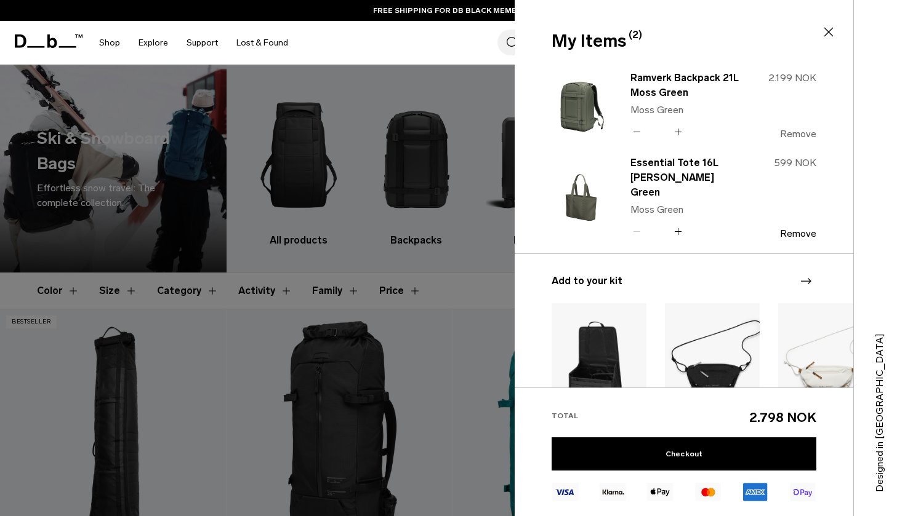
click at [802, 134] on button "Remove" at bounding box center [798, 134] width 36 height 11
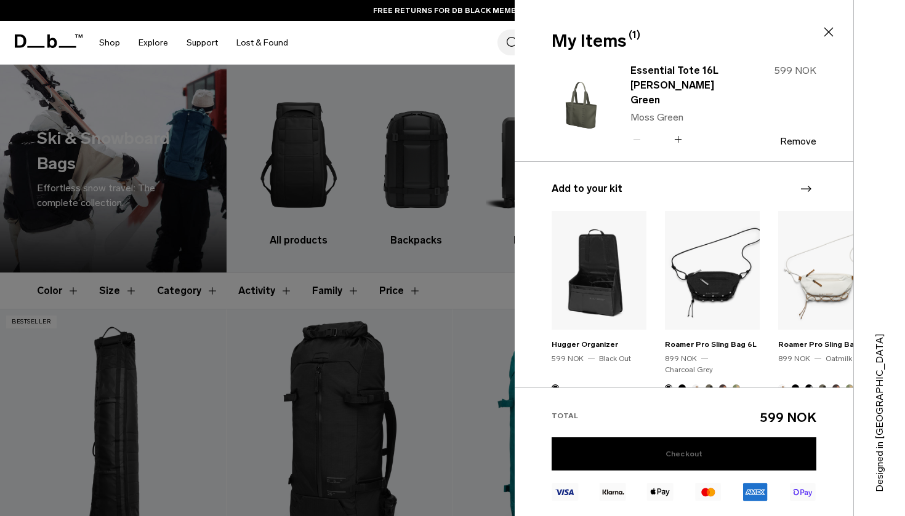
click at [681, 457] on link "Checkout" at bounding box center [683, 454] width 265 height 33
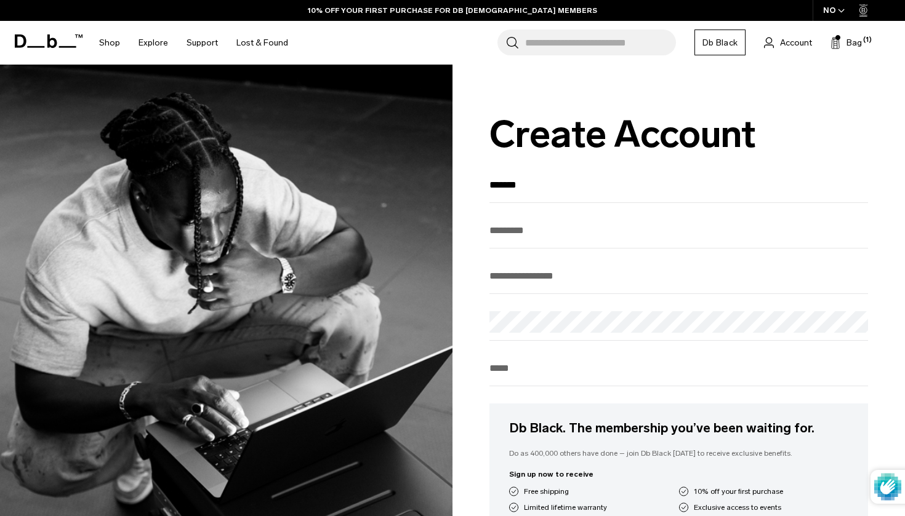
type input "*******"
type input "*****"
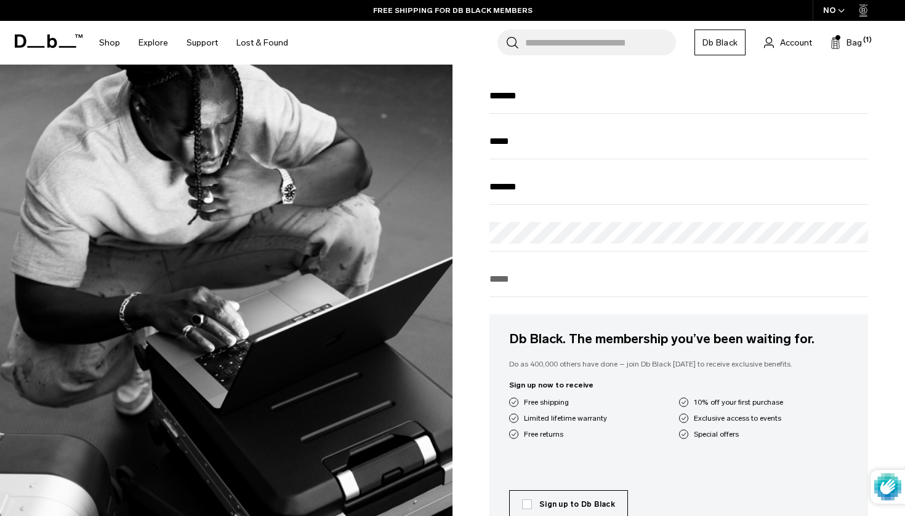
scroll to position [96, 0]
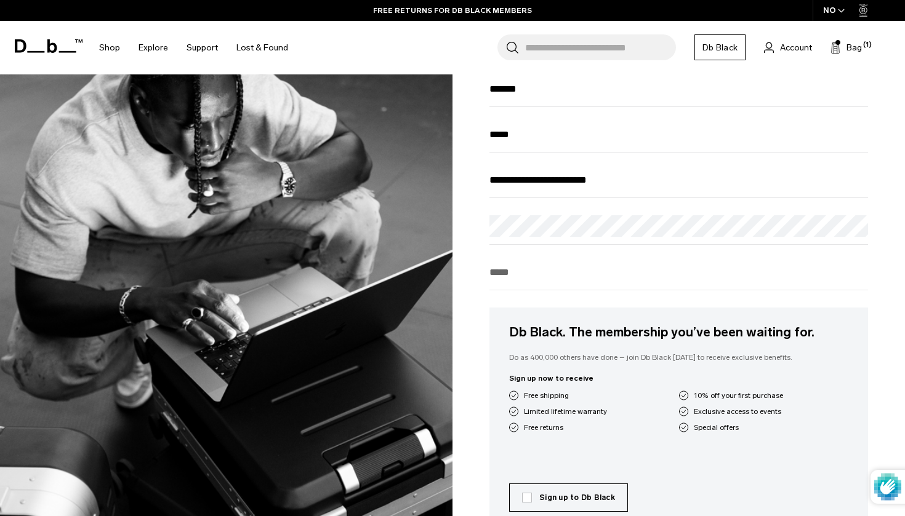
type input "**********"
type input "********"
click at [524, 492] on label "Sign up to Db Black" at bounding box center [568, 497] width 93 height 11
click at [526, 492] on label "Sign up to Db Black" at bounding box center [568, 497] width 93 height 11
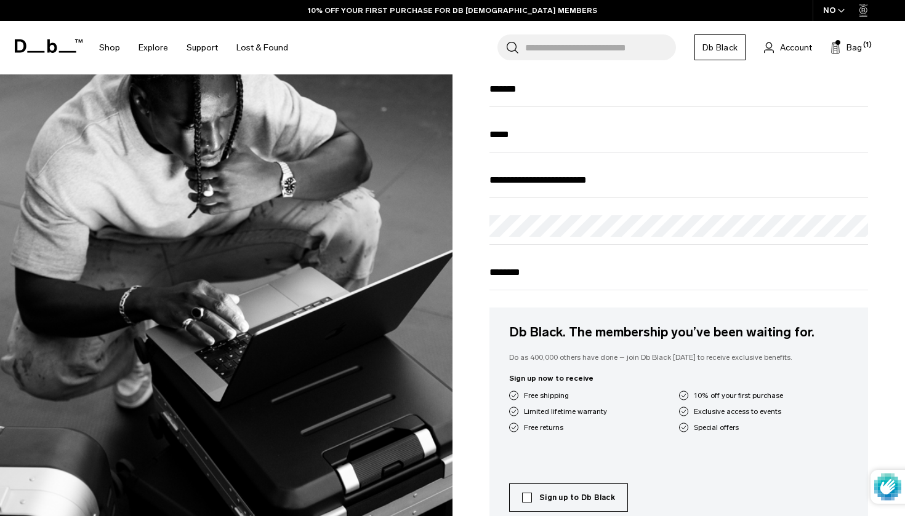
click at [529, 492] on label "Sign up to Db Black" at bounding box center [568, 497] width 93 height 11
click at [554, 492] on label "Sign up to Db Black" at bounding box center [568, 497] width 93 height 11
